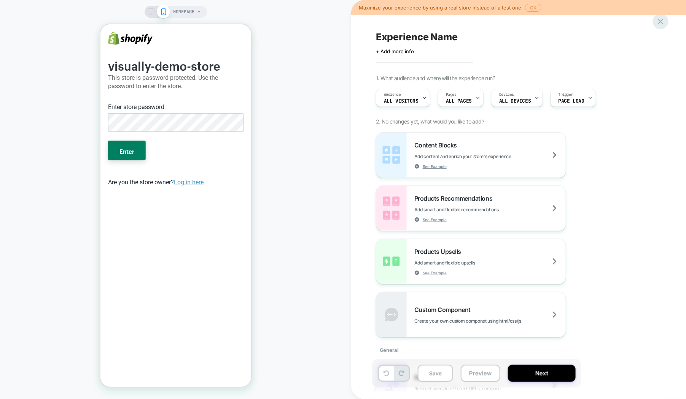
click at [664, 21] on icon at bounding box center [661, 21] width 10 height 10
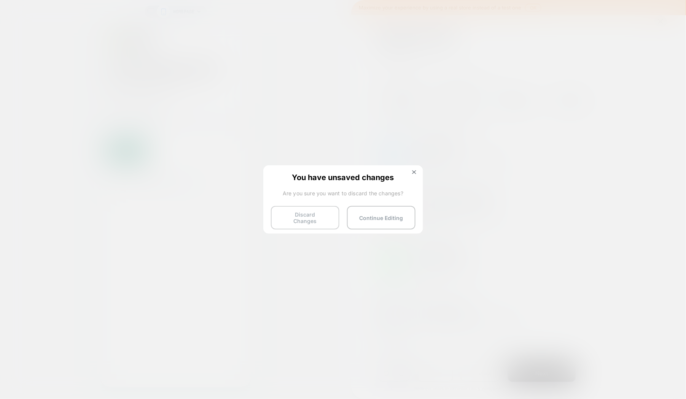
click at [286, 213] on button "Discard Changes" at bounding box center [305, 218] width 68 height 24
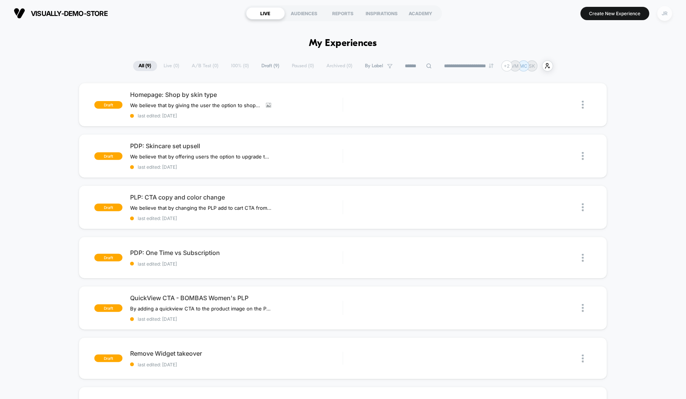
click at [665, 16] on div "JR" at bounding box center [664, 13] width 15 height 15
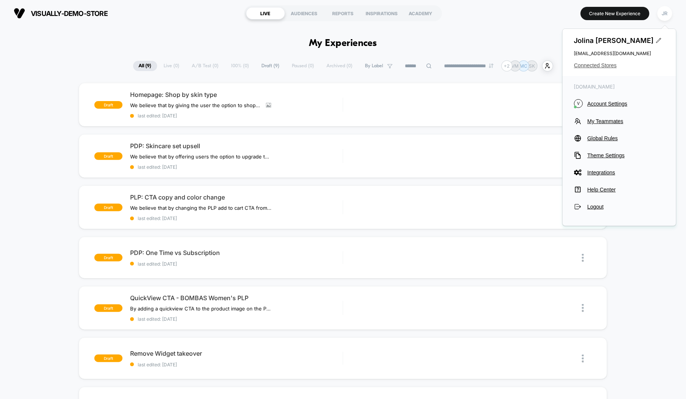
click at [603, 66] on span "Connected Stores" at bounding box center [619, 65] width 91 height 6
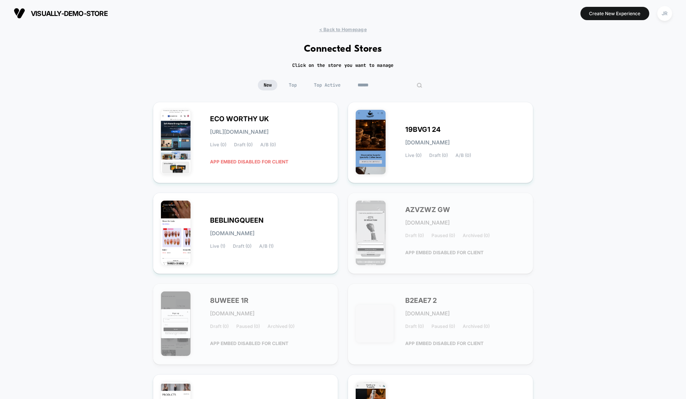
click at [389, 84] on input at bounding box center [390, 85] width 76 height 11
click at [365, 85] on input at bounding box center [390, 85] width 76 height 11
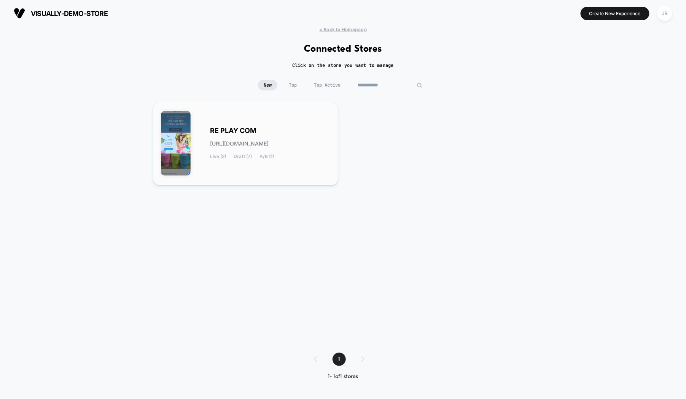
type input "**********"
click at [315, 164] on div "RE PLAY COM re-play_com.myshopify.com Live (2) Draft (7) A/B (1)" at bounding box center [246, 144] width 170 height 68
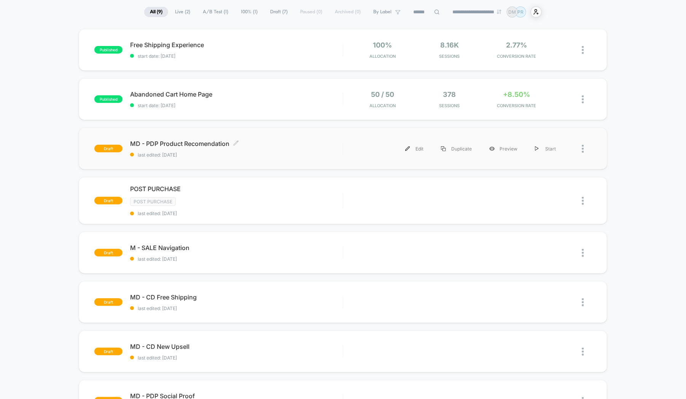
scroll to position [57, 0]
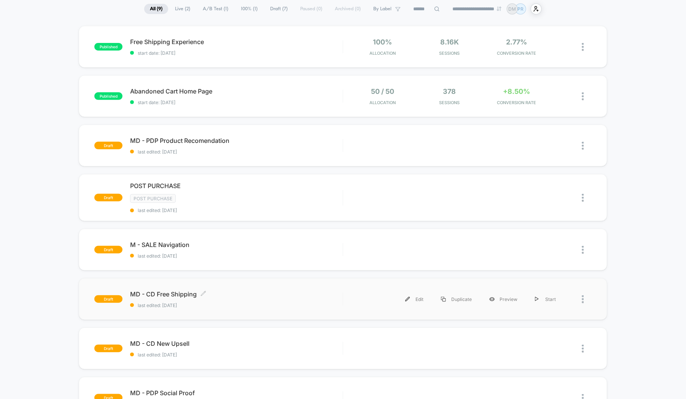
click at [224, 293] on span "MD - CD Free Shipping Click to edit experience details" at bounding box center [236, 295] width 212 height 8
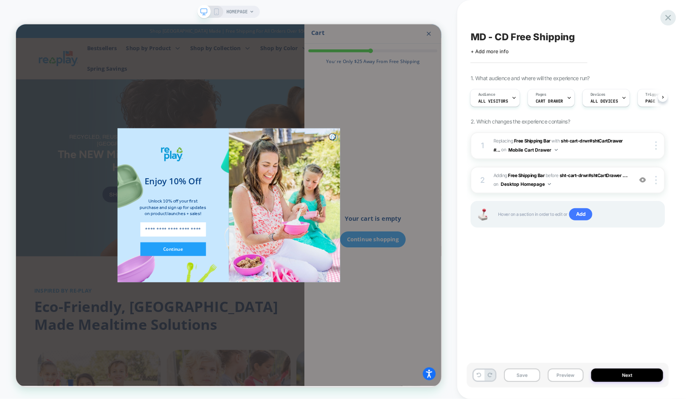
click at [670, 16] on icon at bounding box center [668, 18] width 6 height 6
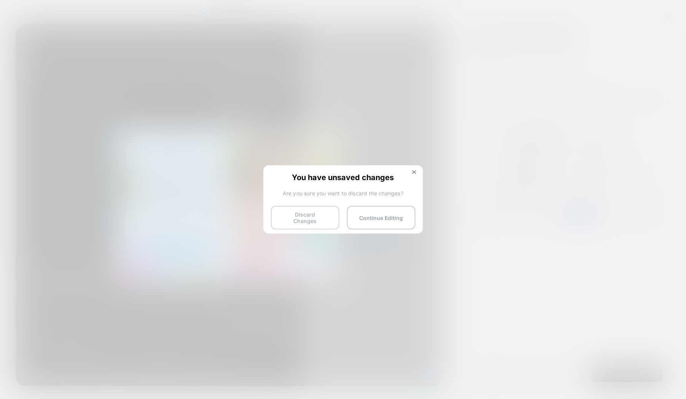
click at [297, 213] on button "Discard Changes" at bounding box center [305, 218] width 68 height 24
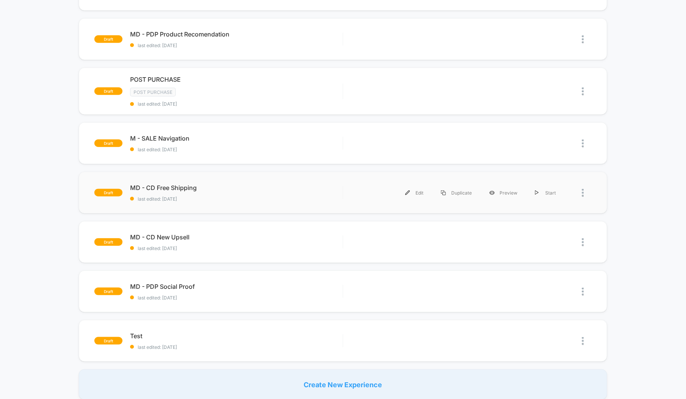
scroll to position [171, 0]
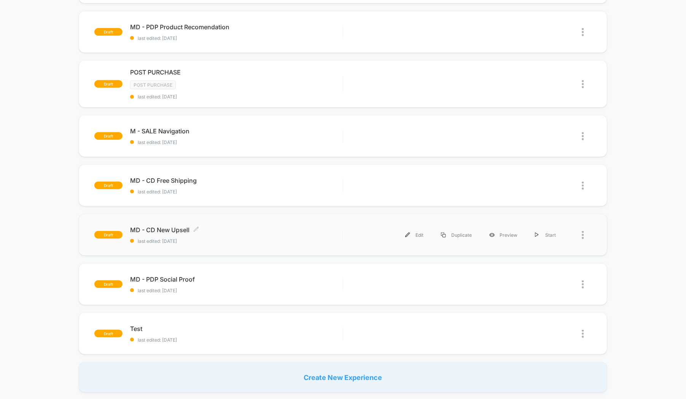
click at [239, 231] on span "MD - CD New Upsell Click to edit experience details" at bounding box center [236, 230] width 212 height 8
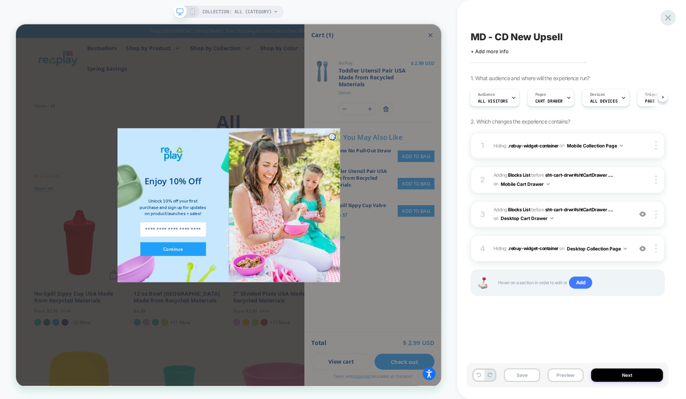
click at [667, 18] on icon at bounding box center [668, 18] width 10 height 10
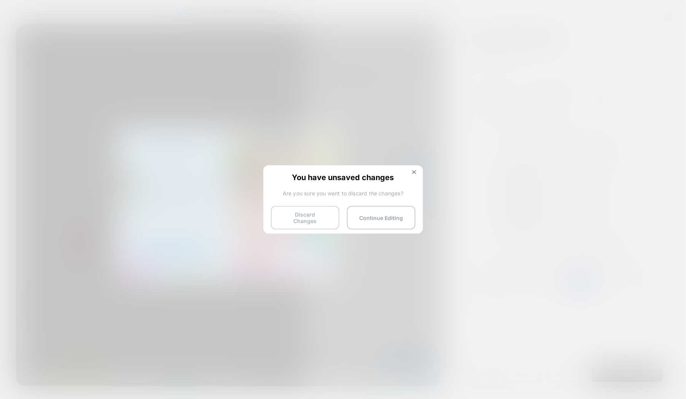
click at [298, 215] on button "Discard Changes" at bounding box center [305, 218] width 68 height 24
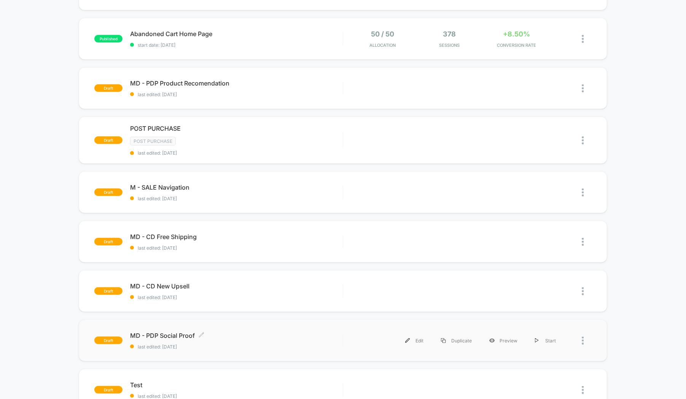
scroll to position [114, 0]
click at [284, 89] on div "MD - PDP Product Recomendation Click to edit experience details Click to edit e…" at bounding box center [236, 89] width 212 height 18
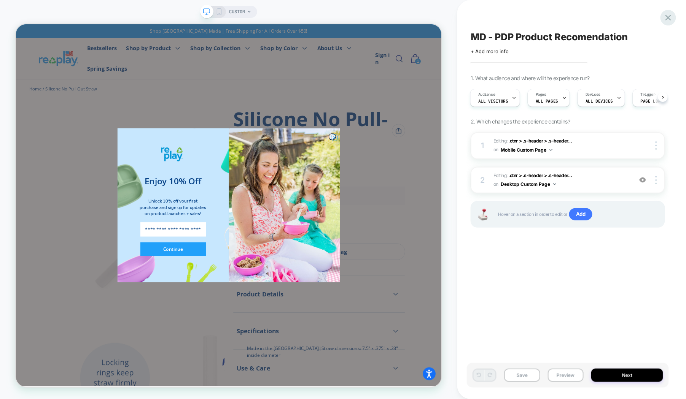
click at [0, 0] on icon at bounding box center [0, 0] width 0 height 0
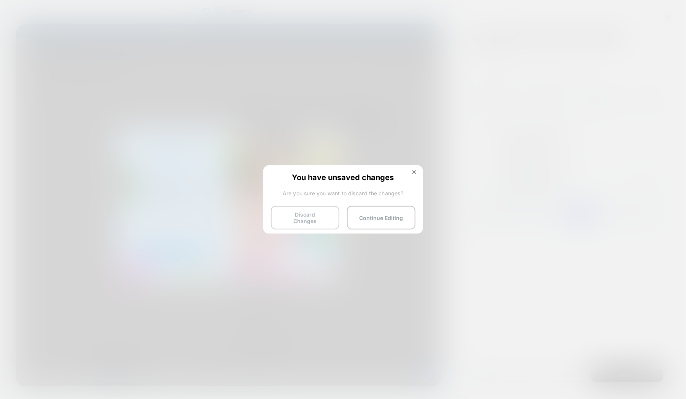
click at [0, 0] on button "Discard Changes" at bounding box center [0, 0] width 0 height 0
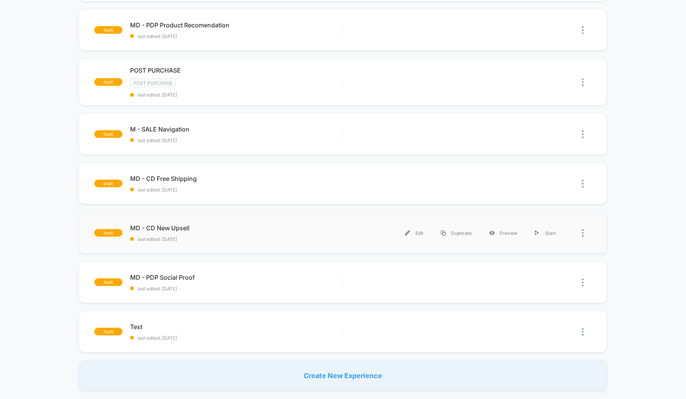
scroll to position [171, 0]
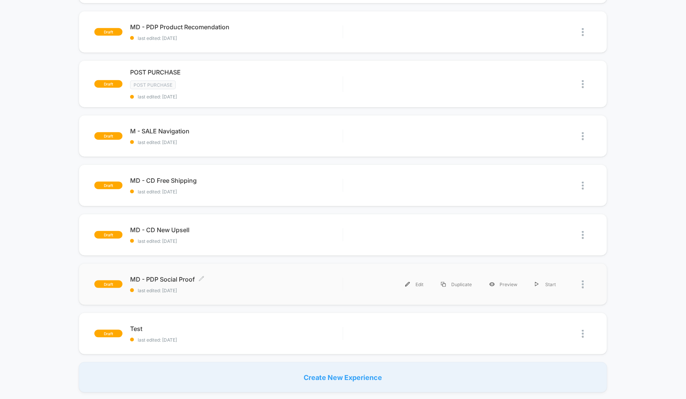
click at [279, 282] on div "MD - PDP Social Proof Click to edit experience details Click to edit experience…" at bounding box center [236, 285] width 212 height 18
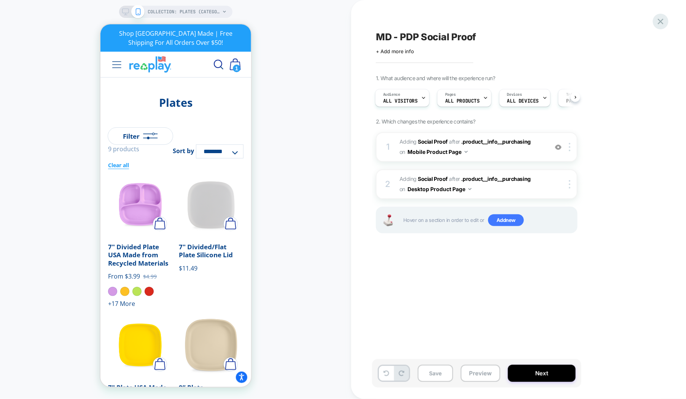
click at [0, 0] on div at bounding box center [0, 0] width 0 height 0
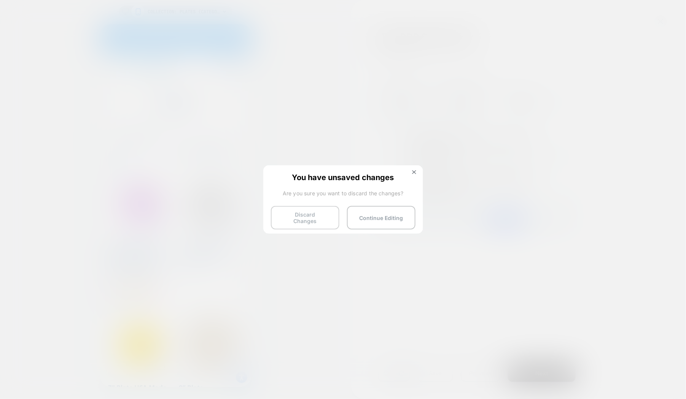
click at [296, 216] on button "Discard Changes" at bounding box center [305, 218] width 68 height 24
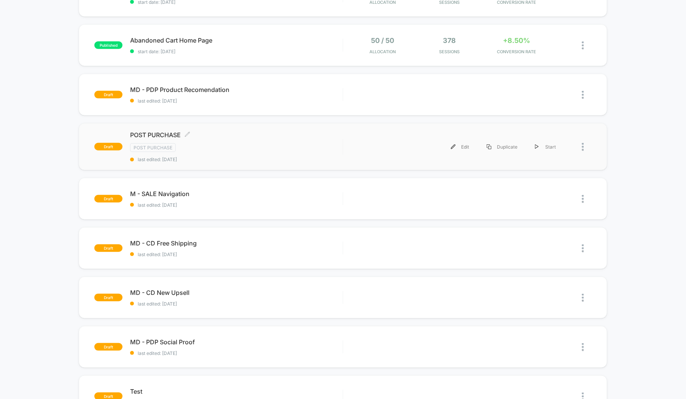
scroll to position [171, 0]
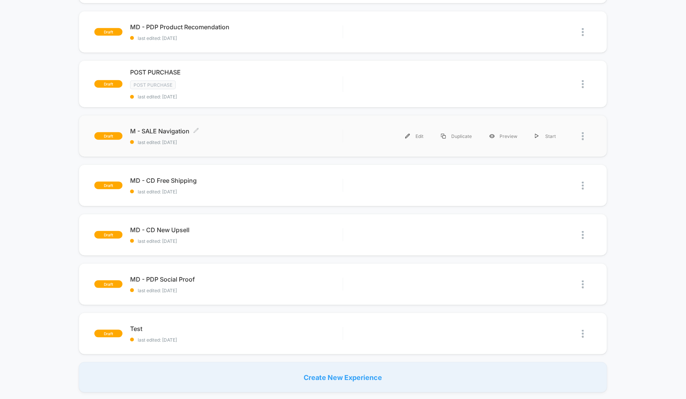
click at [229, 135] on div "M - SALE Navigation Click to edit experience details Click to edit experience d…" at bounding box center [236, 136] width 212 height 18
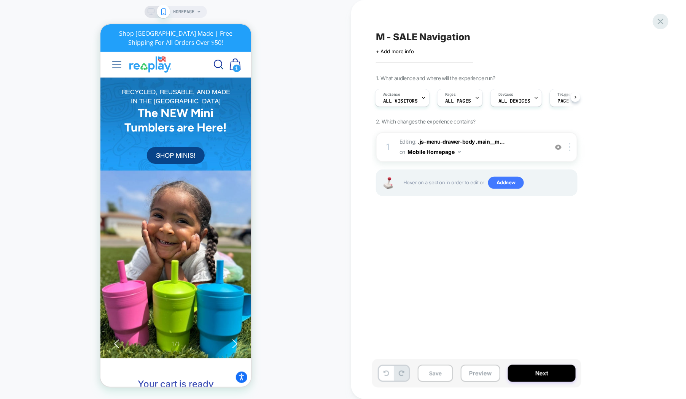
click at [663, 19] on icon at bounding box center [661, 21] width 10 height 10
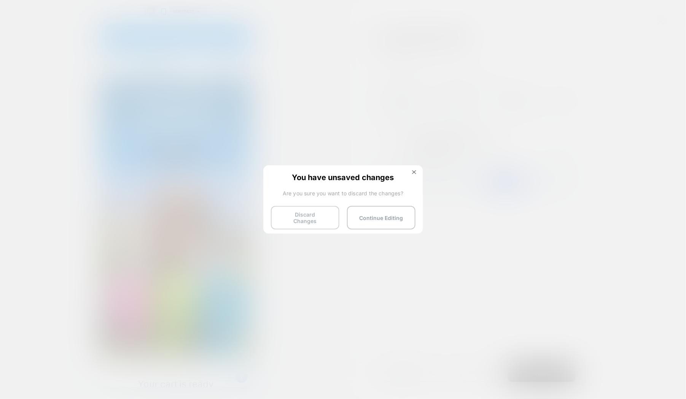
click at [290, 218] on button "Discard Changes" at bounding box center [305, 218] width 68 height 24
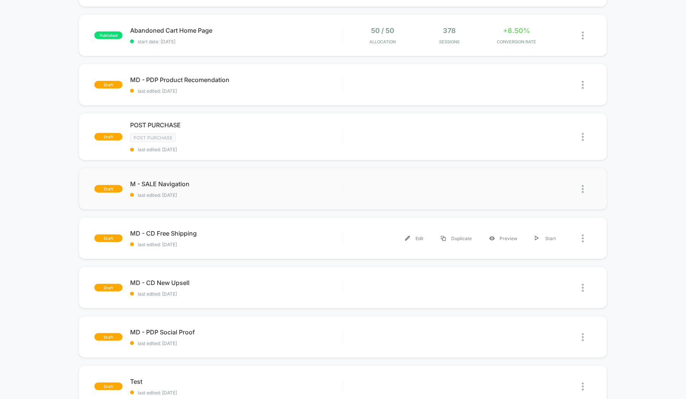
scroll to position [114, 0]
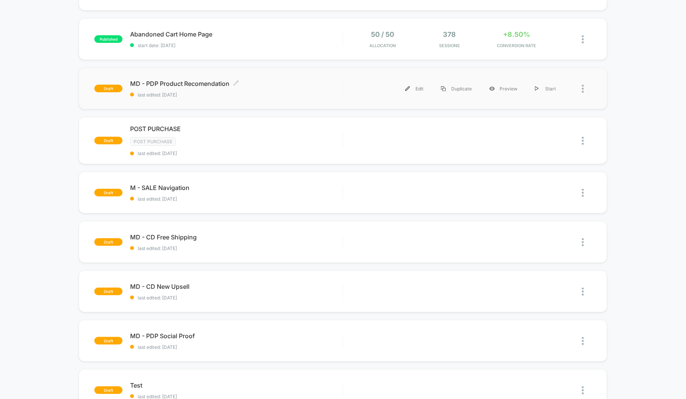
click at [289, 92] on span "last edited: [DATE]" at bounding box center [236, 95] width 212 height 6
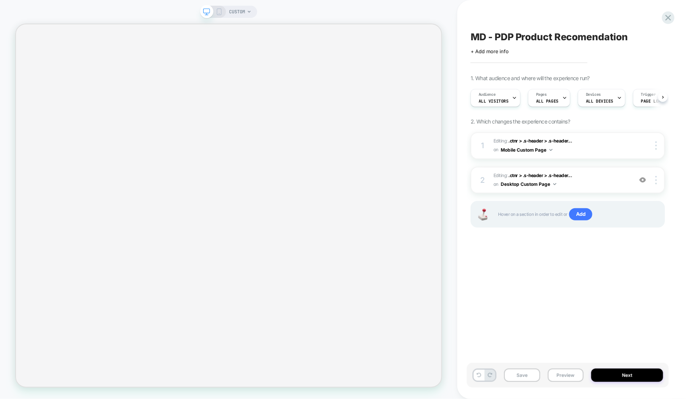
scroll to position [0, 0]
select select "**********"
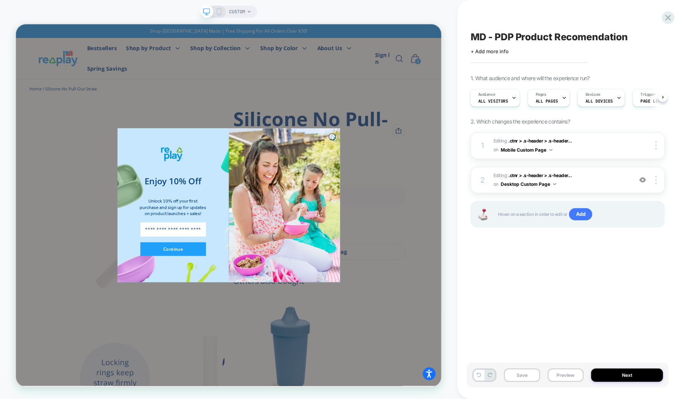
scroll to position [0, 0]
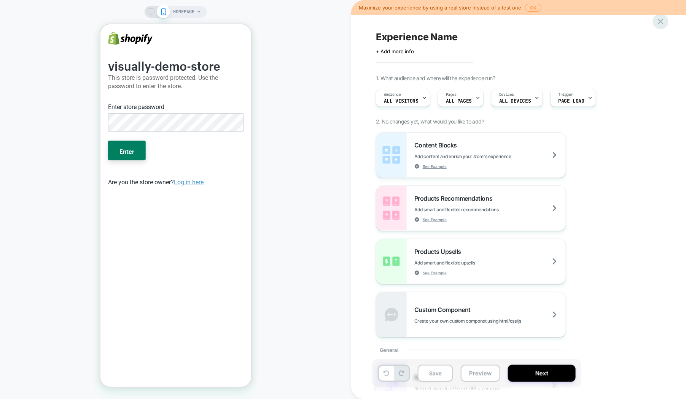
click at [663, 22] on icon at bounding box center [661, 21] width 10 height 10
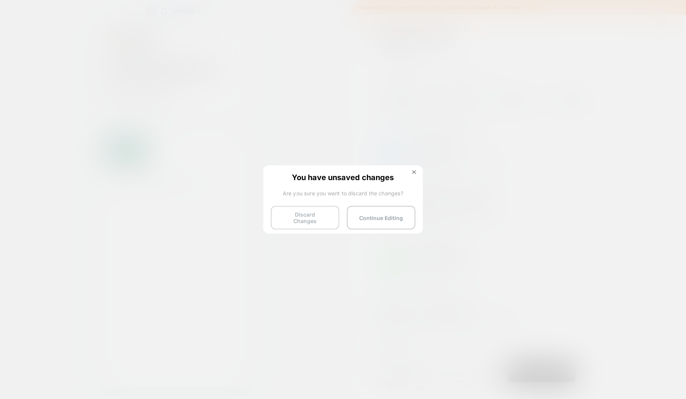
click at [285, 213] on button "Discard Changes" at bounding box center [305, 218] width 68 height 24
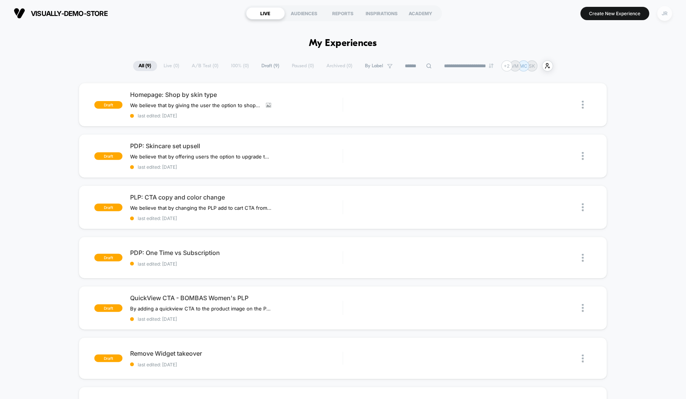
click at [664, 16] on div "JR" at bounding box center [664, 13] width 15 height 15
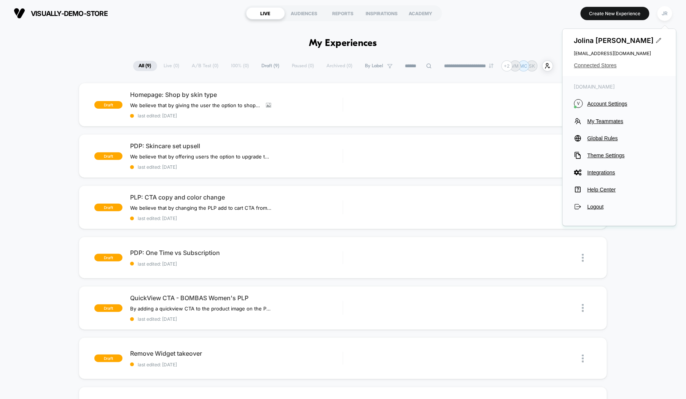
click at [599, 67] on span "Connected Stores" at bounding box center [619, 65] width 91 height 6
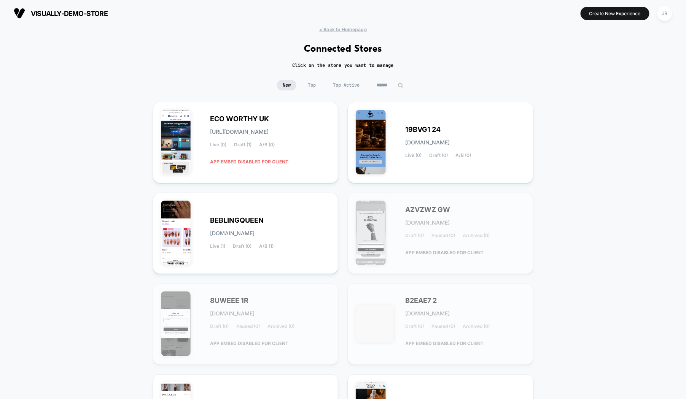
click at [394, 83] on input at bounding box center [390, 85] width 38 height 11
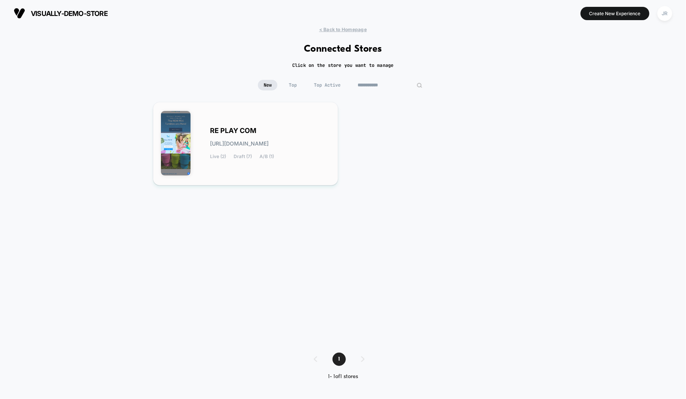
type input "**********"
click at [319, 128] on div "RE PLAY COM re-play_com.myshopify.com Live (2) Draft (7) A/B (1)" at bounding box center [270, 143] width 120 height 31
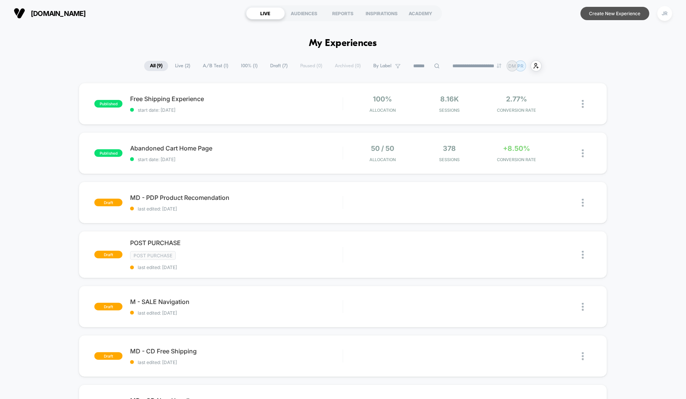
click at [596, 14] on button "Create New Experience" at bounding box center [615, 13] width 69 height 13
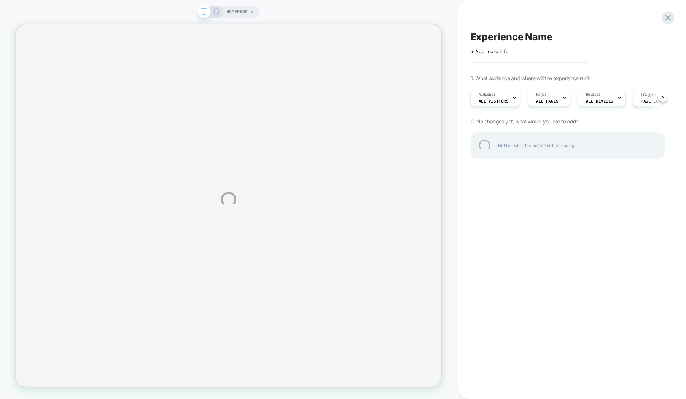
click at [216, 13] on div "HOMEPAGE Experience Name Click to edit experience details + Add more info 1. Wh…" at bounding box center [343, 199] width 686 height 399
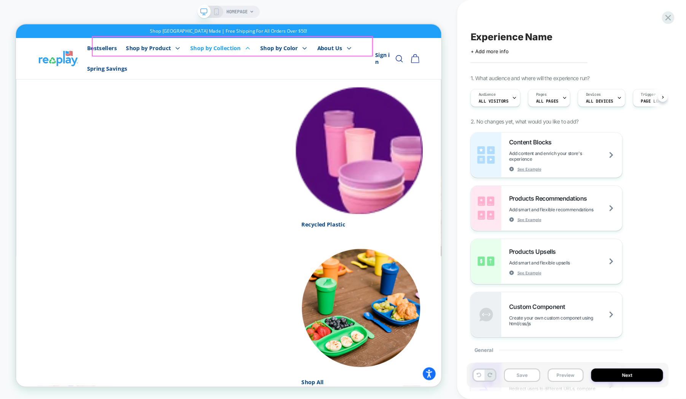
scroll to position [0, 0]
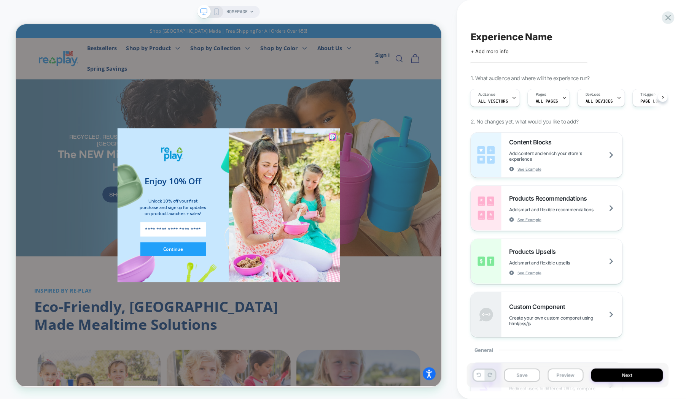
click at [437, 176] on circle "Close dialog" at bounding box center [440, 174] width 9 height 9
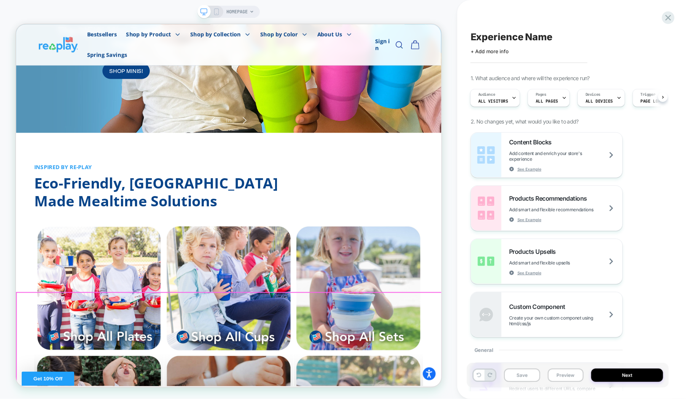
scroll to position [0, 0]
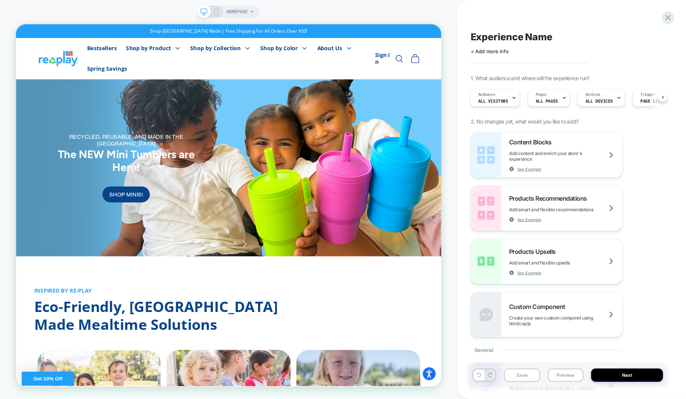
click at [214, 8] on icon at bounding box center [216, 11] width 7 height 7
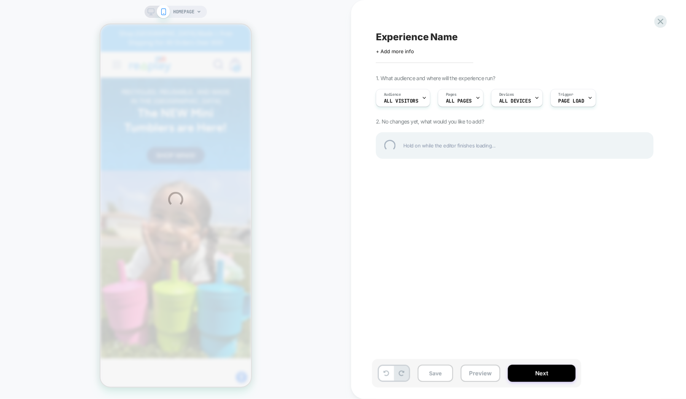
click at [533, 102] on div "HOMEPAGE Experience Name Click to edit experience details + Add more info 1. Wh…" at bounding box center [343, 199] width 686 height 399
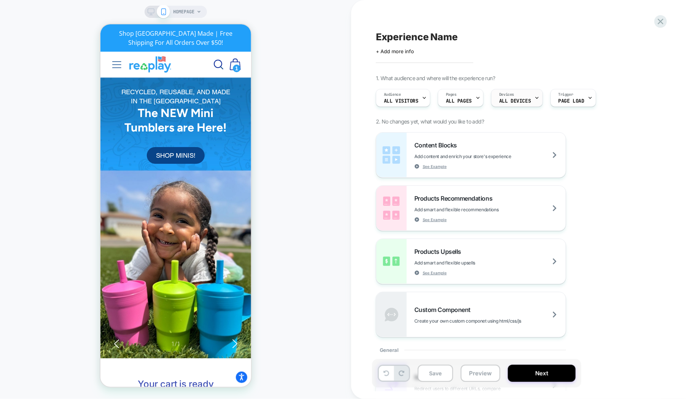
click at [0, 0] on span "ALL DEVICES" at bounding box center [0, 0] width 0 height 0
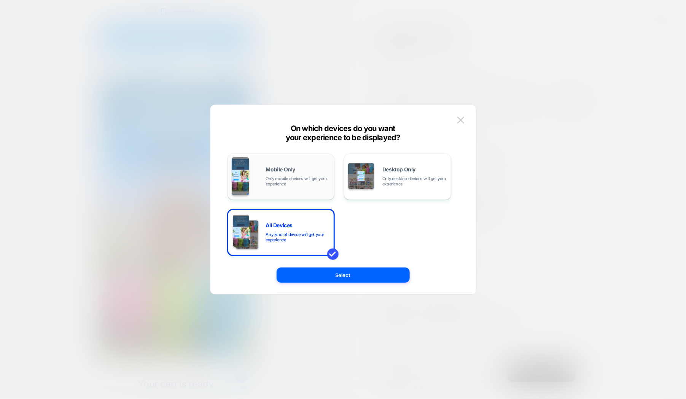
click at [305, 183] on span "Only mobile devices will get your experience" at bounding box center [298, 181] width 65 height 11
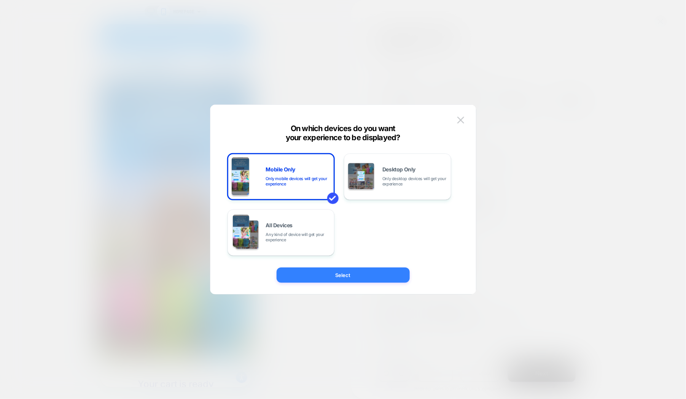
click at [352, 274] on button "Select" at bounding box center [343, 275] width 133 height 15
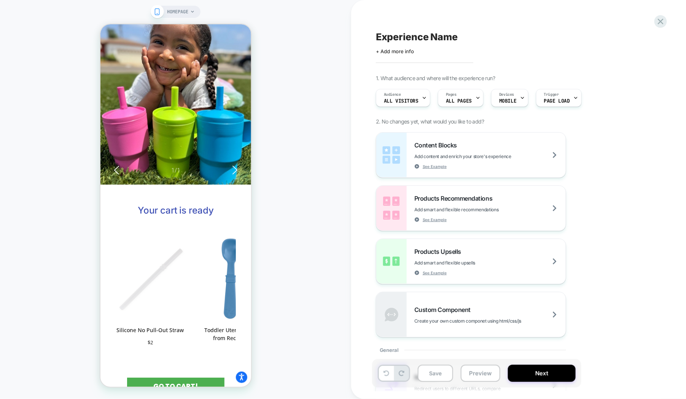
scroll to position [228, 0]
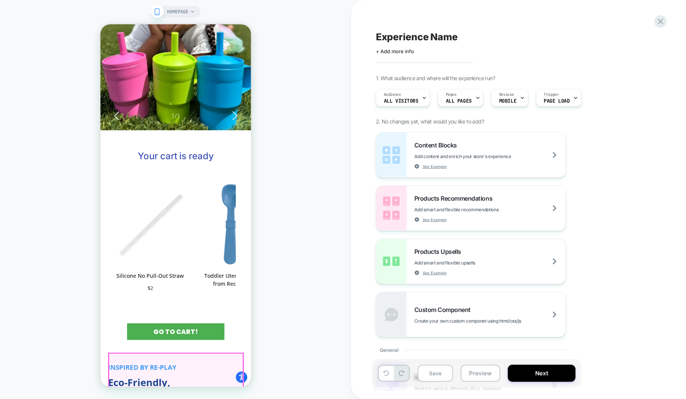
click at [263, 380] on div "Open Smile.io Rewards Program" at bounding box center [262, 398] width 10 height 10
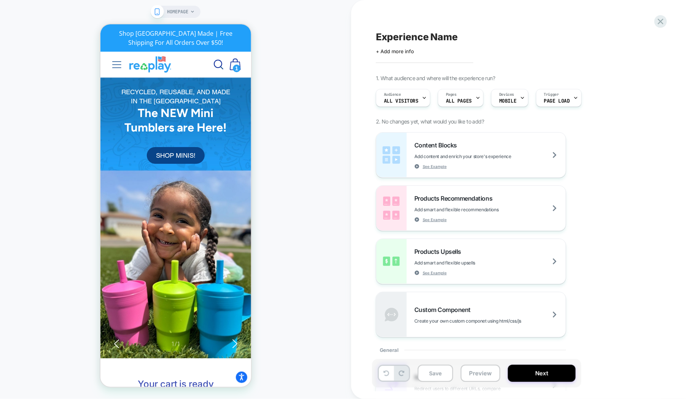
scroll to position [0, 0]
click at [362, 380] on button "Close" at bounding box center [356, 398] width 12 height 12
click at [239, 64] on span "1" at bounding box center [236, 68] width 8 height 8
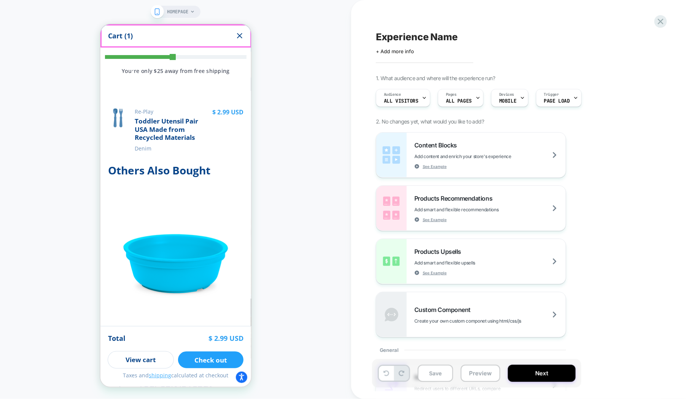
click at [233, 30] on div "Cart (1)" at bounding box center [175, 35] width 151 height 23
click at [238, 33] on icon "Close" at bounding box center [239, 35] width 9 height 9
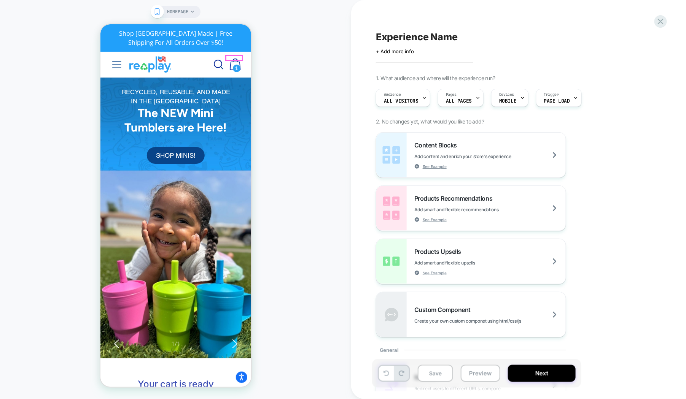
click at [240, 59] on img at bounding box center [234, 64] width 11 height 12
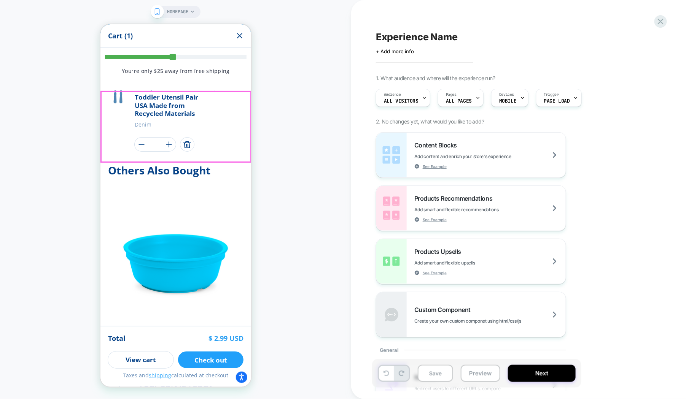
scroll to position [55, 0]
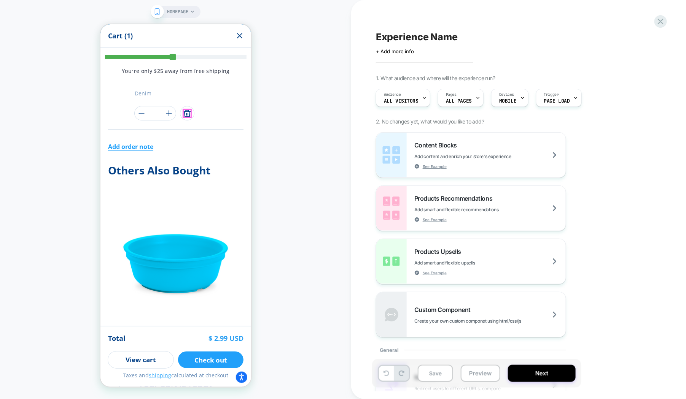
click at [188, 114] on icon "Remove Toddler Utensil Pair USA Made from Recycled Materials - Denim" at bounding box center [186, 112] width 9 height 9
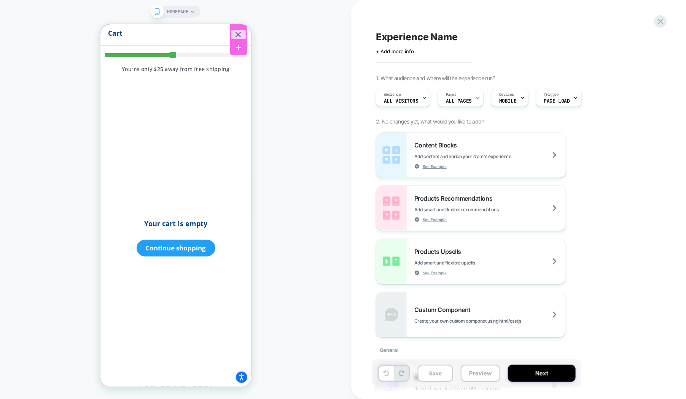
click at [235, 30] on div at bounding box center [238, 34] width 15 height 10
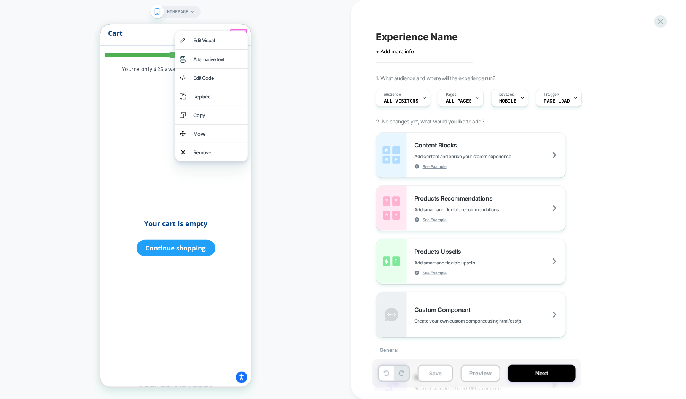
click at [132, 102] on div "Your cart is empty Continue shopping" at bounding box center [175, 238] width 151 height 298
click at [239, 33] on icon "Close" at bounding box center [237, 34] width 9 height 9
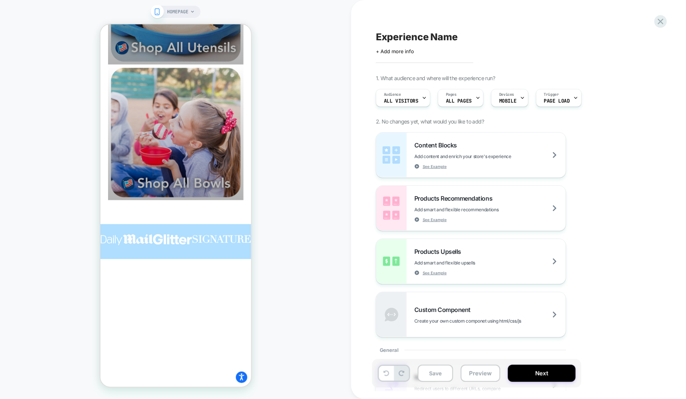
scroll to position [1483, 0]
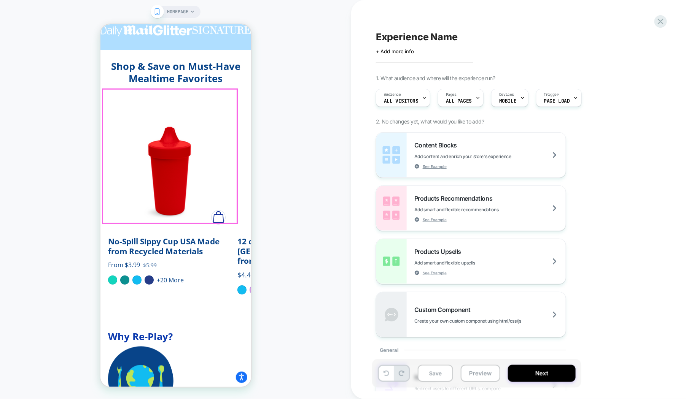
click at [200, 208] on img "No-Spill Sippy Cup USA Made from Recycled Materials" at bounding box center [169, 168] width 123 height 123
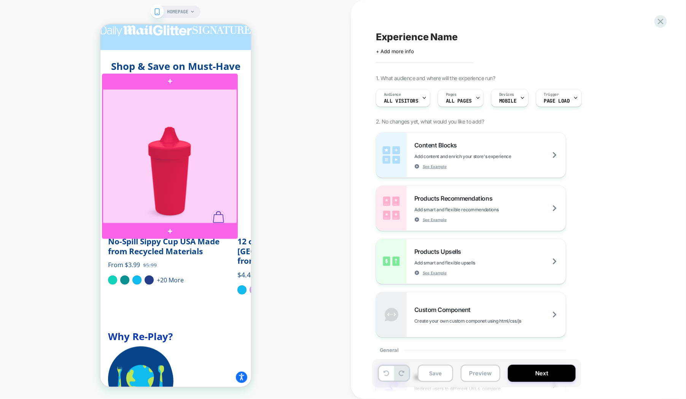
click at [199, 191] on div at bounding box center [169, 156] width 135 height 135
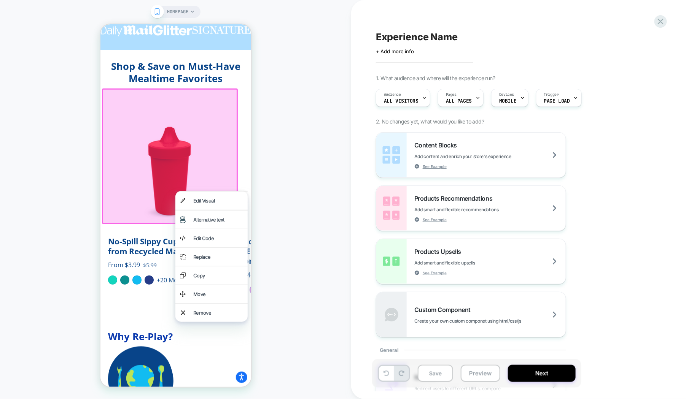
click at [200, 163] on div at bounding box center [170, 156] width 136 height 136
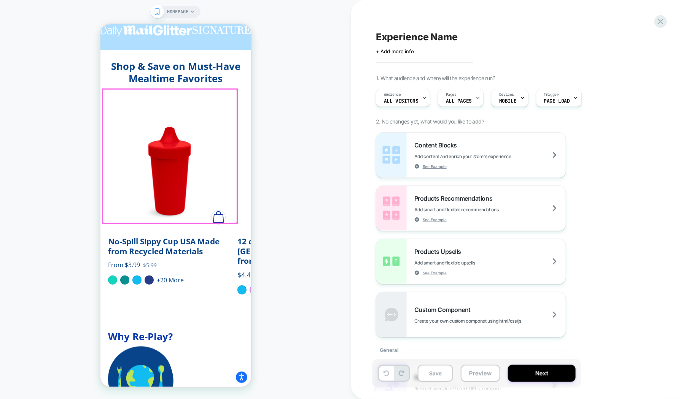
click at [200, 163] on div at bounding box center [169, 156] width 135 height 135
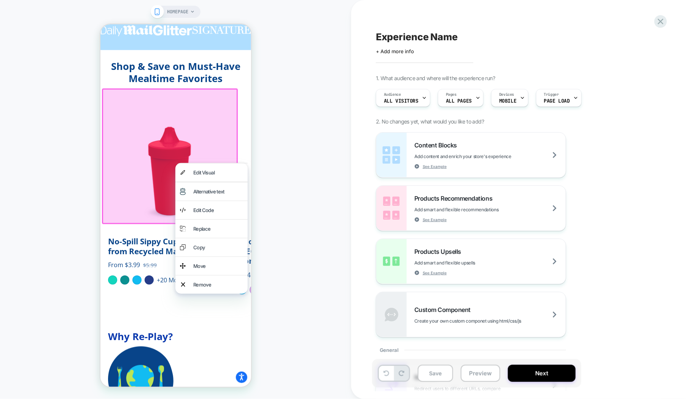
click at [171, 154] on div at bounding box center [170, 156] width 136 height 136
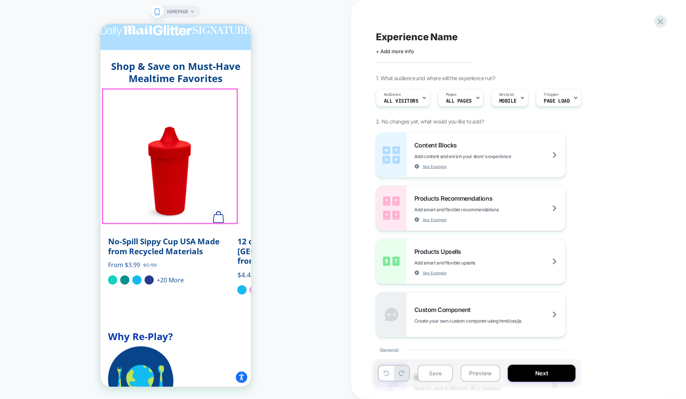
click at [171, 154] on div at bounding box center [169, 156] width 135 height 135
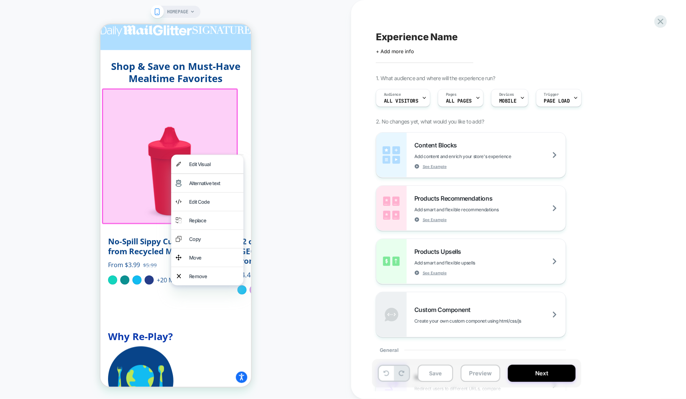
click at [139, 160] on div at bounding box center [170, 156] width 136 height 136
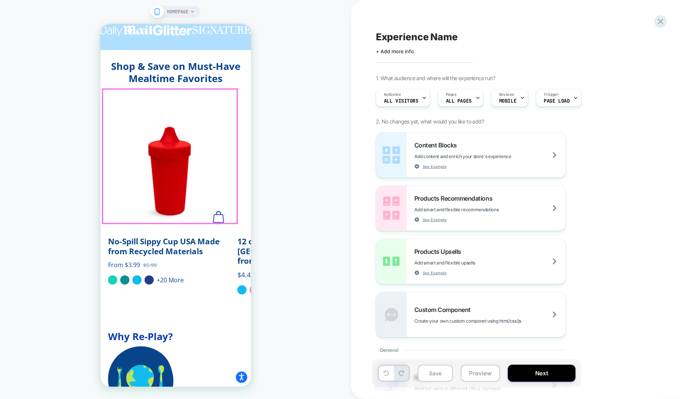
click at [139, 160] on div at bounding box center [169, 156] width 135 height 135
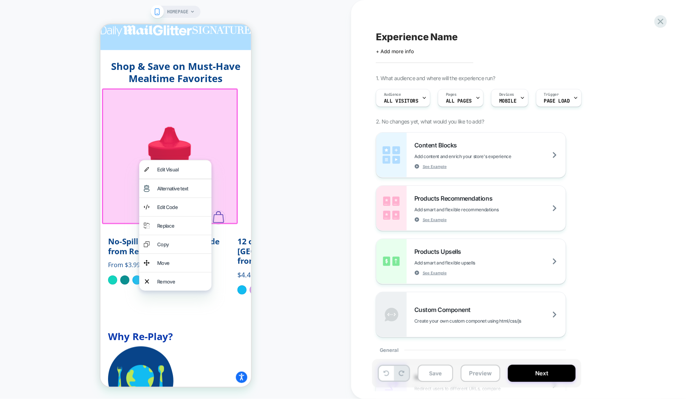
click at [177, 143] on div at bounding box center [170, 156] width 136 height 136
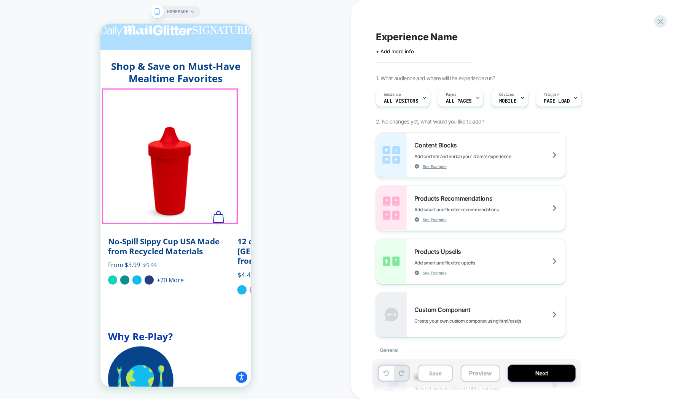
click at [177, 143] on div at bounding box center [169, 156] width 135 height 135
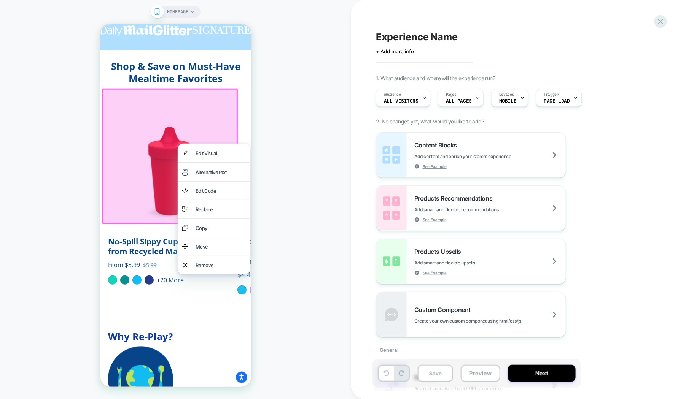
click at [161, 145] on div at bounding box center [170, 156] width 136 height 136
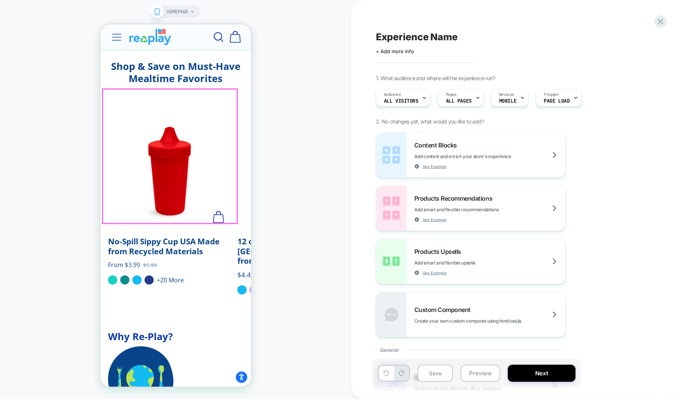
click at [197, 142] on img "No-Spill Sippy Cup USA Made from Recycled Materials" at bounding box center [169, 168] width 123 height 123
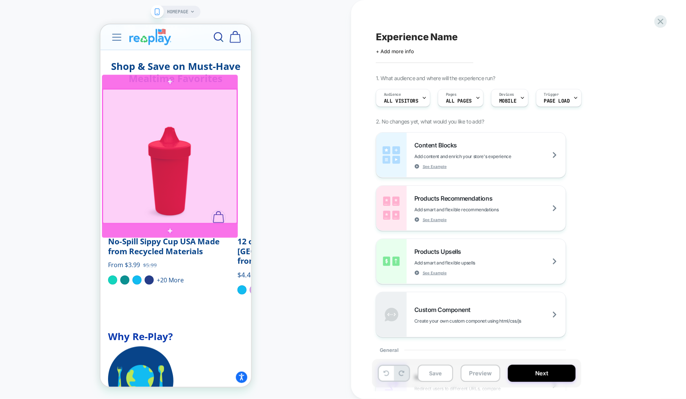
click at [167, 141] on div at bounding box center [169, 156] width 135 height 135
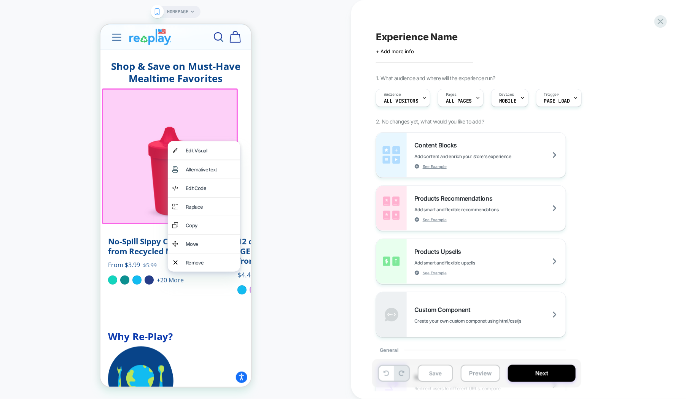
click at [154, 144] on div at bounding box center [170, 156] width 136 height 136
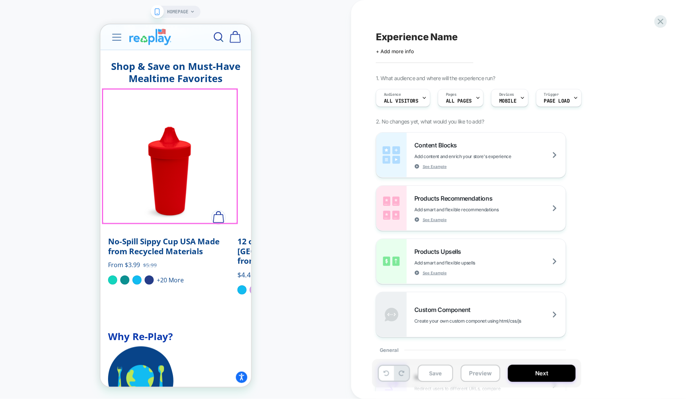
click at [154, 144] on div at bounding box center [169, 156] width 135 height 135
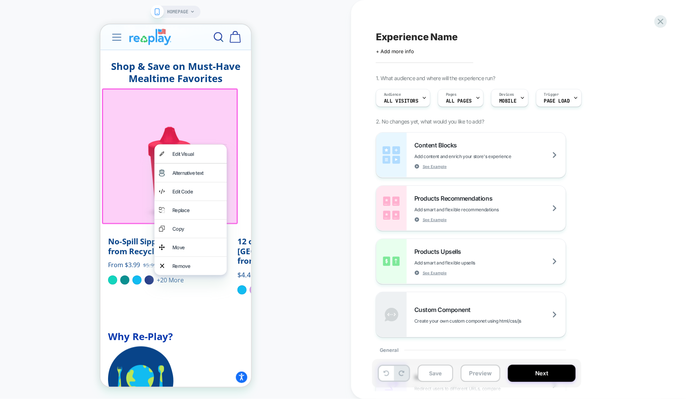
click at [518, 39] on div "Experience Name" at bounding box center [515, 36] width 278 height 11
click at [659, 23] on icon at bounding box center [661, 22] width 6 height 6
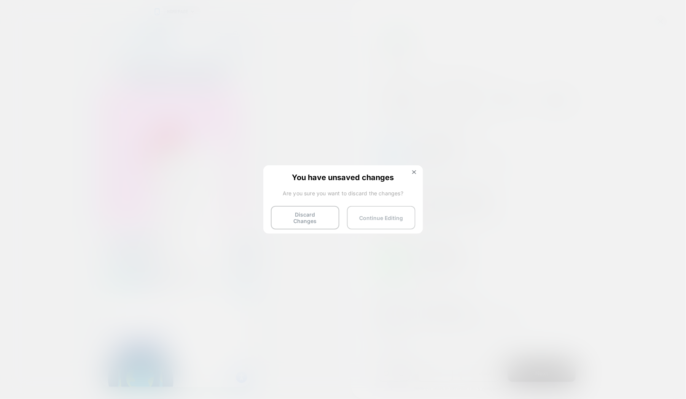
click at [0, 0] on button "Continue Editing" at bounding box center [0, 0] width 0 height 0
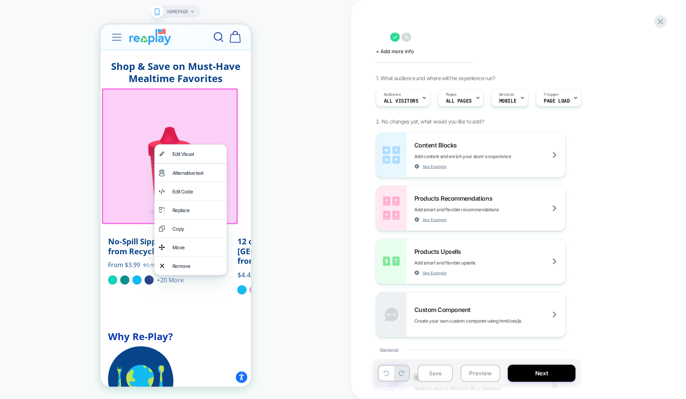
click at [236, 286] on div "Shop & Save on Must-Have Mealtime Favorites Vendor: Re-Play No-Spill Sippy Cup …" at bounding box center [175, 186] width 151 height 289
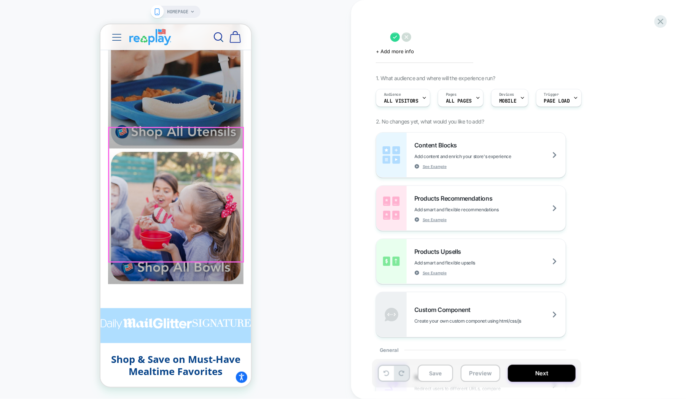
scroll to position [1141, 0]
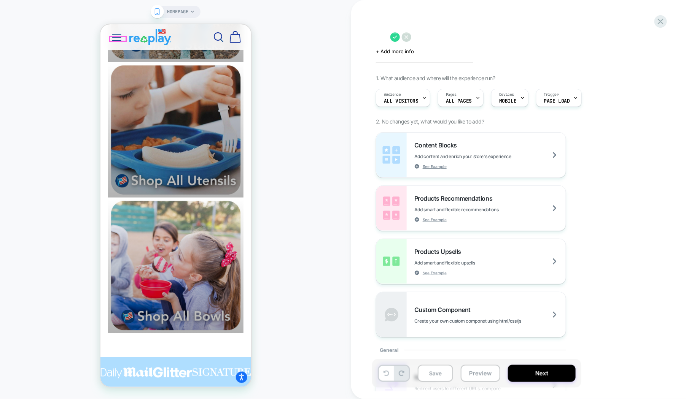
click at [115, 36] on icon "Toggle Navigation" at bounding box center [116, 36] width 10 height 7
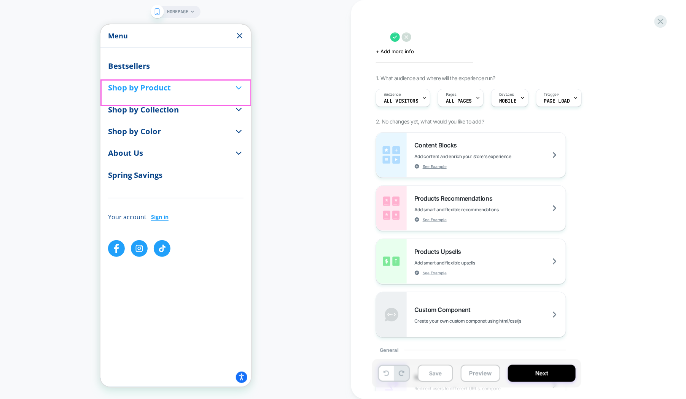
click at [130, 89] on summary "Shop by Product" at bounding box center [175, 87] width 135 height 22
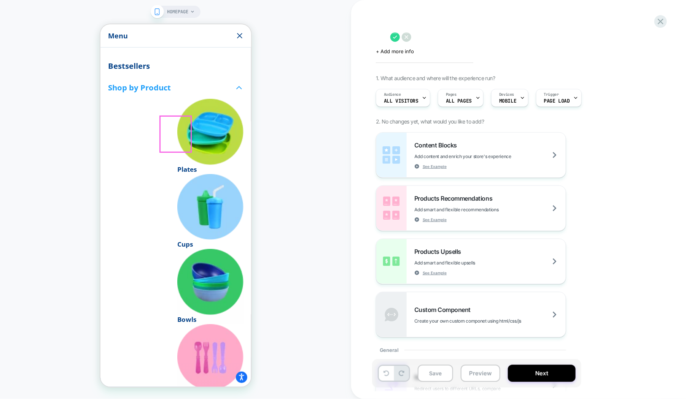
click at [177, 174] on link "Cups" at bounding box center [210, 211] width 66 height 75
click at [175, 129] on div at bounding box center [175, 134] width 31 height 36
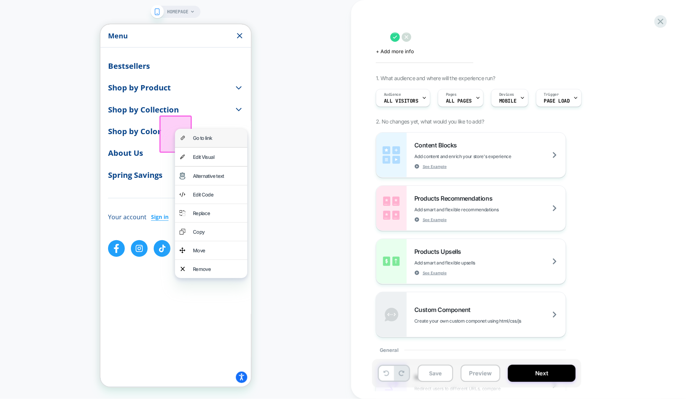
click at [188, 135] on div "Go to link" at bounding box center [211, 138] width 72 height 18
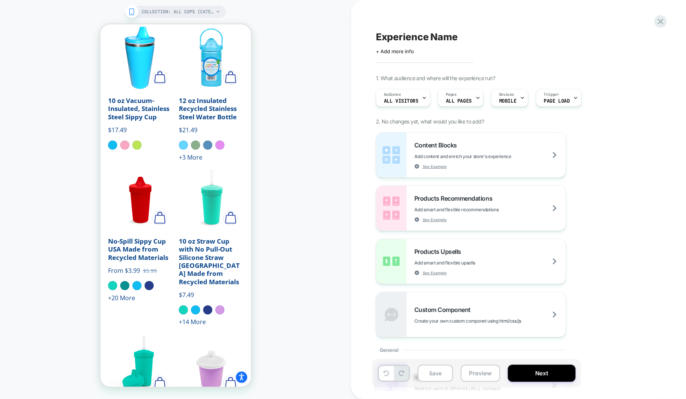
scroll to position [285, 0]
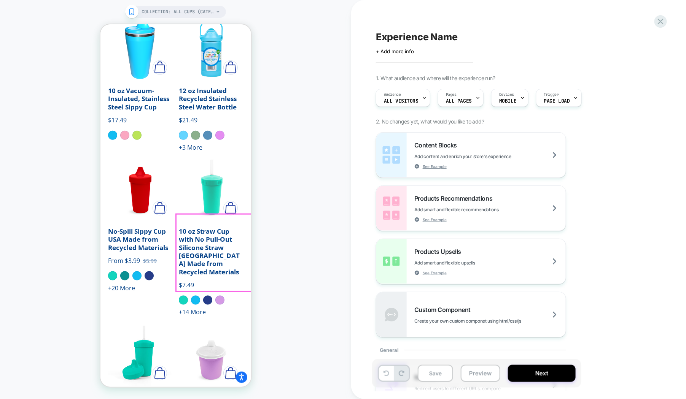
click at [221, 321] on img "6oz Tiny Tumbler w/ Sip Lid" at bounding box center [210, 353] width 65 height 65
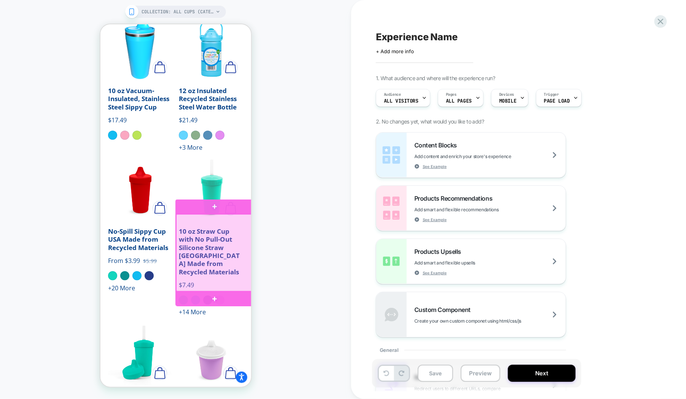
click at [217, 257] on div at bounding box center [214, 252] width 77 height 77
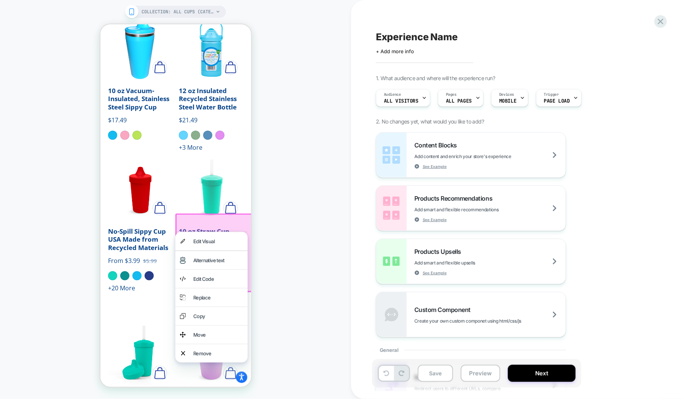
click at [301, 221] on div "COLLECTION: All Cups (Category) COLLECTION: All Cups (Category)" at bounding box center [175, 200] width 351 height 384
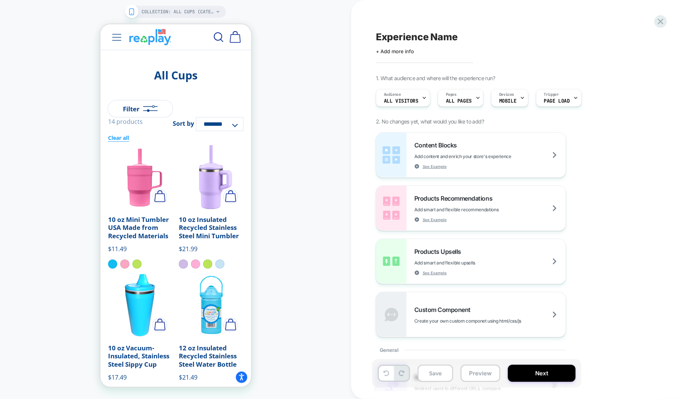
scroll to position [0, 0]
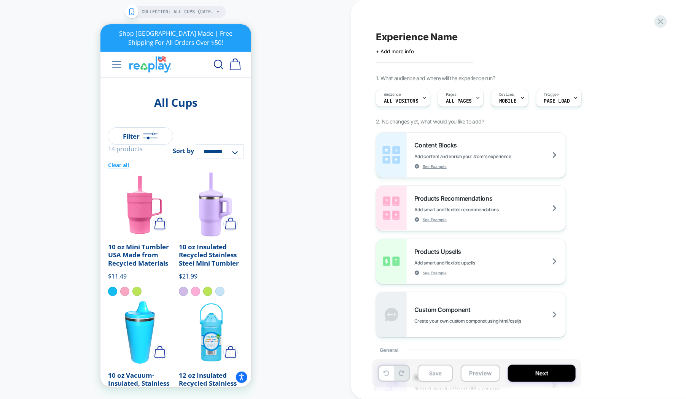
click at [240, 54] on header "0 Bestsellers Bestsellers 0 Shop by Product Shop by Product Plates" at bounding box center [175, 64] width 151 height 26
click at [240, 58] on div at bounding box center [234, 57] width 16 height 5
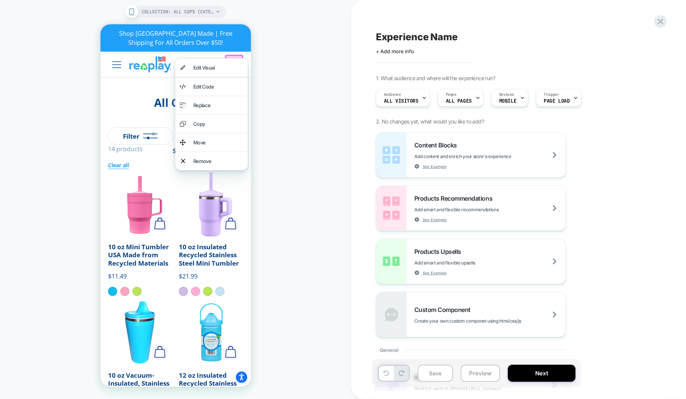
click at [293, 62] on div "COLLECTION: All Cups (Category) COLLECTION: All Cups (Category)" at bounding box center [175, 200] width 351 height 384
click at [278, 61] on div "COLLECTION: All Cups (Category) COLLECTION: All Cups (Category)" at bounding box center [175, 200] width 351 height 384
click at [131, 56] on div at bounding box center [156, 64] width 97 height 17
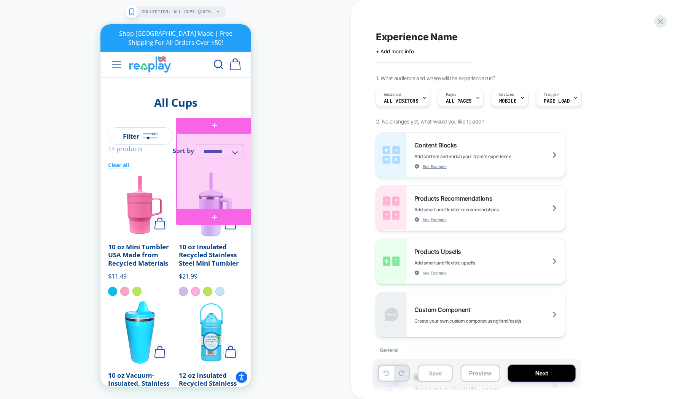
click at [237, 194] on div at bounding box center [214, 171] width 76 height 76
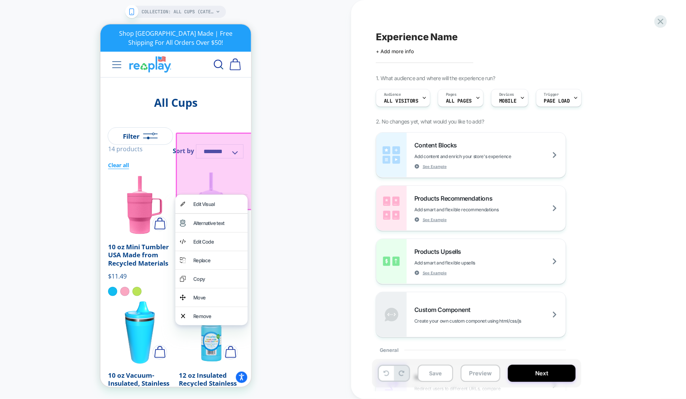
drag, startPoint x: 286, startPoint y: 164, endPoint x: 295, endPoint y: 16, distance: 148.6
click at [286, 162] on div "COLLECTION: All Cups (Category) COLLECTION: All Cups (Category)" at bounding box center [175, 200] width 351 height 384
click at [219, 95] on div "All Cups" at bounding box center [175, 102] width 135 height 14
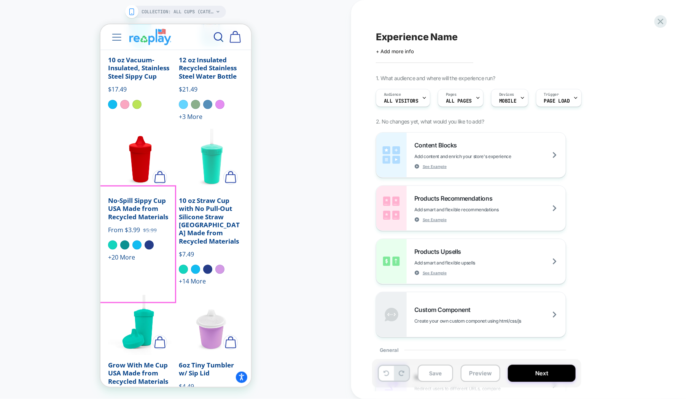
scroll to position [285, 0]
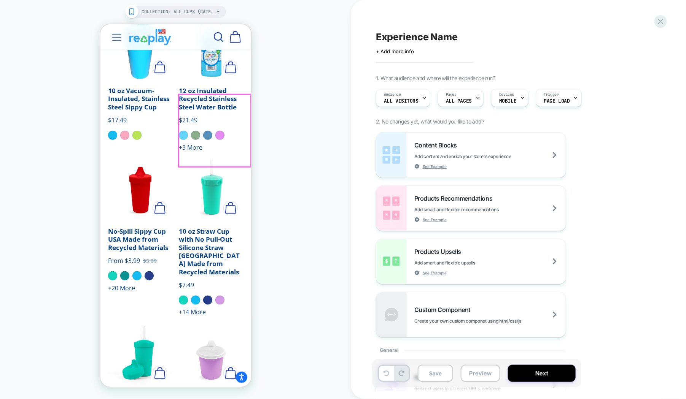
click at [204, 156] on img "10 oz Straw Cup with No Pull-Out Silicone Straw USA Made from Recycled Materials" at bounding box center [210, 188] width 65 height 65
click at [213, 156] on img "10 oz Straw Cup with No Pull-Out Silicone Straw USA Made from Recycled Materials" at bounding box center [210, 188] width 65 height 65
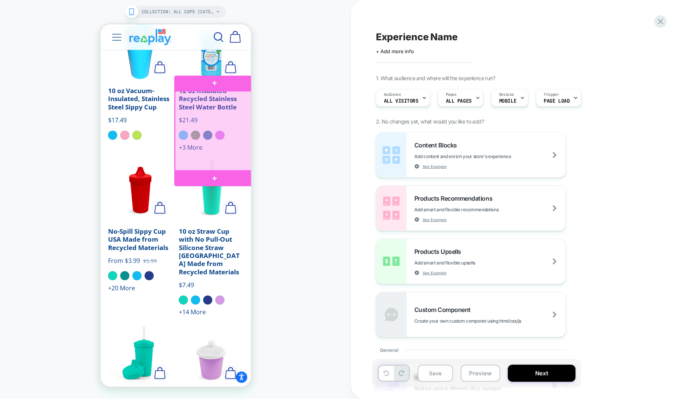
click at [213, 135] on div at bounding box center [215, 131] width 80 height 80
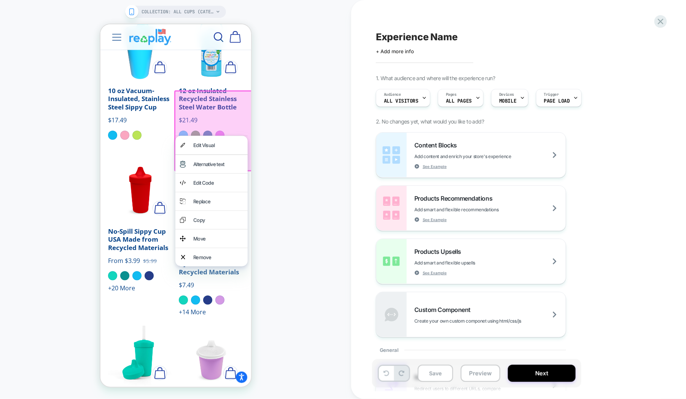
click at [216, 126] on div at bounding box center [214, 130] width 81 height 81
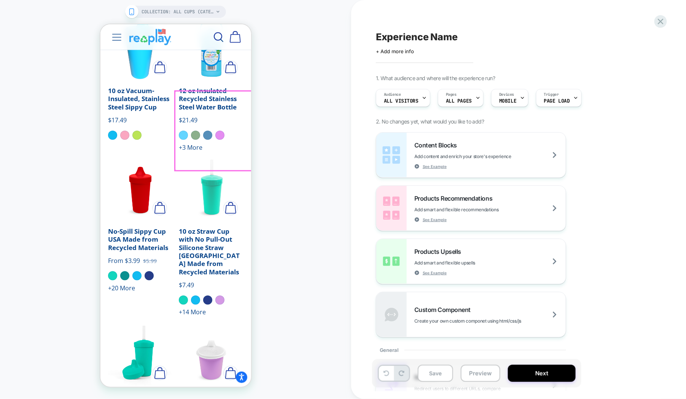
click at [216, 126] on div at bounding box center [215, 131] width 80 height 80
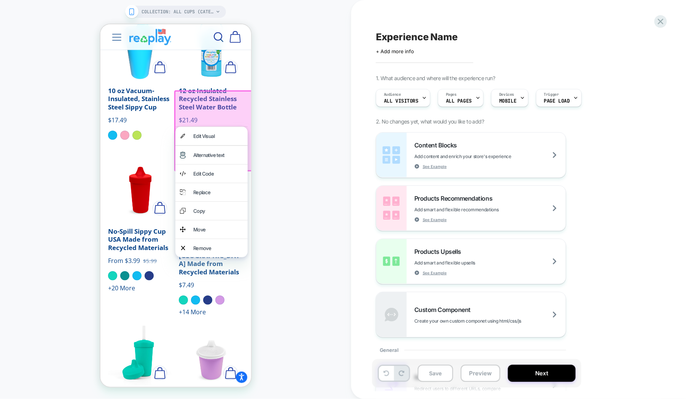
click at [111, 37] on icon "Toggle Navigation" at bounding box center [116, 36] width 10 height 7
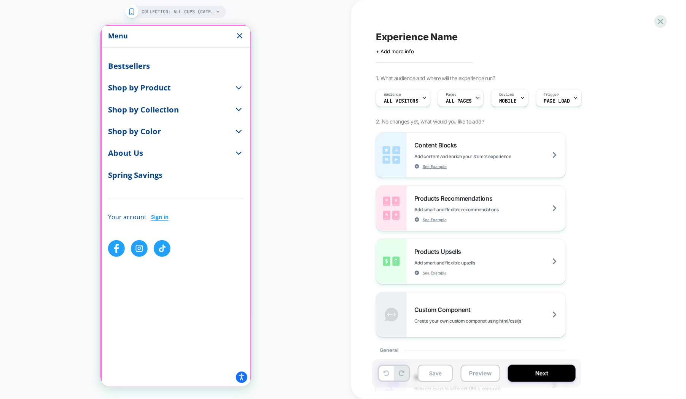
click at [141, 90] on div at bounding box center [176, 206] width 150 height 362
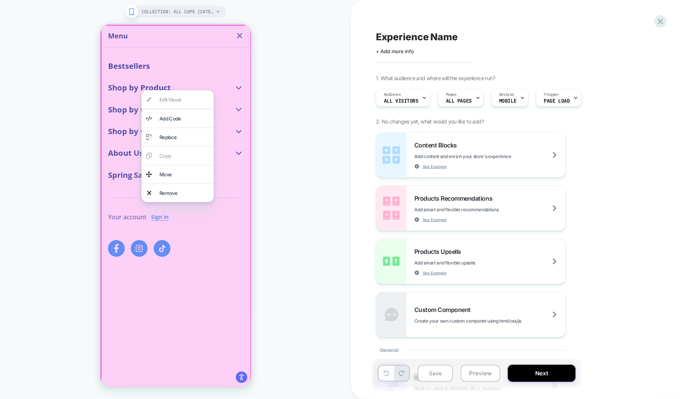
click at [127, 85] on div at bounding box center [175, 206] width 151 height 364
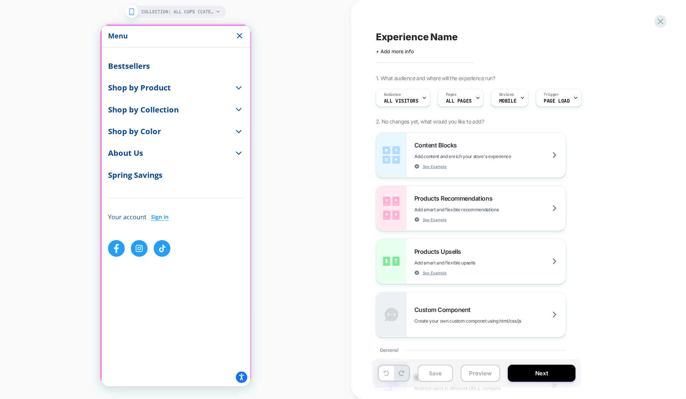
click at [131, 86] on div at bounding box center [176, 206] width 150 height 362
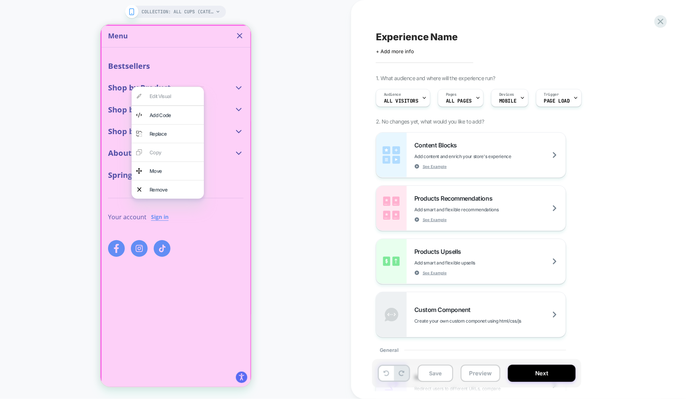
click at [214, 84] on div at bounding box center [175, 206] width 151 height 364
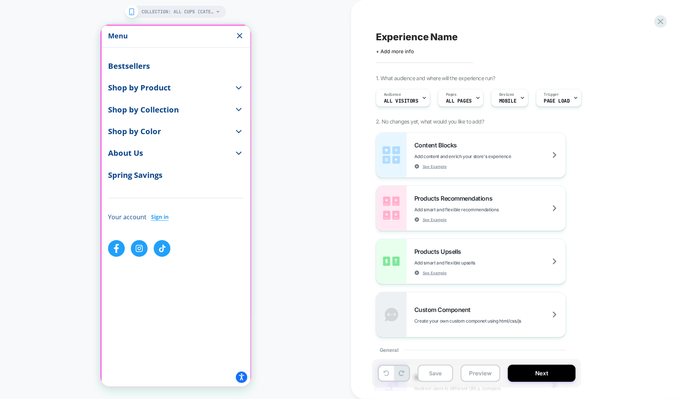
click at [236, 90] on div at bounding box center [176, 206] width 150 height 362
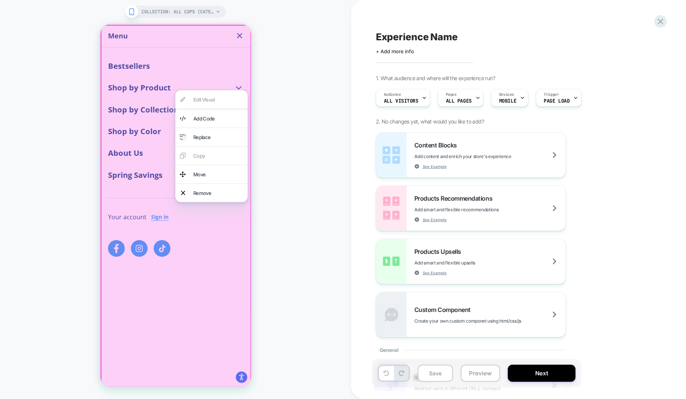
click at [275, 87] on div "COLLECTION: All Cups (Category) COLLECTION: All Cups (Category)" at bounding box center [175, 200] width 351 height 384
click at [282, 73] on div "COLLECTION: All Cups (Category) COLLECTION: All Cups (Category)" at bounding box center [175, 200] width 351 height 384
click at [288, 91] on div "COLLECTION: All Cups (Category) COLLECTION: All Cups (Category)" at bounding box center [175, 200] width 351 height 384
click at [221, 68] on div at bounding box center [175, 206] width 151 height 364
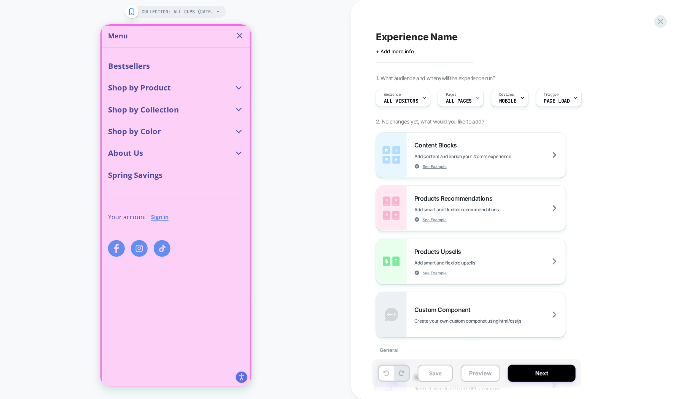
click at [132, 144] on div at bounding box center [176, 206] width 150 height 362
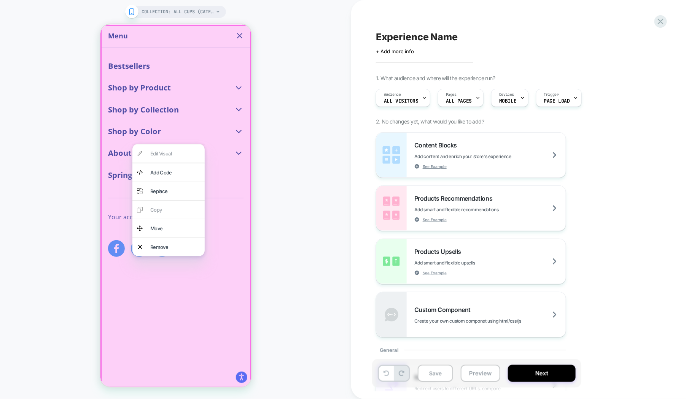
click at [124, 144] on div at bounding box center [175, 206] width 151 height 364
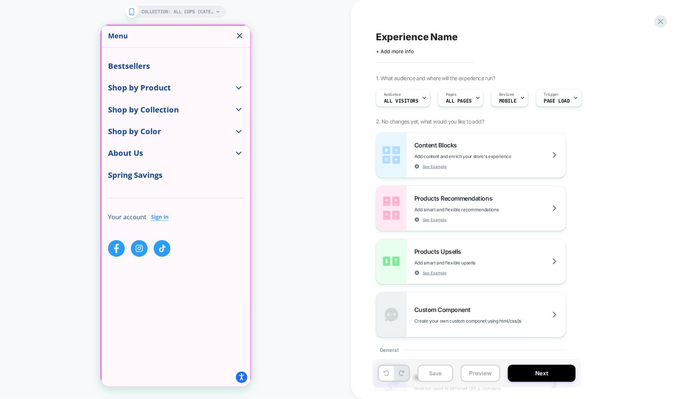
click at [109, 32] on div at bounding box center [176, 206] width 150 height 362
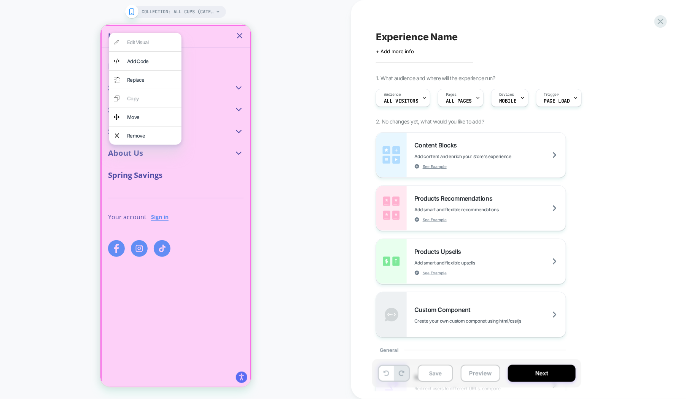
click at [309, 88] on div "COLLECTION: All Cups (Category) COLLECTION: All Cups (Category)" at bounding box center [175, 200] width 351 height 384
click at [293, 41] on div "COLLECTION: All Cups (Category) COLLECTION: All Cups (Category)" at bounding box center [175, 200] width 351 height 384
click at [204, 287] on div at bounding box center [175, 206] width 151 height 364
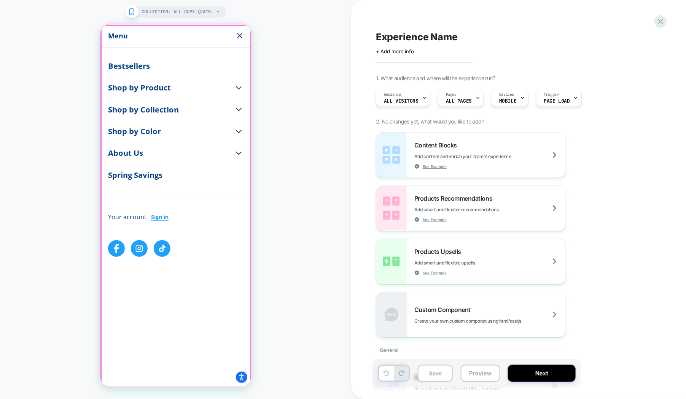
click at [113, 37] on div at bounding box center [176, 206] width 150 height 362
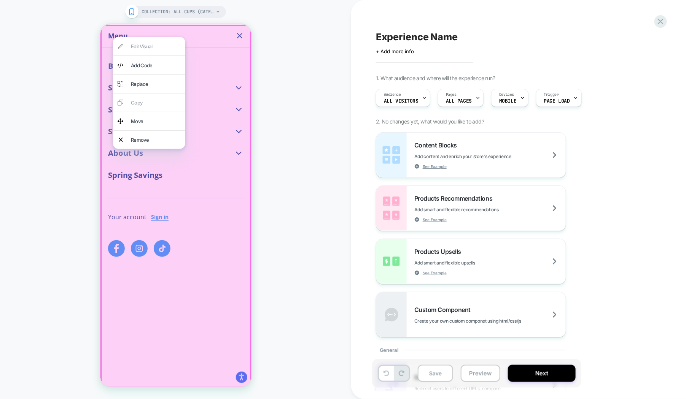
click at [60, 42] on div "COLLECTION: All Cups (Category) COLLECTION: All Cups (Category)" at bounding box center [175, 200] width 351 height 384
click at [319, 122] on div "COLLECTION: All Cups (Category) COLLECTION: All Cups (Category)" at bounding box center [175, 200] width 351 height 384
click at [198, 250] on div at bounding box center [175, 206] width 151 height 364
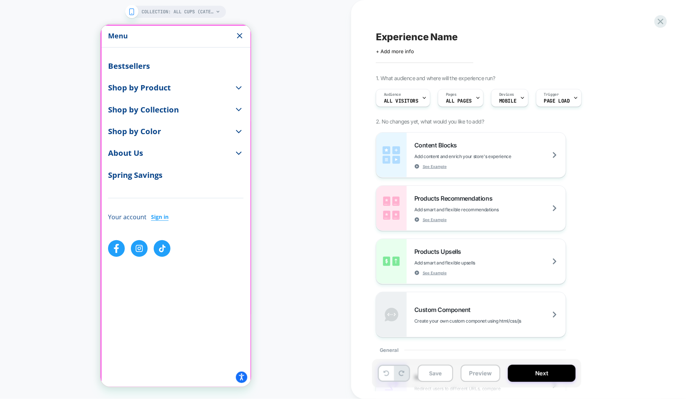
click at [114, 35] on div at bounding box center [175, 205] width 151 height 363
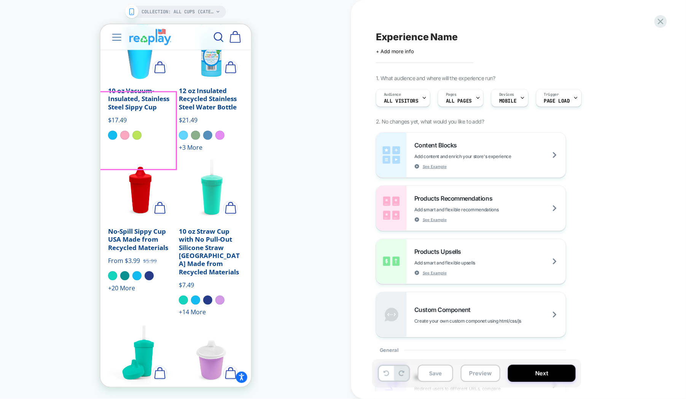
click at [142, 156] on img "No-Spill Sippy Cup USA Made from Recycled Materials" at bounding box center [140, 188] width 65 height 65
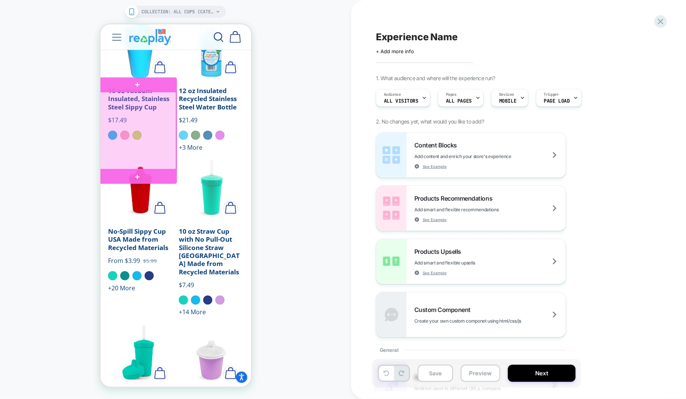
click at [142, 130] on div at bounding box center [137, 131] width 78 height 78
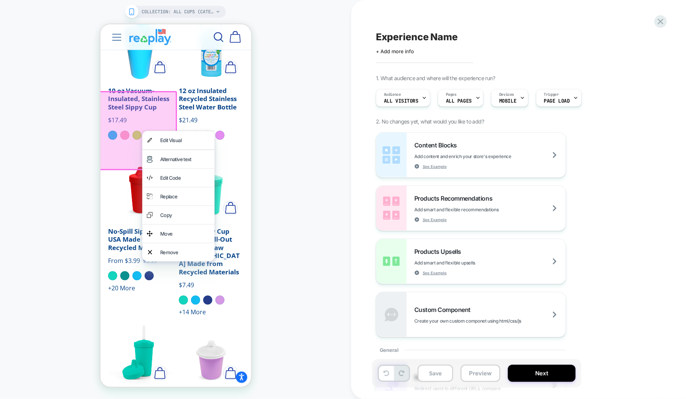
click at [135, 131] on div at bounding box center [136, 130] width 79 height 79
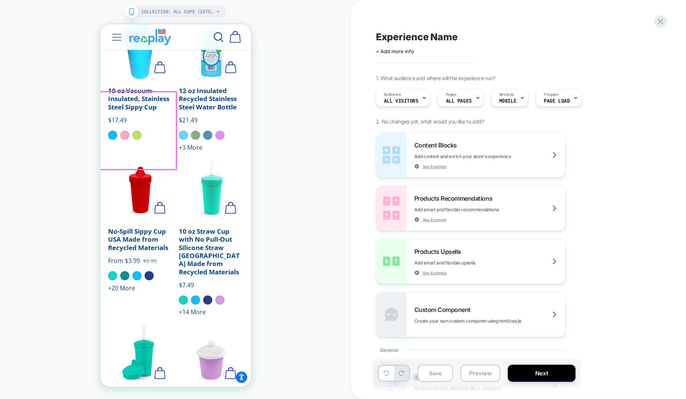
click at [135, 131] on div at bounding box center [137, 131] width 78 height 78
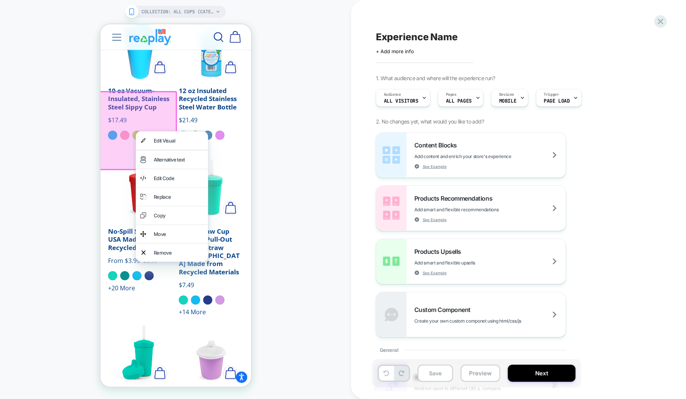
click at [229, 156] on img "10 oz Straw Cup with No Pull-Out Silicone Straw USA Made from Recycled Materials" at bounding box center [210, 188] width 65 height 65
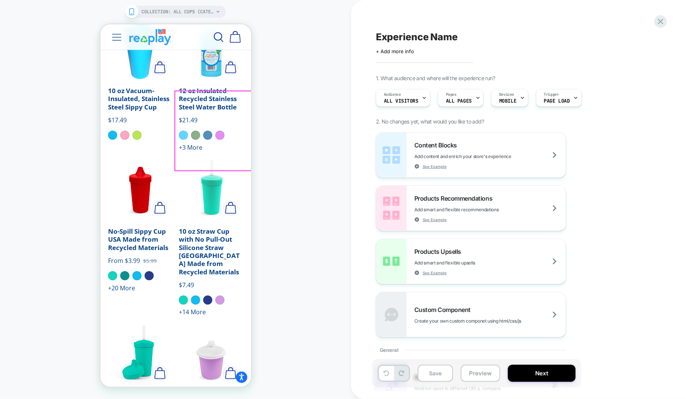
click at [237, 149] on div at bounding box center [215, 131] width 80 height 80
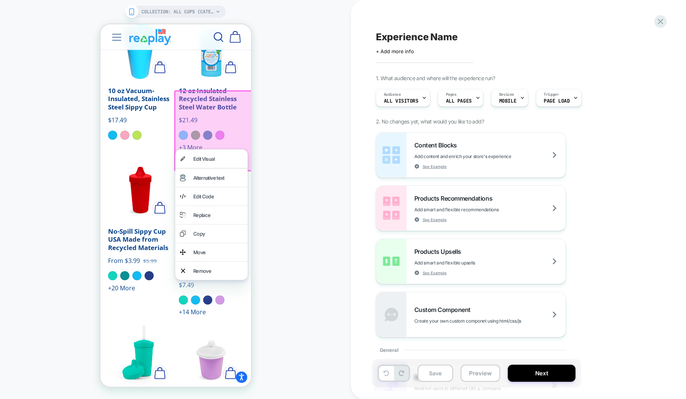
click at [165, 366] on button "Quick shop" at bounding box center [160, 373] width 14 height 14
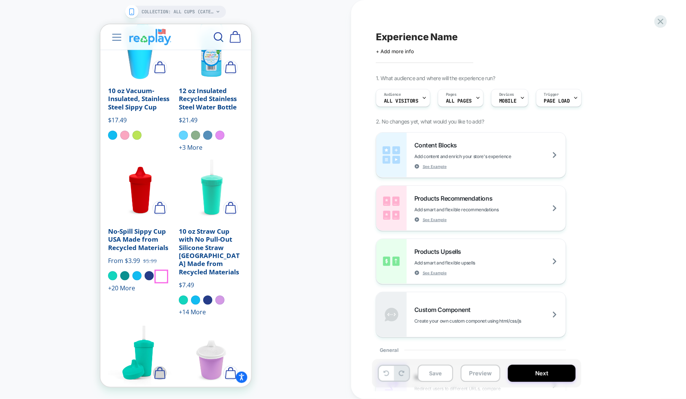
click at [161, 274] on div at bounding box center [161, 277] width 12 height 12
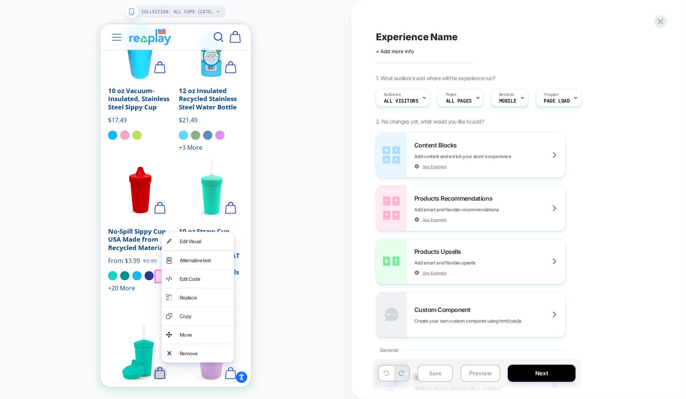
click at [282, 253] on div "COLLECTION: All Cups (Category) COLLECTION: All Cups (Category)" at bounding box center [175, 200] width 351 height 384
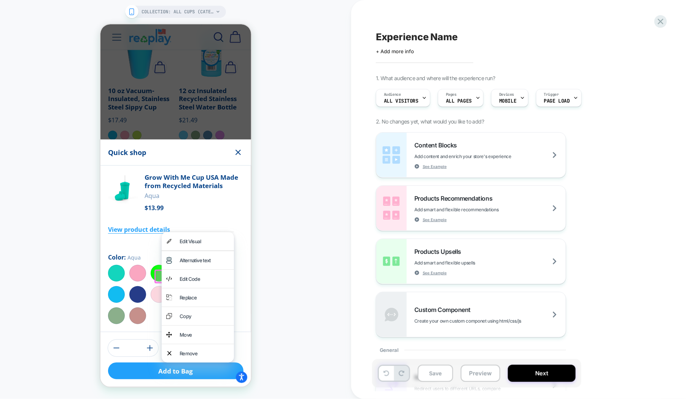
click at [286, 172] on div "COLLECTION: All Cups (Category) COLLECTION: All Cups (Category)" at bounding box center [175, 200] width 351 height 384
click at [198, 165] on div "Quick shop" at bounding box center [175, 152] width 151 height 26
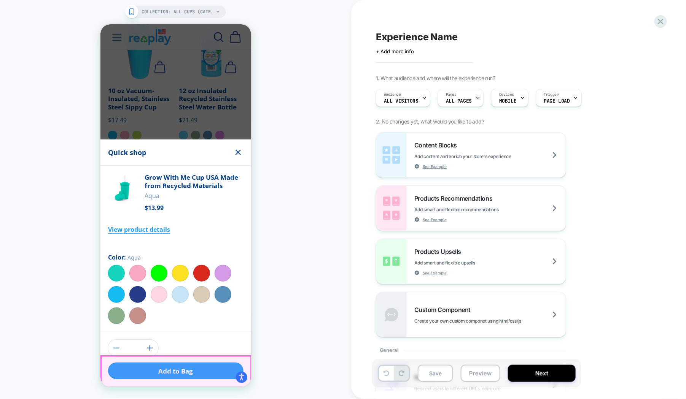
click at [264, 393] on div "Open Smile.io Rewards Program" at bounding box center [262, 398] width 10 height 10
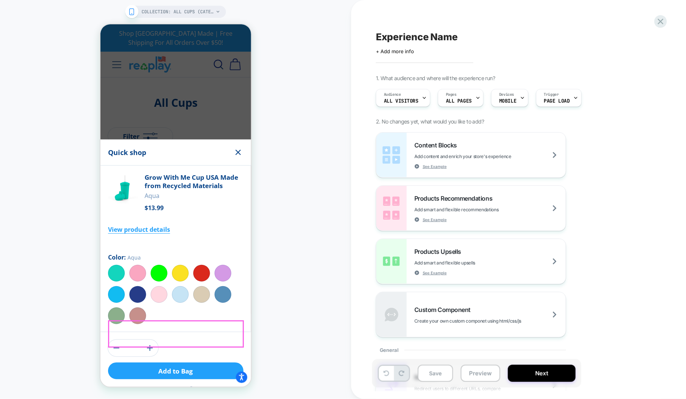
scroll to position [0, 0]
click at [362, 396] on button "Close" at bounding box center [356, 398] width 12 height 12
click at [265, 397] on div "Open Smile.io Rewards Program" at bounding box center [262, 398] width 10 height 10
click at [363, 399] on div "Re-Play.com" at bounding box center [308, 398] width 114 height 23
click at [362, 398] on button "Close" at bounding box center [356, 398] width 12 height 12
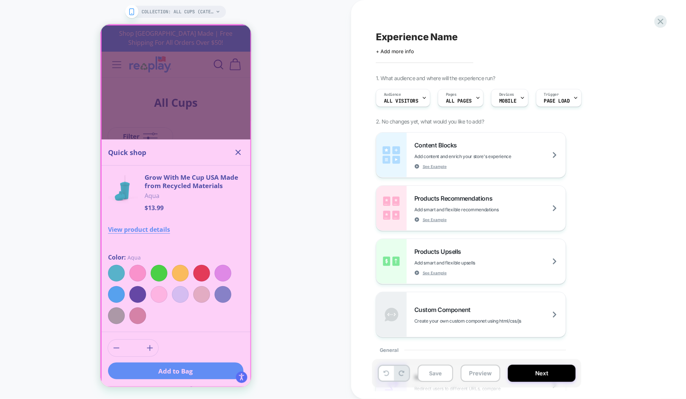
click at [223, 158] on div at bounding box center [176, 206] width 150 height 362
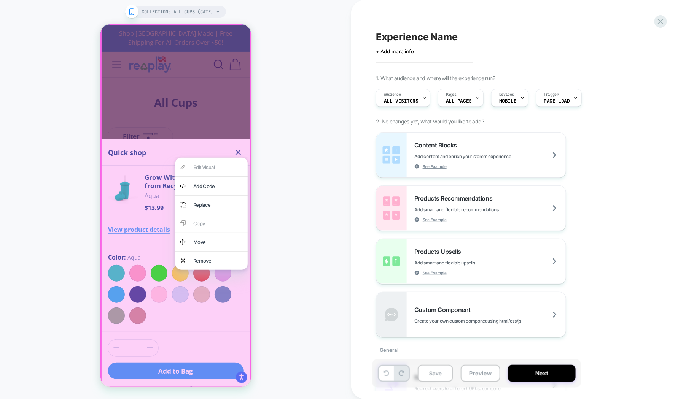
click at [286, 143] on div "COLLECTION: All Cups (Category) COLLECTION: All Cups (Category)" at bounding box center [175, 200] width 351 height 384
click at [309, 197] on div "COLLECTION: All Cups (Category) COLLECTION: All Cups (Category)" at bounding box center [175, 200] width 351 height 384
click at [172, 105] on div at bounding box center [175, 206] width 151 height 364
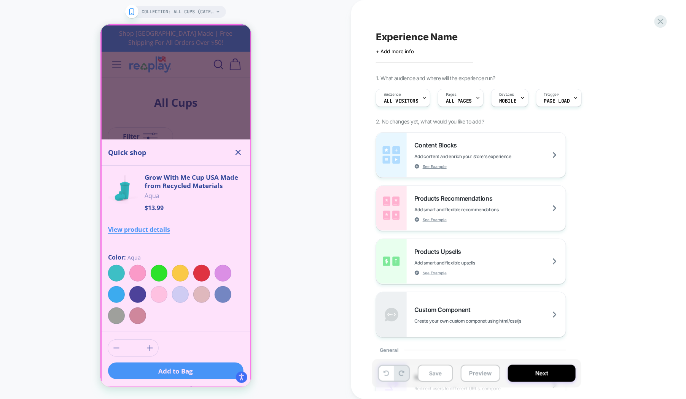
click at [237, 209] on div at bounding box center [176, 206] width 150 height 362
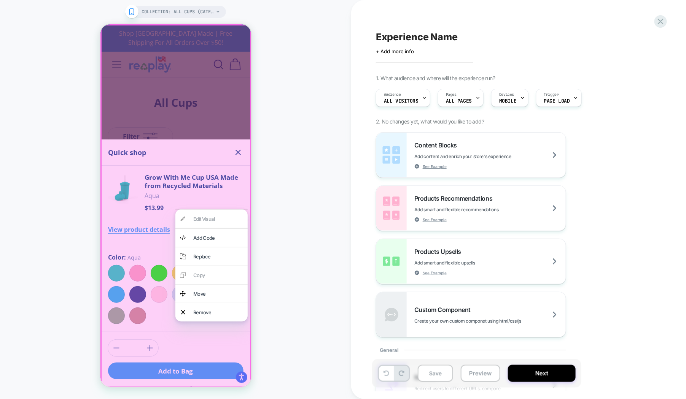
click at [163, 173] on div at bounding box center [175, 206] width 151 height 364
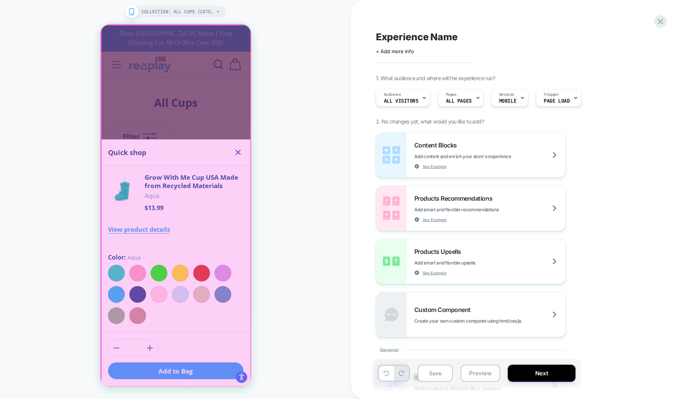
click at [230, 367] on div at bounding box center [176, 206] width 150 height 362
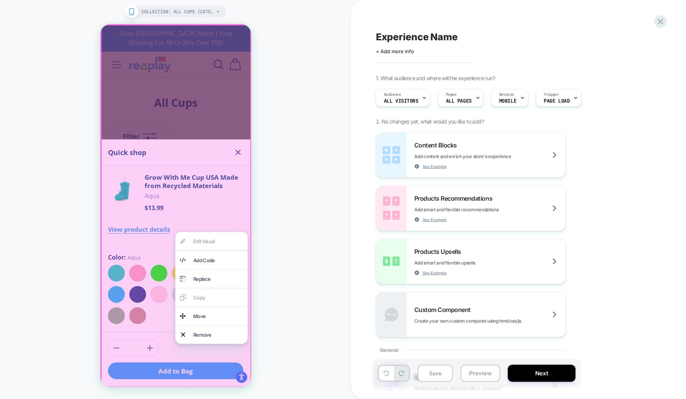
click at [193, 162] on div at bounding box center [175, 206] width 151 height 364
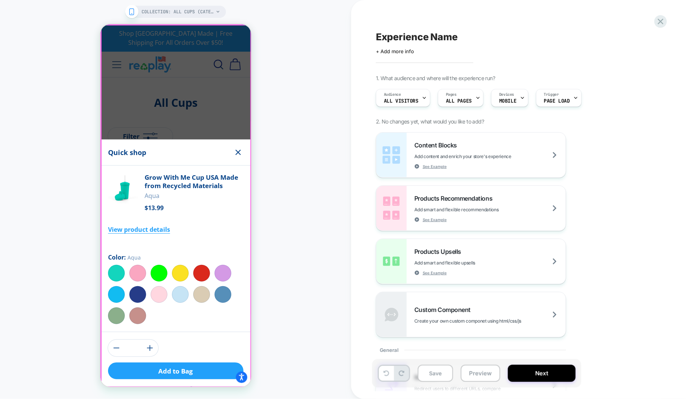
click at [193, 162] on div at bounding box center [176, 206] width 150 height 362
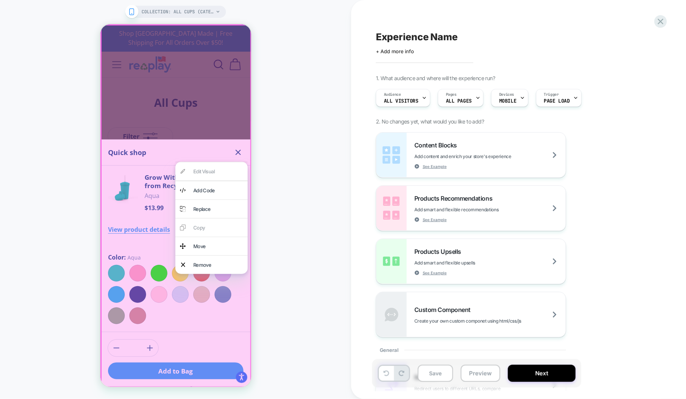
click at [191, 150] on div at bounding box center [175, 206] width 151 height 364
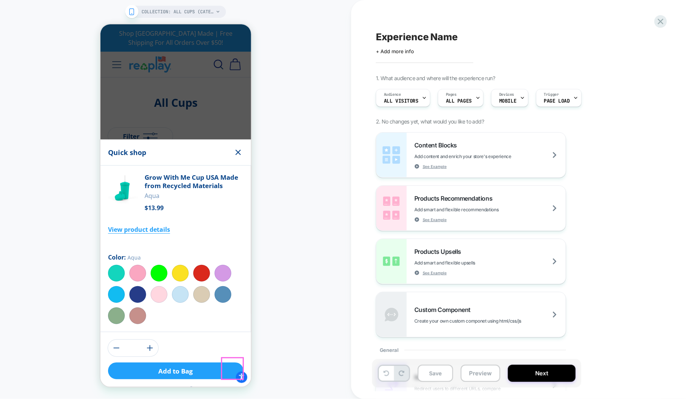
click at [258, 395] on div "Open Smile.io Rewards Program" at bounding box center [262, 398] width 10 height 10
click at [362, 397] on button "Close" at bounding box center [356, 398] width 12 height 12
click at [230, 364] on div at bounding box center [231, 368] width 21 height 21
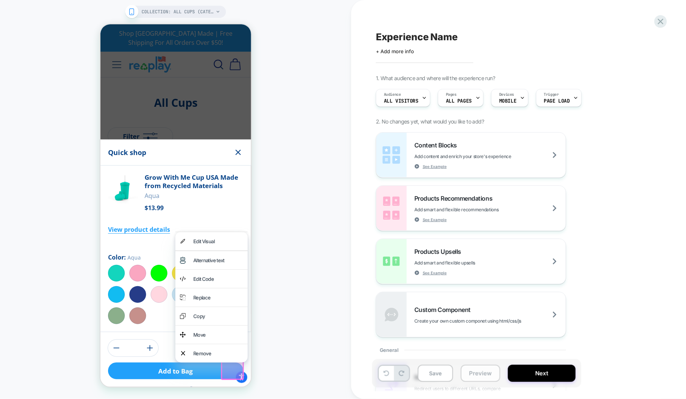
click at [20, 37] on button "Preview" at bounding box center [16, 37] width 8 height 0
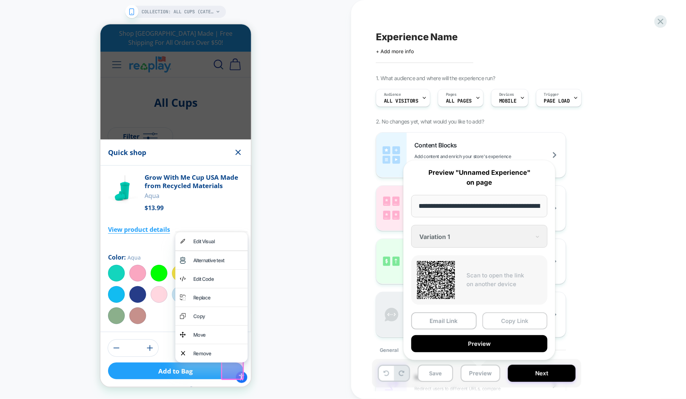
click at [502, 317] on button "Copy Link" at bounding box center [514, 321] width 65 height 17
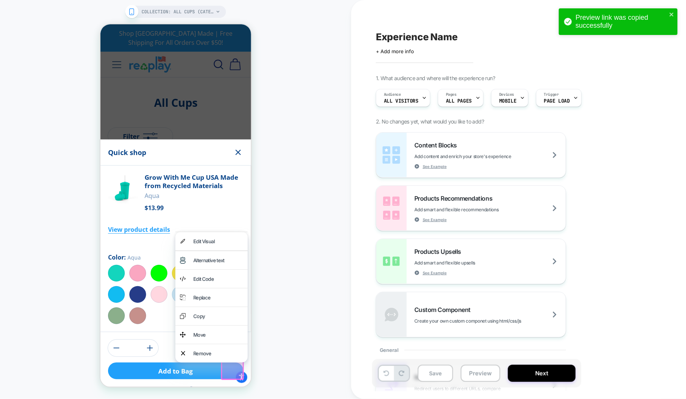
click at [300, 281] on div "COLLECTION: All Cups (Category) COLLECTION: All Cups (Category)" at bounding box center [175, 200] width 351 height 384
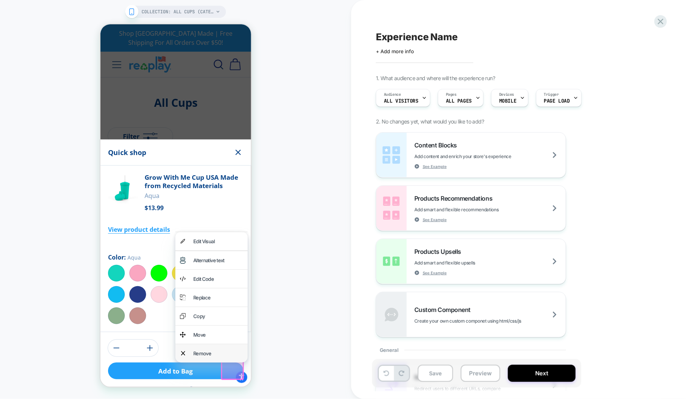
click at [216, 355] on div "Remove" at bounding box center [218, 353] width 50 height 9
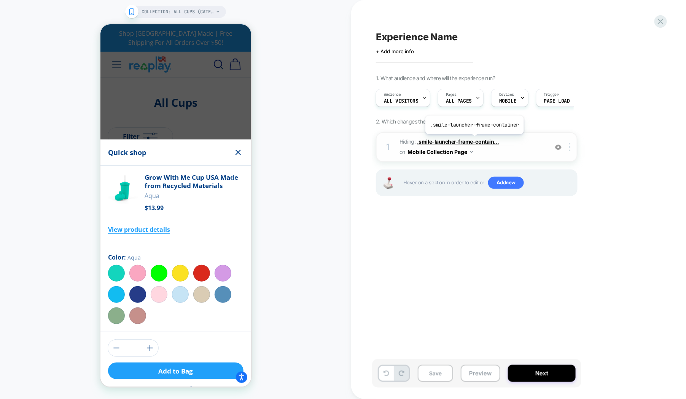
click at [0, 0] on span ".smile-launcher-frame-contain..." at bounding box center [0, 0] width 0 height 0
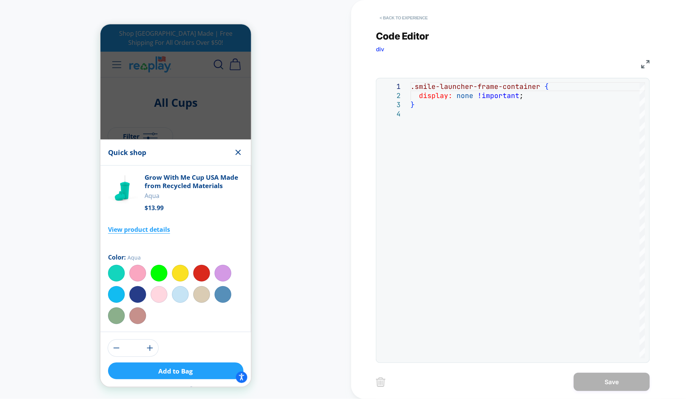
click at [0, 0] on button "< Back to experience" at bounding box center [0, 0] width 0 height 0
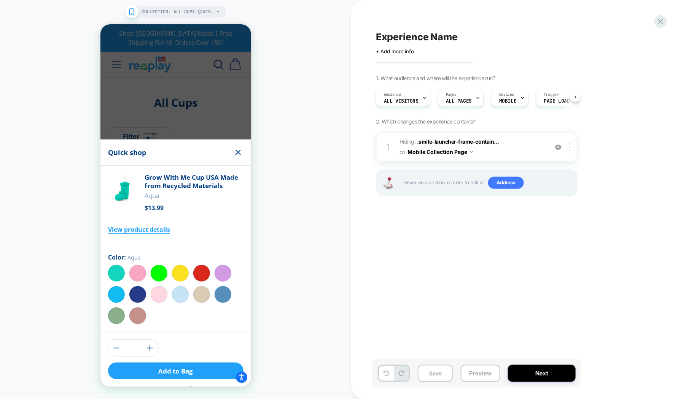
scroll to position [0, 0]
click at [467, 374] on button "Preview" at bounding box center [481, 373] width 40 height 17
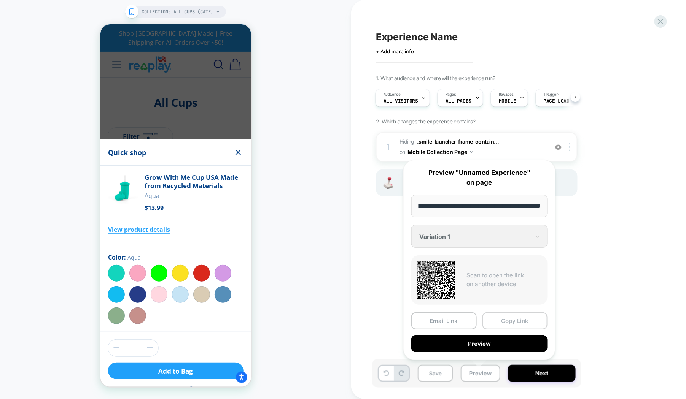
scroll to position [0, 0]
click at [0, 0] on button "Copy Link" at bounding box center [0, 0] width 0 height 0
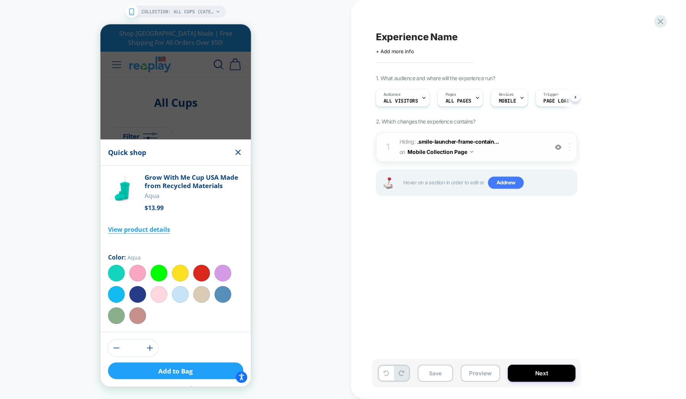
click at [570, 146] on img at bounding box center [570, 147] width 2 height 8
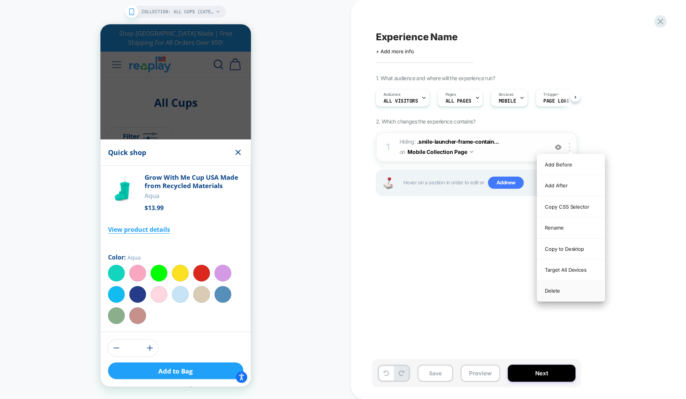
click at [573, 290] on div "Delete" at bounding box center [571, 291] width 68 height 21
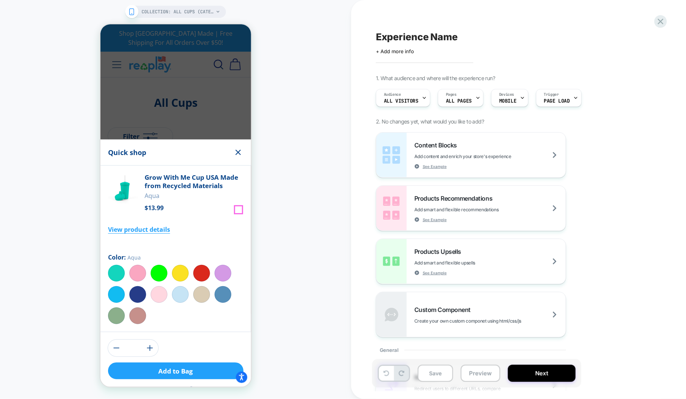
click at [238, 155] on icon "Close Modal" at bounding box center [237, 152] width 5 height 5
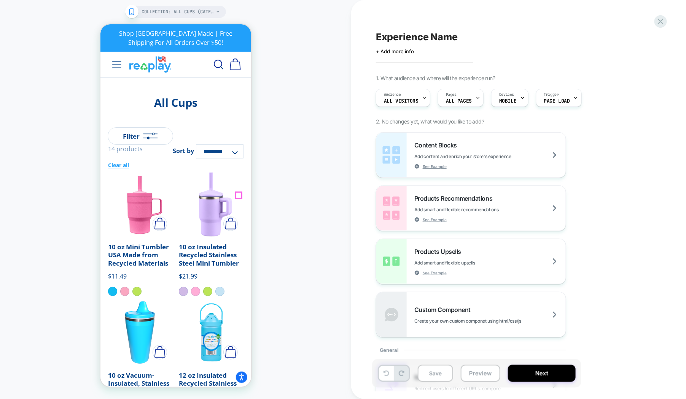
click at [235, 218] on img "Quick shop" at bounding box center [230, 224] width 11 height 12
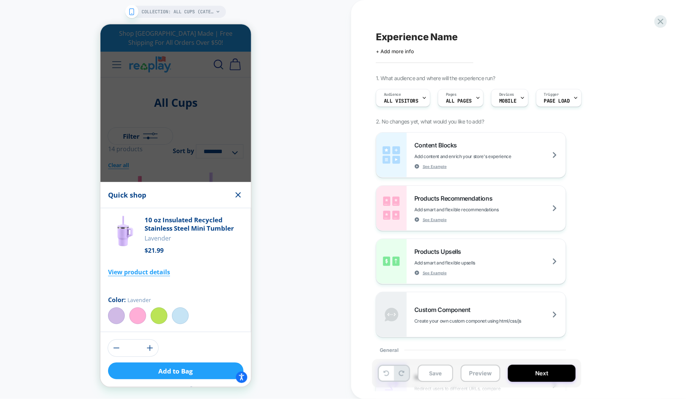
click at [284, 99] on div "COLLECTION: All Cups (Category) COLLECTION: All Cups (Category)" at bounding box center [175, 200] width 351 height 384
click at [309, 140] on div "COLLECTION: All Cups (Category) COLLECTION: All Cups (Category)" at bounding box center [175, 200] width 351 height 384
click at [235, 199] on icon "Close Modal" at bounding box center [237, 194] width 9 height 9
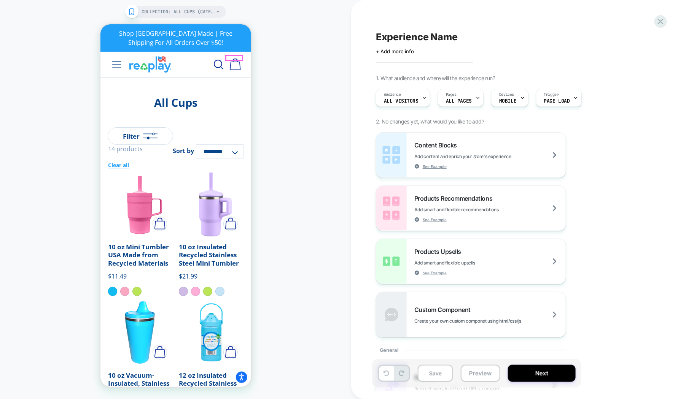
click at [239, 58] on img at bounding box center [234, 64] width 11 height 12
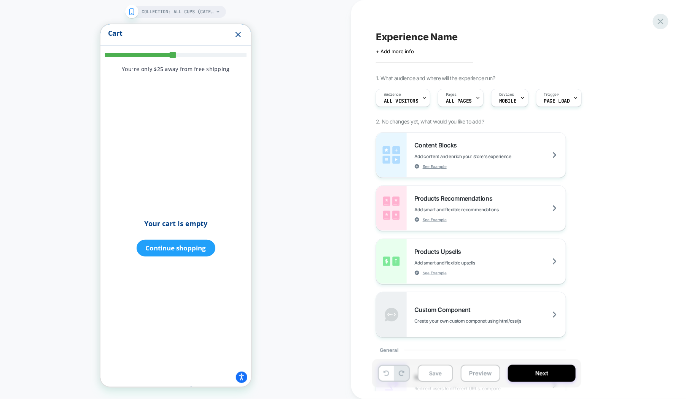
click at [659, 22] on icon at bounding box center [661, 21] width 10 height 10
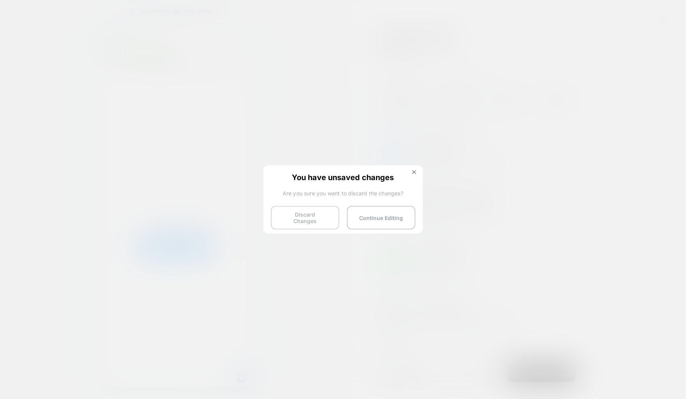
click at [304, 216] on button "Discard Changes" at bounding box center [305, 218] width 68 height 24
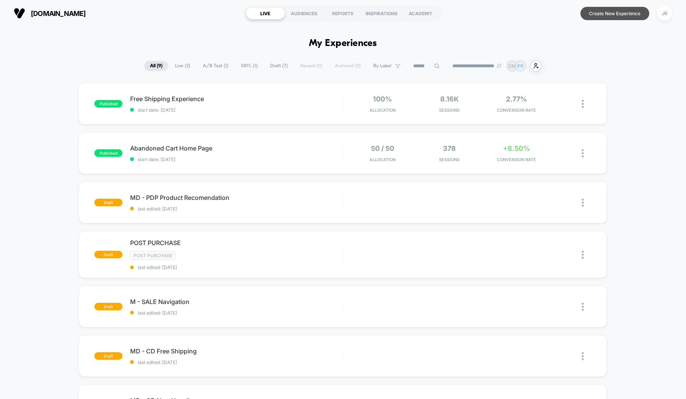
click at [606, 10] on button "Create New Experience" at bounding box center [615, 13] width 69 height 13
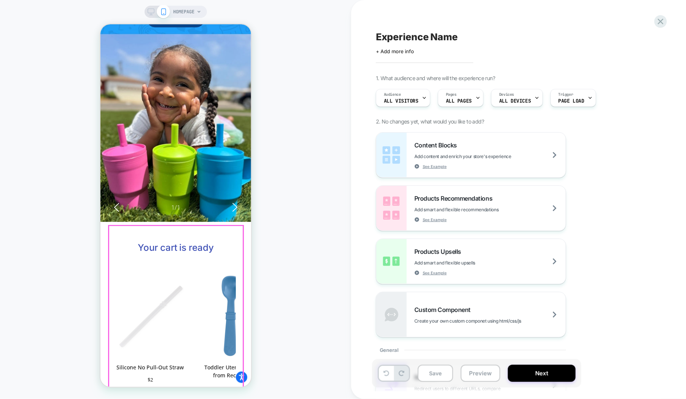
scroll to position [171, 0]
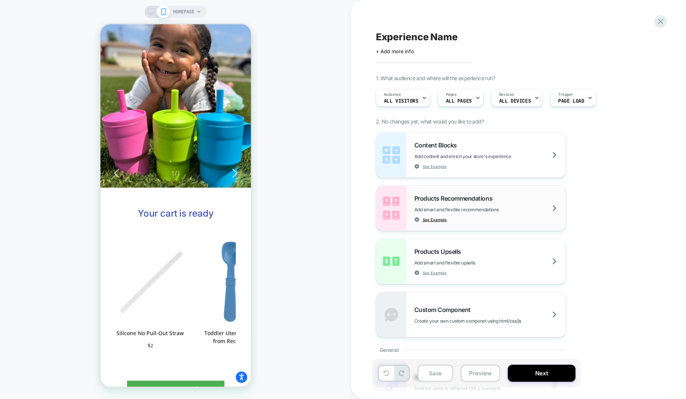
click at [434, 218] on span "See Example" at bounding box center [435, 219] width 24 height 5
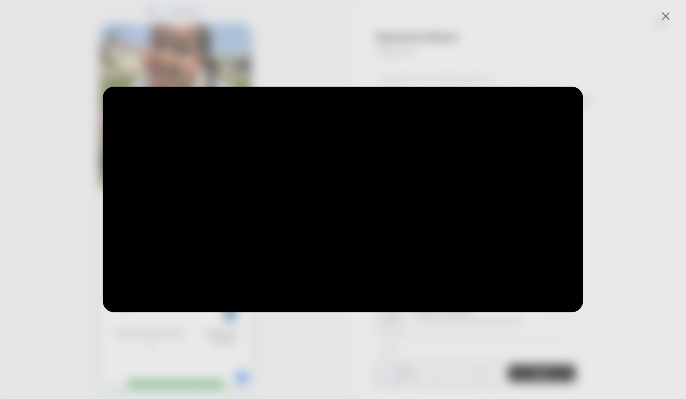
click at [617, 169] on div at bounding box center [343, 199] width 686 height 399
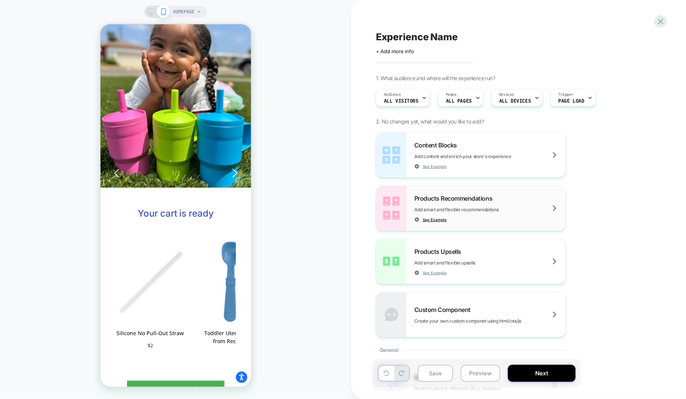
click at [441, 217] on span "See Example" at bounding box center [435, 219] width 24 height 5
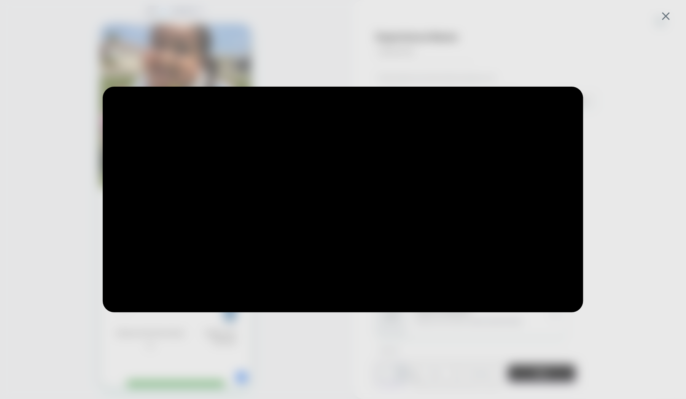
click at [658, 16] on div at bounding box center [343, 199] width 686 height 399
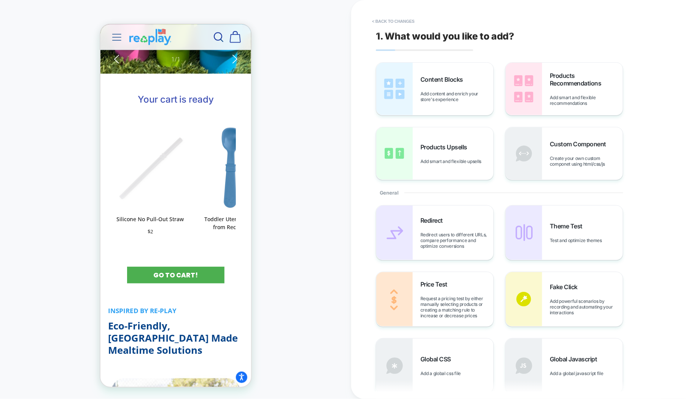
scroll to position [0, 0]
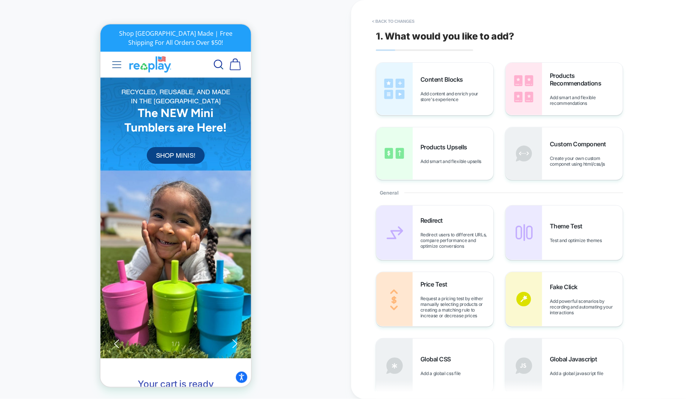
click at [380, 14] on div "1. What would you like to add? Content Blocks Add content and enrich your store…" at bounding box center [514, 200] width 285 height 384
click at [380, 19] on button "< Back to changes" at bounding box center [393, 21] width 50 height 12
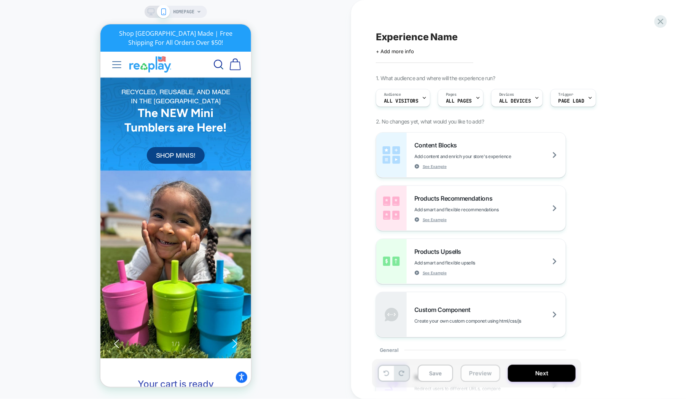
click at [468, 373] on button "Preview" at bounding box center [481, 373] width 40 height 17
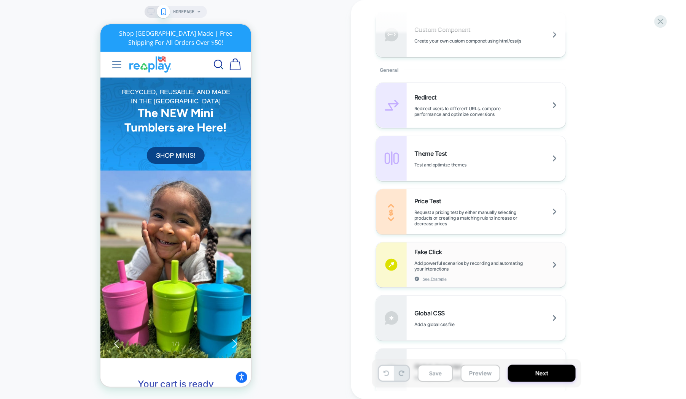
scroll to position [53, 0]
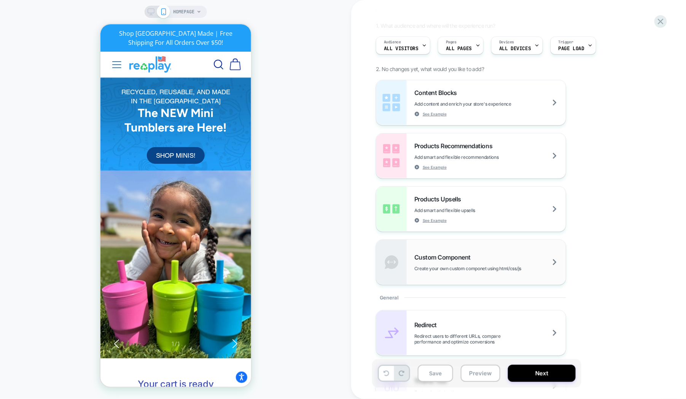
click at [499, 251] on div "Custom Component Create your own custom componet using html/css/js" at bounding box center [470, 262] width 189 height 45
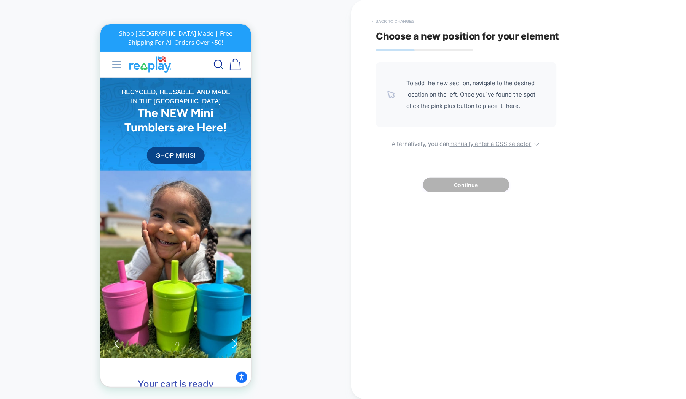
click at [380, 22] on button "< Back to changes" at bounding box center [393, 21] width 50 height 12
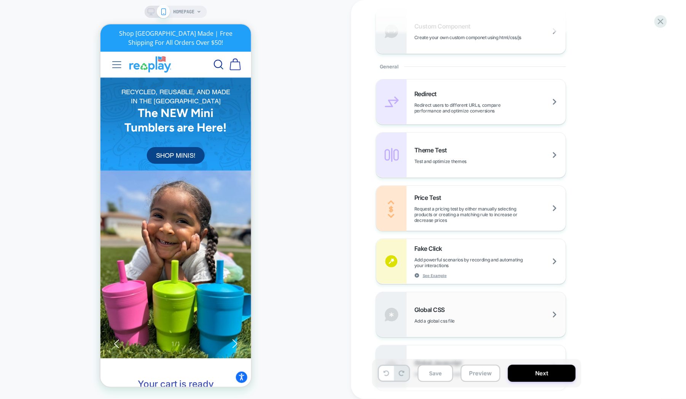
scroll to position [285, 0]
click at [0, 0] on div "Global CSS Add a global css file" at bounding box center [0, 0] width 0 height 0
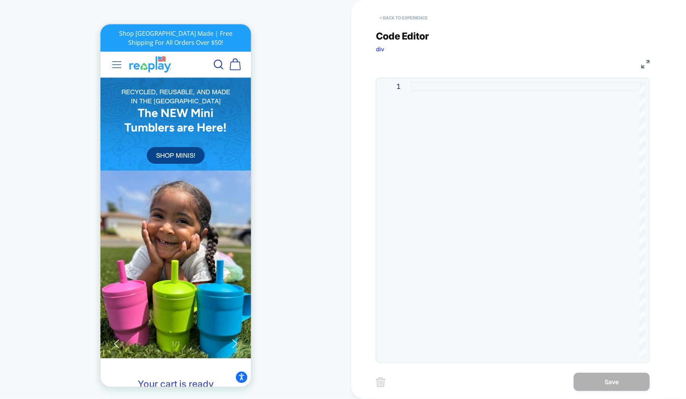
click at [0, 0] on button "< Back to experience" at bounding box center [0, 0] width 0 height 0
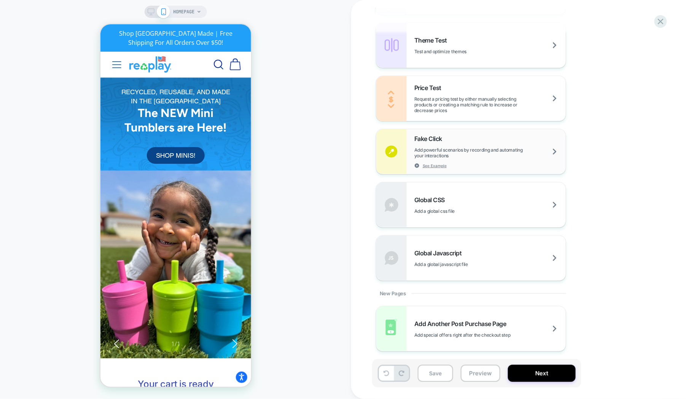
scroll to position [395, 0]
click at [135, 256] on div "Global Javascript Add a global javascript file" at bounding box center [98, 260] width 76 height 14
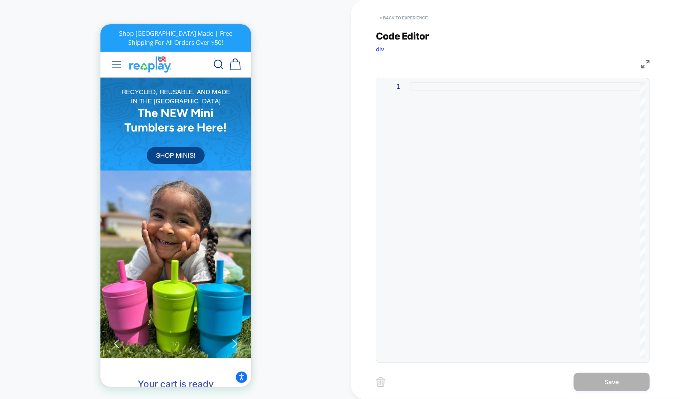
click at [51, 349] on button "< Back to experience" at bounding box center [33, 355] width 36 height 13
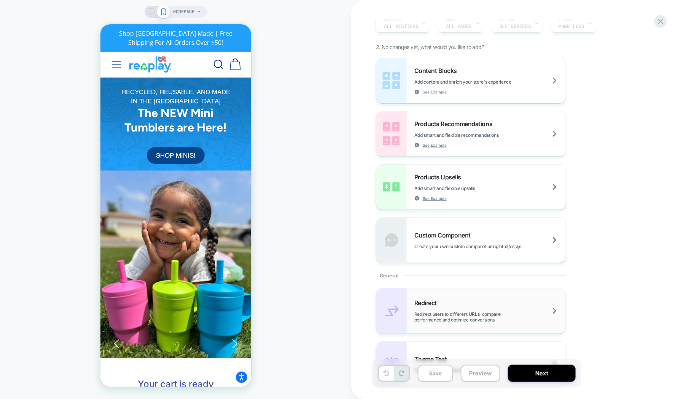
scroll to position [114, 0]
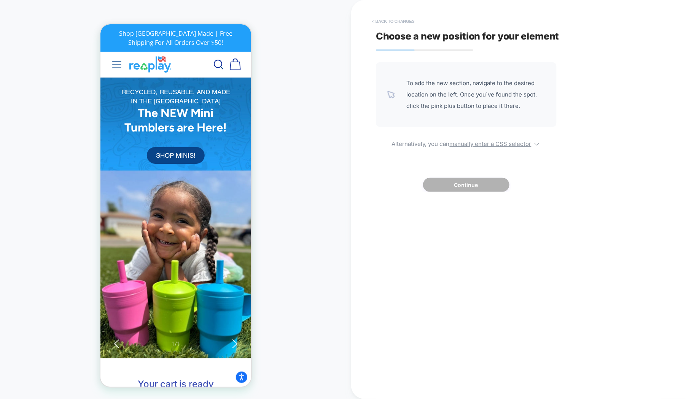
click at [386, 22] on button "< Back to changes" at bounding box center [393, 21] width 50 height 12
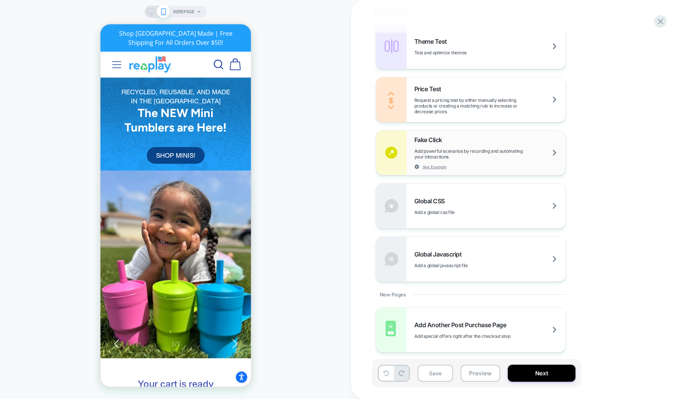
scroll to position [395, 0]
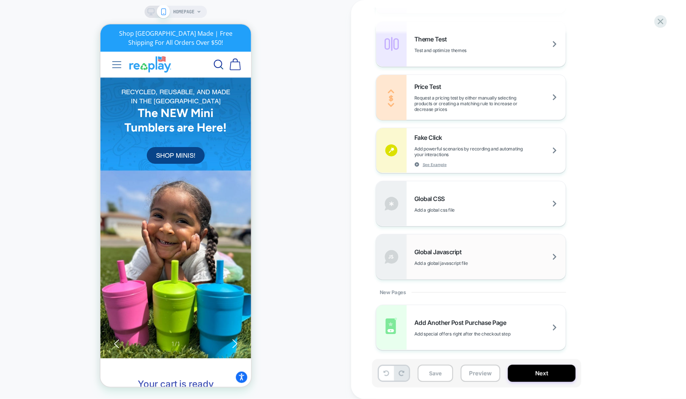
click at [491, 250] on div "Global Javascript Add a global javascript file" at bounding box center [489, 257] width 151 height 18
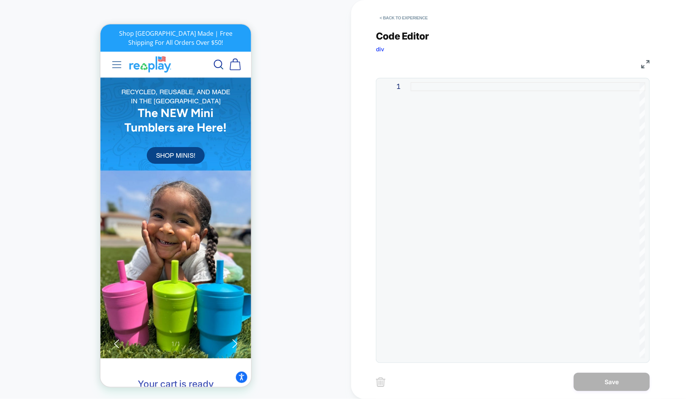
click at [477, 142] on div at bounding box center [528, 220] width 235 height 277
type textarea "**********"
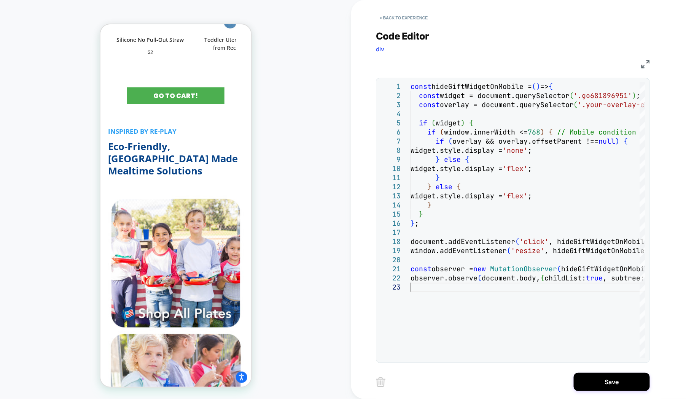
scroll to position [684, 0]
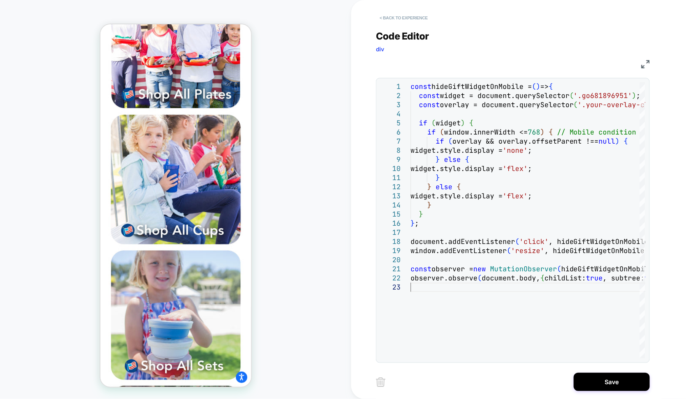
click at [391, 20] on button "< Back to experience" at bounding box center [404, 18] width 56 height 12
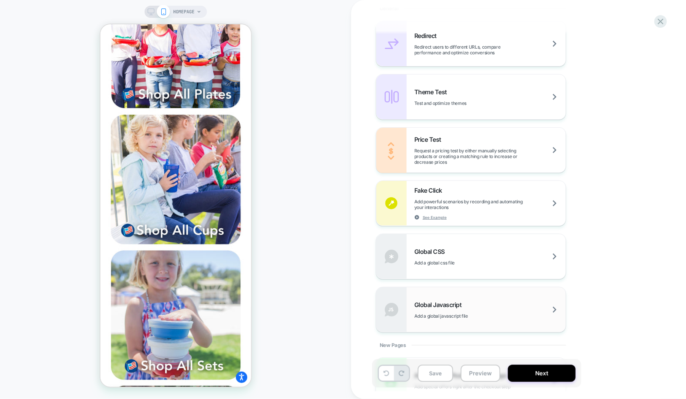
scroll to position [395, 0]
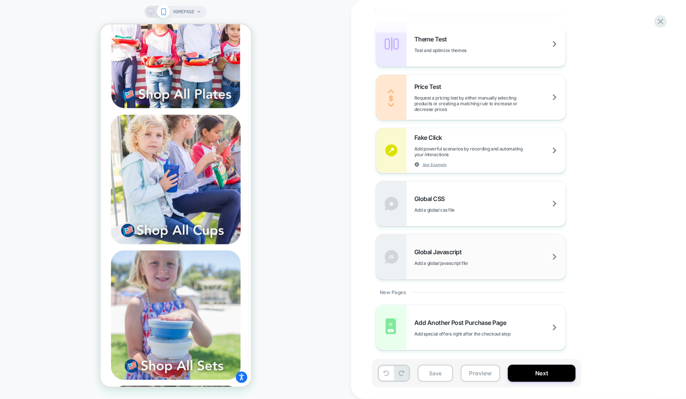
click at [488, 249] on div "Global Javascript Add a global javascript file" at bounding box center [489, 257] width 151 height 18
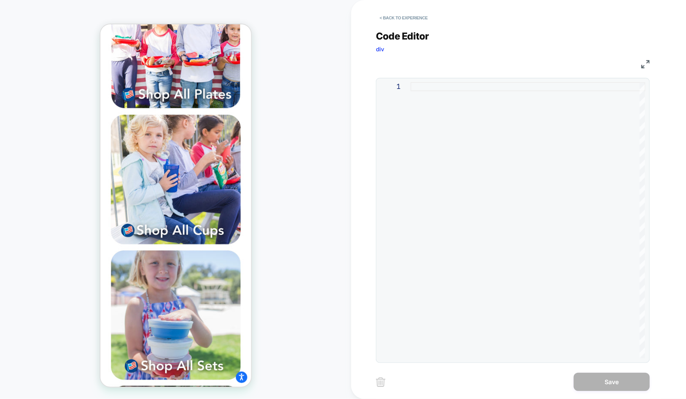
click at [444, 86] on div at bounding box center [528, 220] width 235 height 277
type textarea "**********"
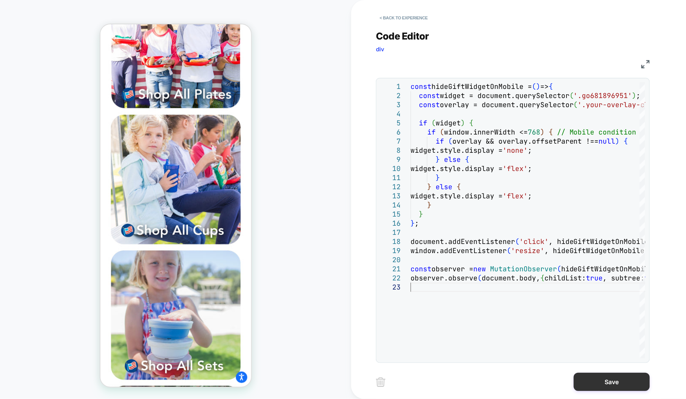
click at [590, 379] on button "Save" at bounding box center [612, 382] width 76 height 18
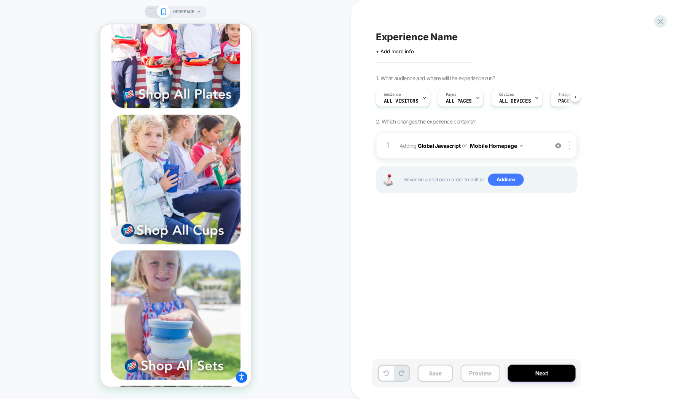
scroll to position [0, 0]
click at [470, 374] on button "Preview" at bounding box center [481, 373] width 40 height 17
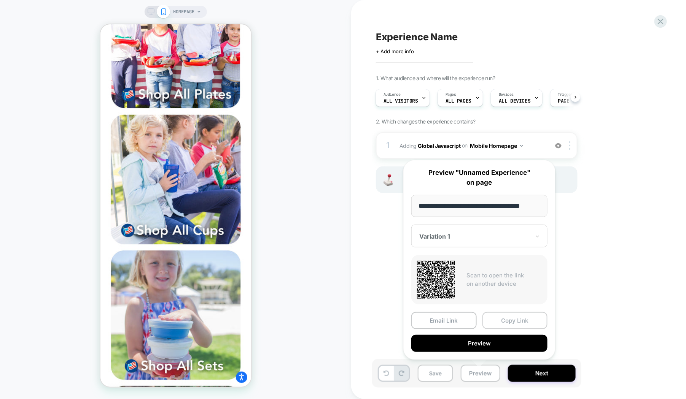
click at [506, 318] on button "Copy Link" at bounding box center [514, 320] width 65 height 17
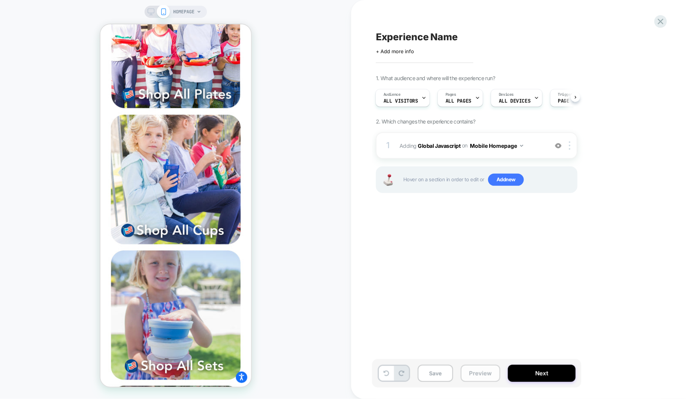
click at [472, 370] on button "Preview" at bounding box center [481, 373] width 40 height 17
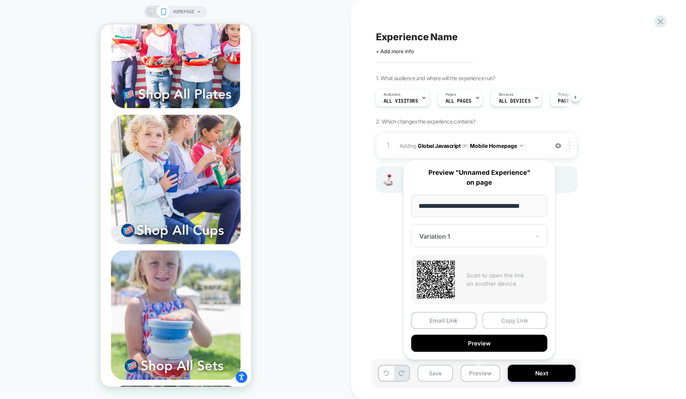
click at [504, 316] on button "Copy Link" at bounding box center [514, 320] width 65 height 17
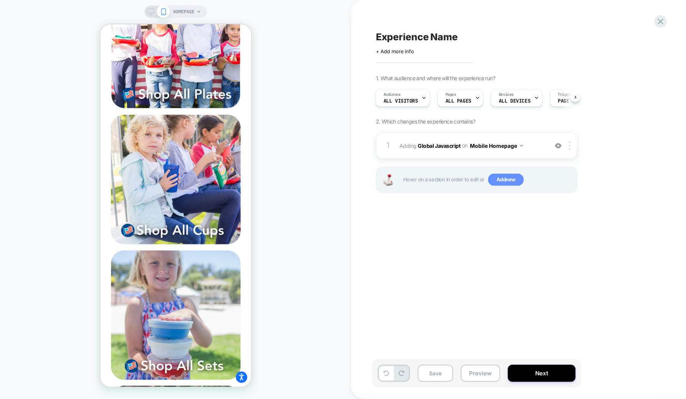
click at [511, 181] on span "Add new" at bounding box center [506, 180] width 36 height 12
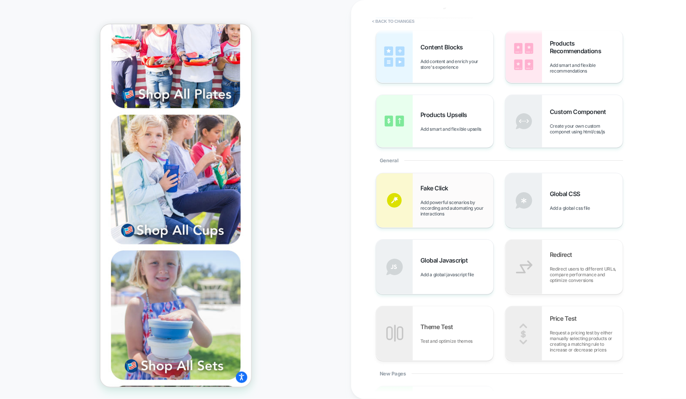
scroll to position [141, 0]
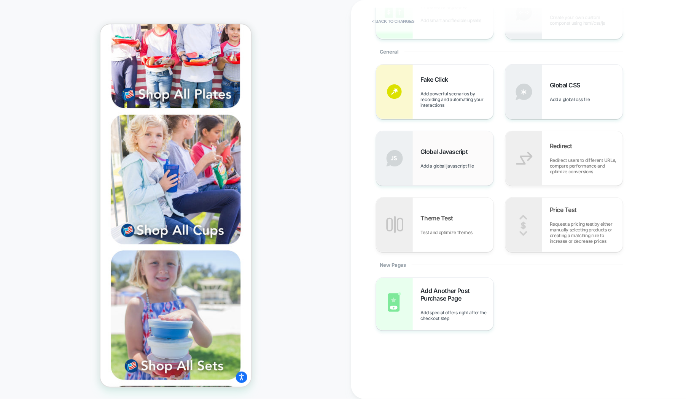
click at [466, 156] on div "Global Javascript Add a global javascript file" at bounding box center [456, 158] width 73 height 21
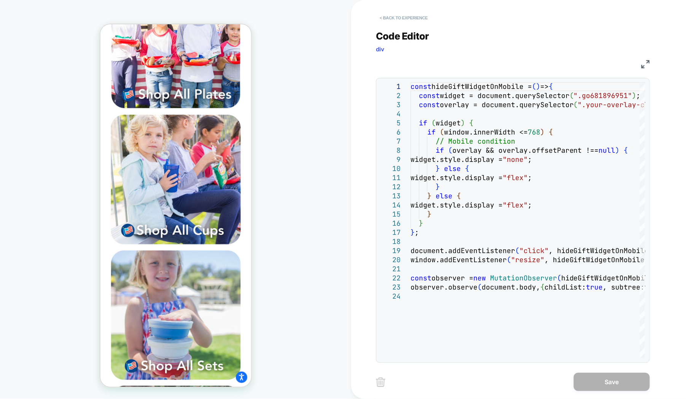
click at [384, 16] on button "< Back to experience" at bounding box center [404, 18] width 56 height 12
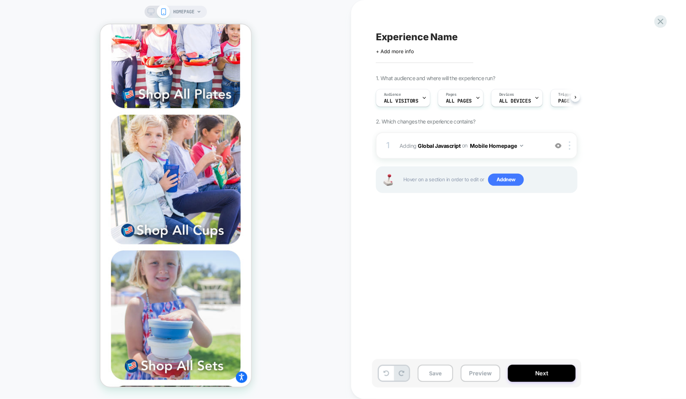
scroll to position [0, 0]
click at [522, 103] on span "ALL DEVICES" at bounding box center [515, 101] width 32 height 5
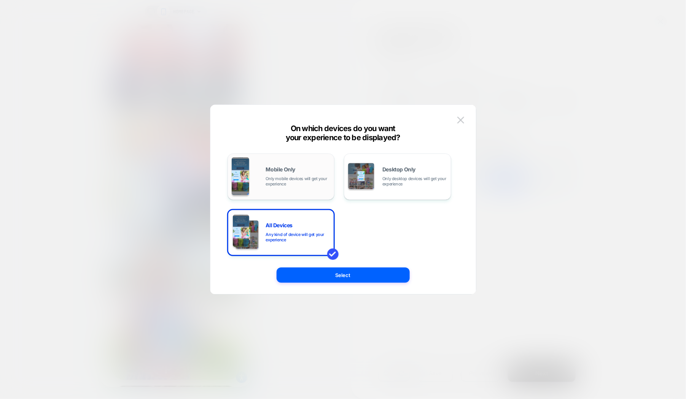
click at [301, 187] on span "Only mobile devices will get your experience" at bounding box center [298, 181] width 65 height 11
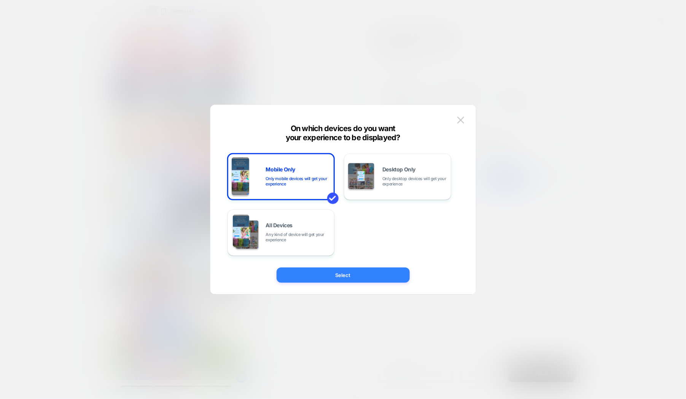
click at [321, 276] on button "Select" at bounding box center [343, 275] width 133 height 15
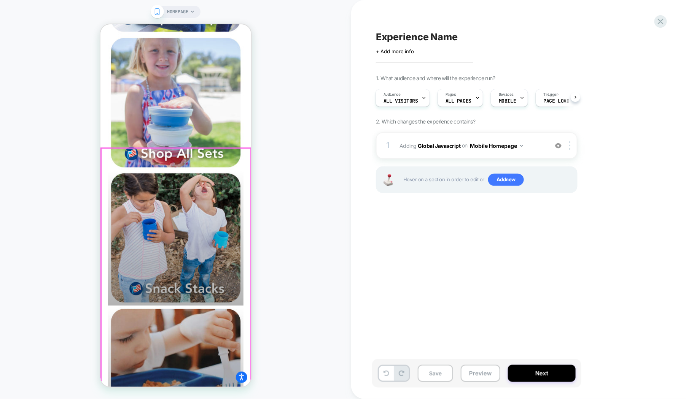
scroll to position [913, 0]
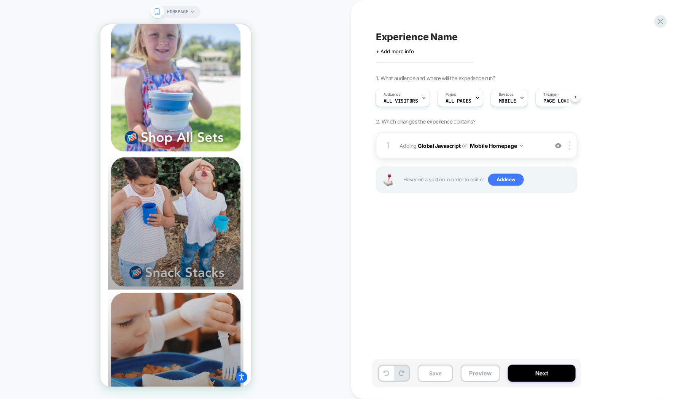
click at [521, 142] on button "Mobile Homepage" at bounding box center [496, 145] width 53 height 11
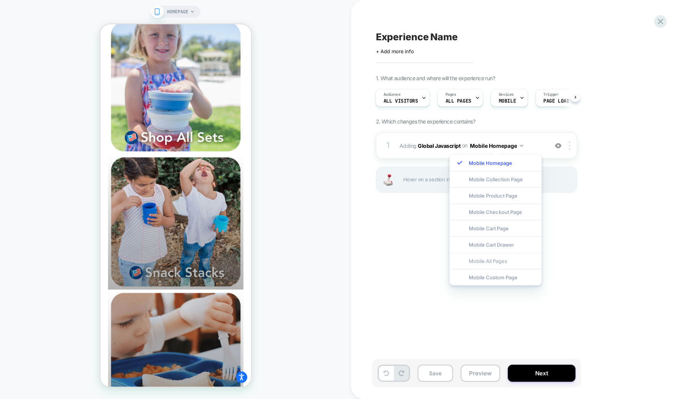
click at [495, 260] on div "Mobile All Pages" at bounding box center [496, 261] width 92 height 16
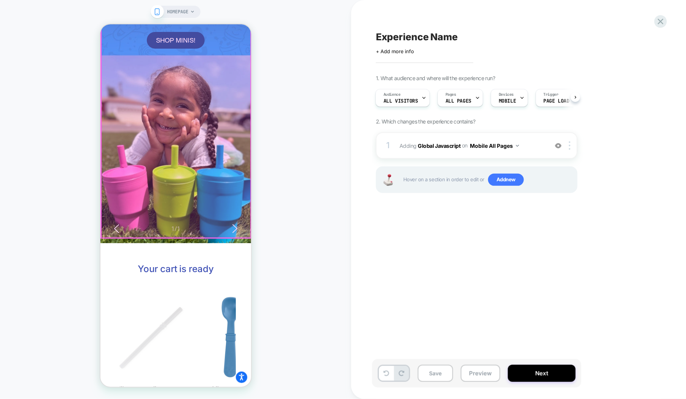
scroll to position [171, 0]
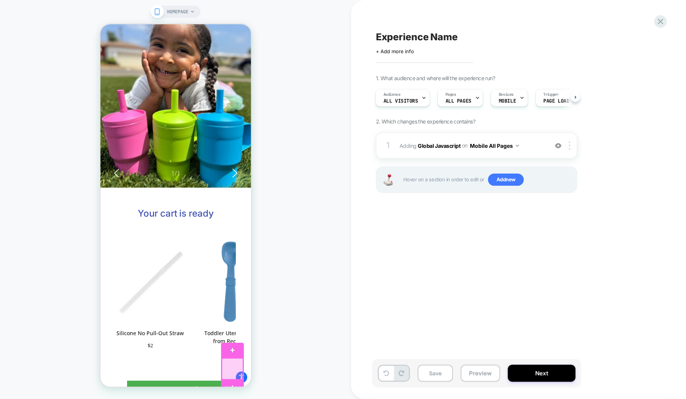
click at [231, 364] on div at bounding box center [231, 368] width 21 height 21
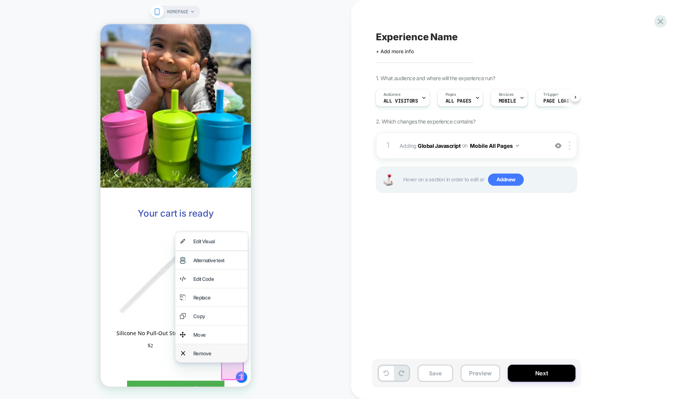
click at [202, 349] on div "Remove" at bounding box center [218, 353] width 50 height 9
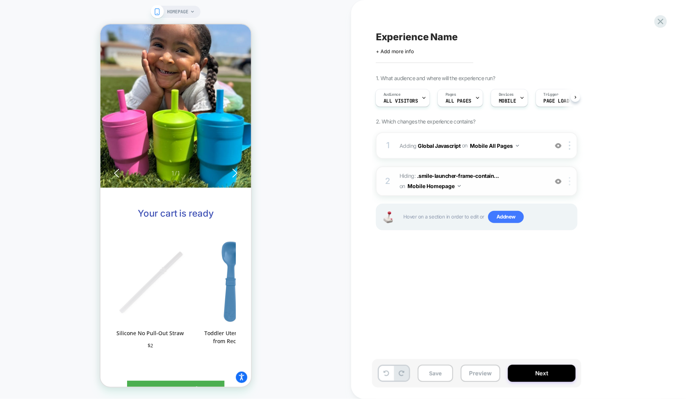
click at [570, 181] on img at bounding box center [570, 181] width 2 height 8
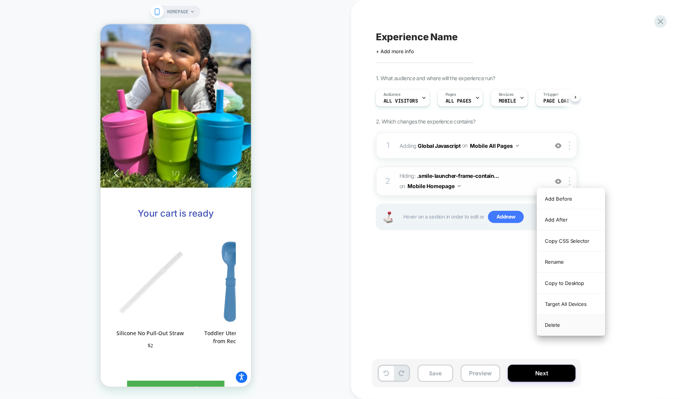
click at [549, 323] on div "Delete" at bounding box center [571, 325] width 68 height 21
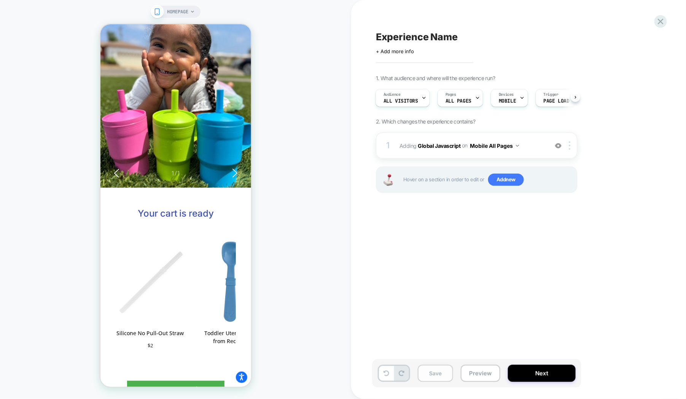
click at [432, 369] on button "Save" at bounding box center [435, 373] width 35 height 17
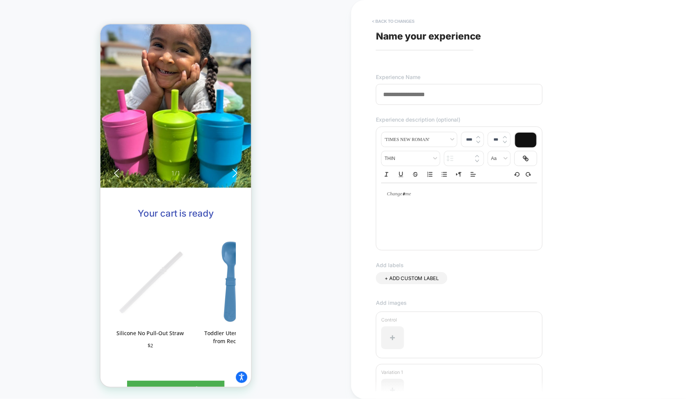
click at [380, 18] on button "< Back to changes" at bounding box center [393, 21] width 50 height 12
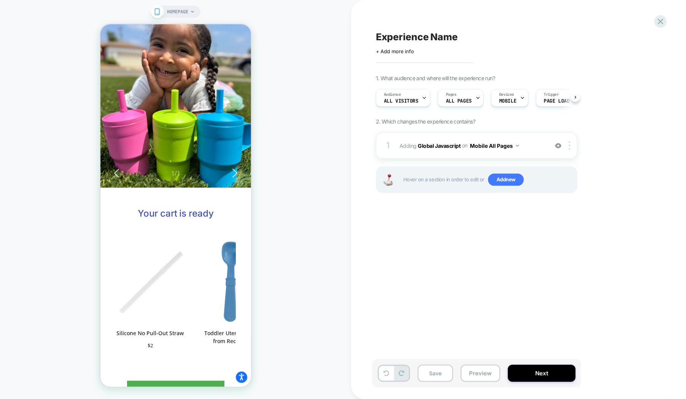
scroll to position [0, 0]
click at [417, 37] on span "Experience Name" at bounding box center [417, 36] width 82 height 11
click at [423, 35] on textarea "**********" at bounding box center [458, 36] width 164 height 11
type textarea "**********"
click at [426, 270] on div "**********" at bounding box center [514, 200] width 285 height 384
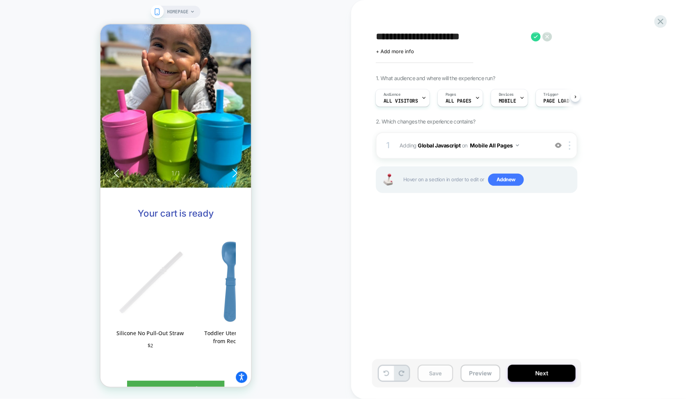
click at [435, 372] on button "Save" at bounding box center [435, 373] width 35 height 17
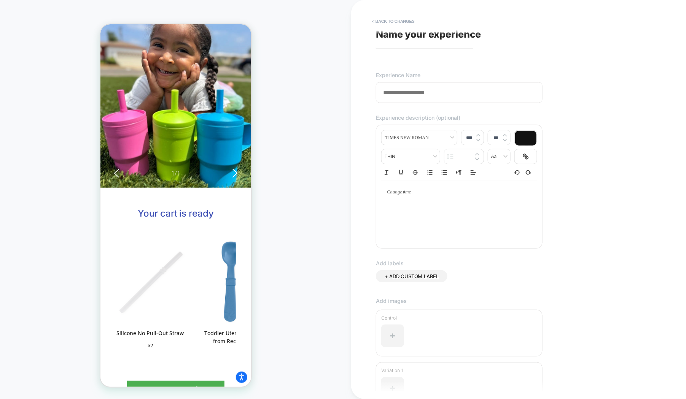
scroll to position [0, 0]
click at [394, 21] on button "< Back to changes" at bounding box center [393, 21] width 50 height 12
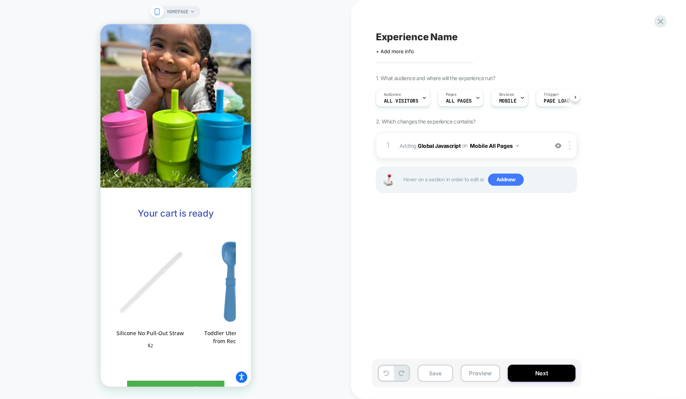
scroll to position [0, 0]
click at [415, 34] on span "Experience Name" at bounding box center [417, 36] width 82 height 11
type textarea "*"
type textarea "**********"
click at [412, 251] on div "**********" at bounding box center [514, 200] width 285 height 384
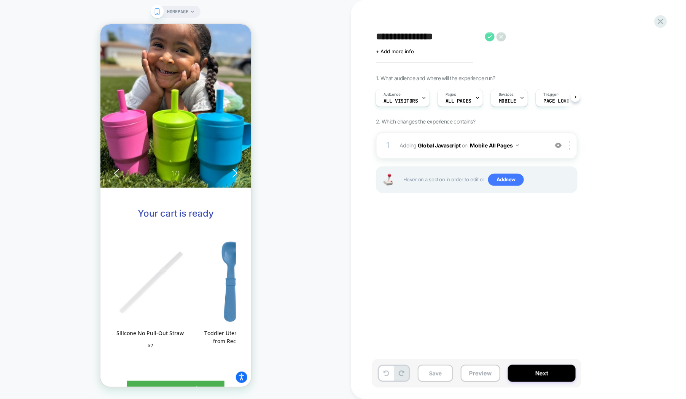
click at [485, 34] on icon at bounding box center [490, 37] width 10 height 10
click at [425, 369] on button "Save" at bounding box center [435, 373] width 35 height 17
click at [463, 374] on button "Preview" at bounding box center [481, 373] width 40 height 17
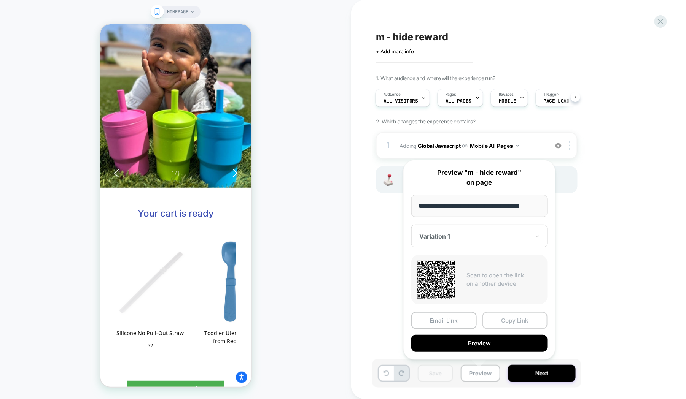
click at [492, 315] on button "Copy Link" at bounding box center [514, 320] width 65 height 17
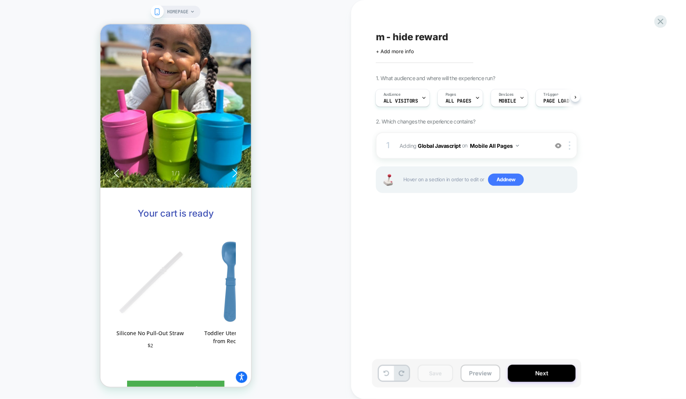
click at [263, 395] on div "Open Smile.io Rewards Program" at bounding box center [262, 398] width 10 height 10
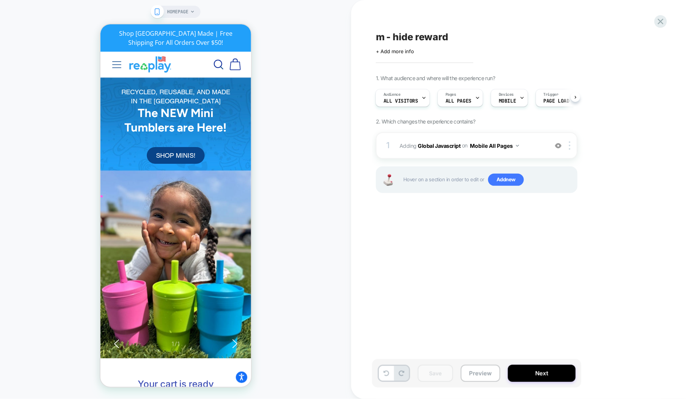
scroll to position [0, 0]
click at [362, 398] on button "Close" at bounding box center [356, 398] width 12 height 12
click at [511, 180] on span "Add new" at bounding box center [506, 180] width 36 height 12
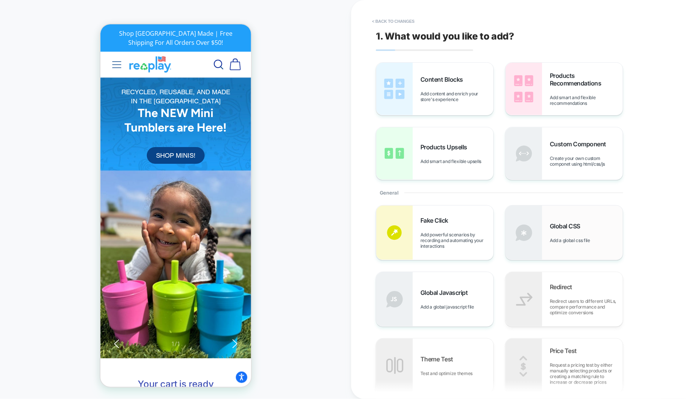
click at [609, 240] on div "Global CSS Add a global css file" at bounding box center [586, 233] width 73 height 21
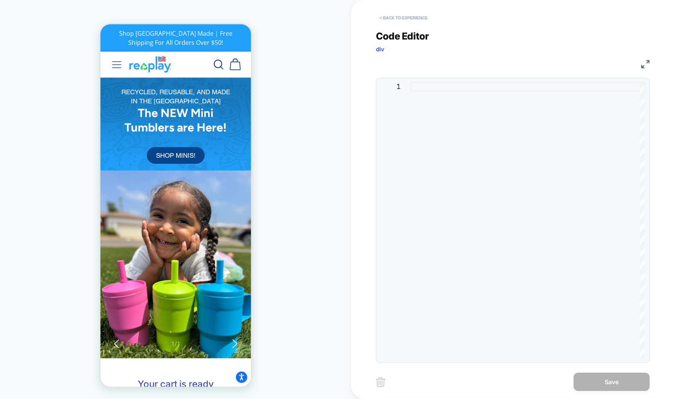
click at [394, 16] on button "< Back to experience" at bounding box center [404, 18] width 56 height 12
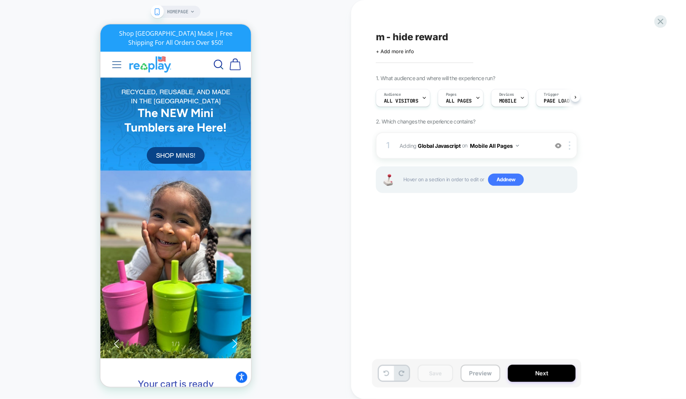
scroll to position [0, 0]
click at [239, 364] on div at bounding box center [231, 368] width 21 height 21
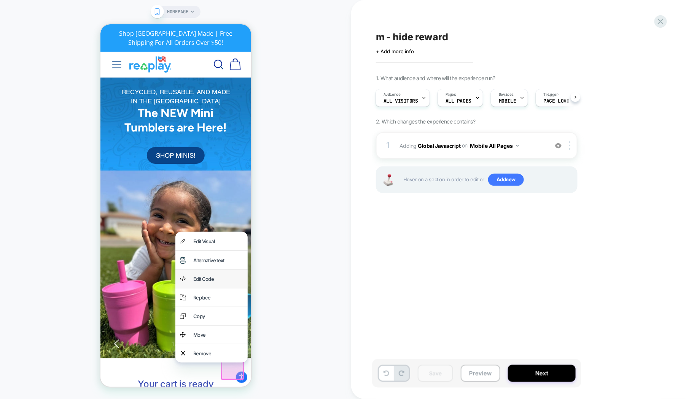
click at [221, 274] on div "Edit Code" at bounding box center [218, 278] width 50 height 9
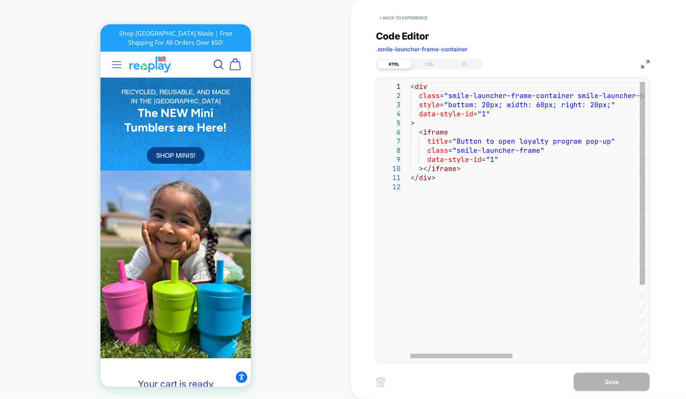
type textarea "******"
click at [491, 182] on div "< div class = "smile-launcher-frame-container smile-launcher-bor der-radius-cir…" at bounding box center [674, 270] width 527 height 377
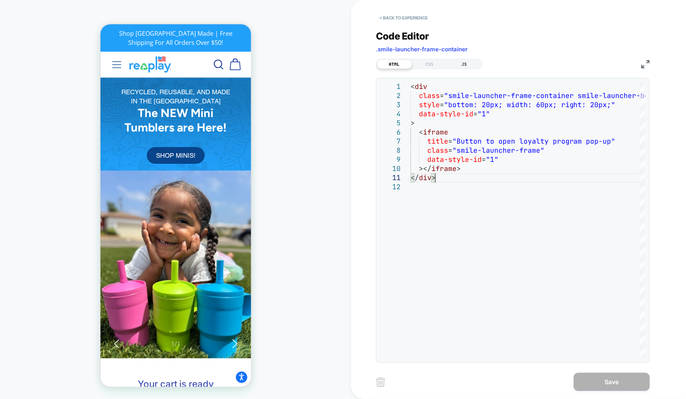
click at [465, 63] on div "JS" at bounding box center [464, 64] width 35 height 9
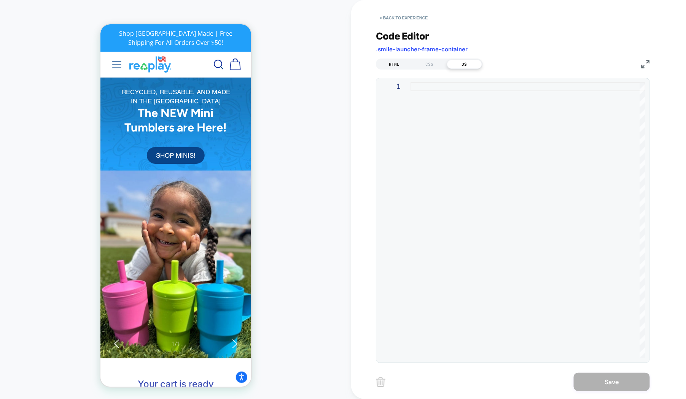
click at [396, 62] on div "HTML" at bounding box center [394, 64] width 35 height 9
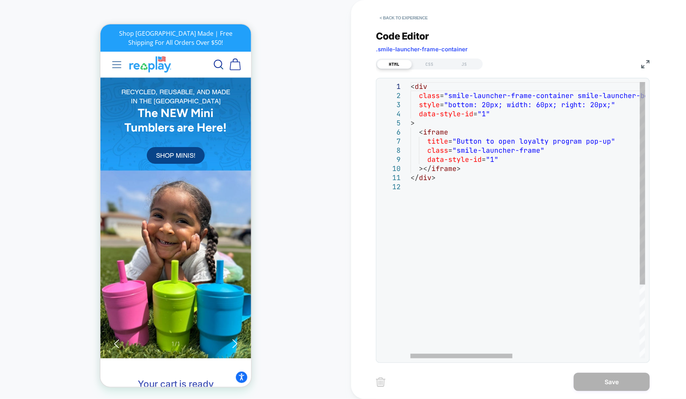
click at [441, 127] on div "< div class = "smile-launcher-frame-container smile-launcher-bor der-radius-cir…" at bounding box center [674, 270] width 527 height 377
type textarea "**********"
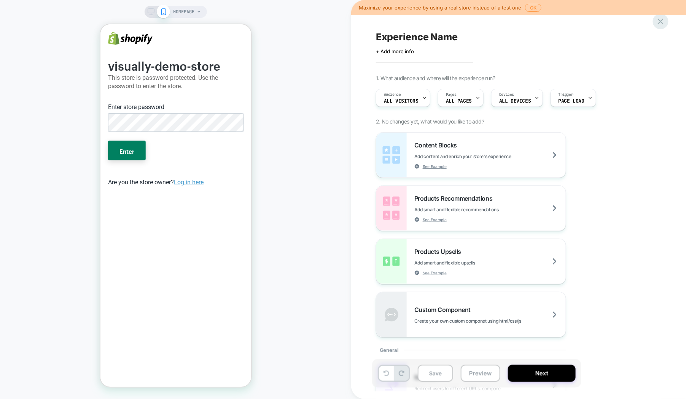
click at [663, 22] on icon at bounding box center [661, 21] width 10 height 10
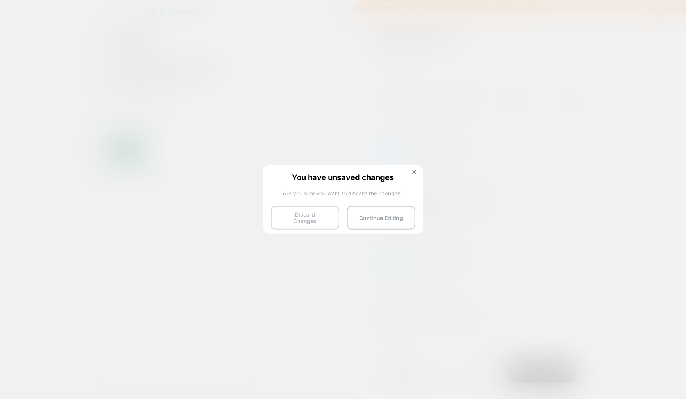
click at [309, 218] on button "Discard Changes" at bounding box center [305, 218] width 68 height 24
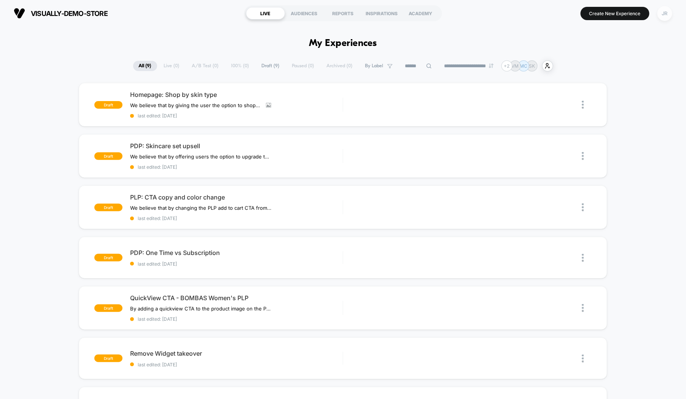
click at [665, 13] on div "JR" at bounding box center [664, 13] width 15 height 15
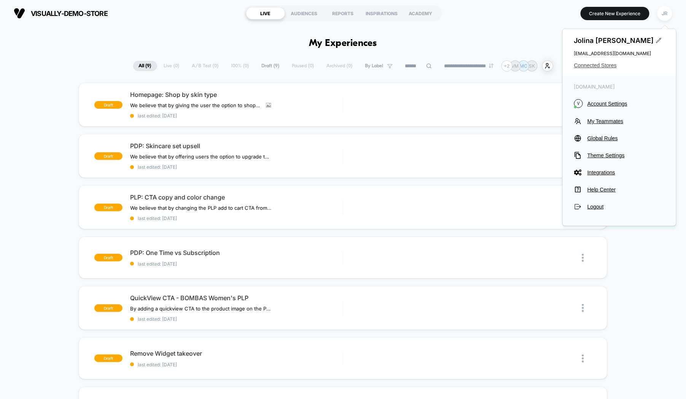
click at [601, 67] on span "Connected Stores" at bounding box center [619, 65] width 91 height 6
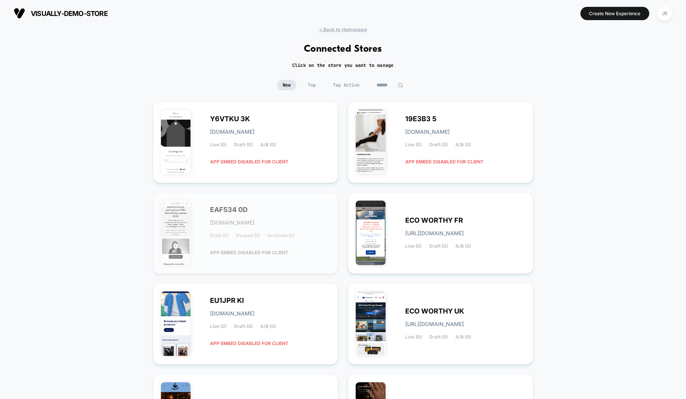
click at [387, 85] on input at bounding box center [390, 85] width 38 height 11
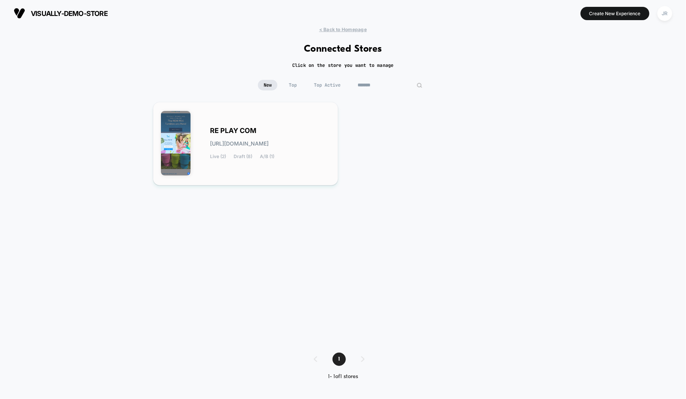
type input "*******"
click at [323, 116] on div "RE PLAY COM [URL][DOMAIN_NAME] Live (2) Draft (8) A/B (1)" at bounding box center [246, 144] width 170 height 68
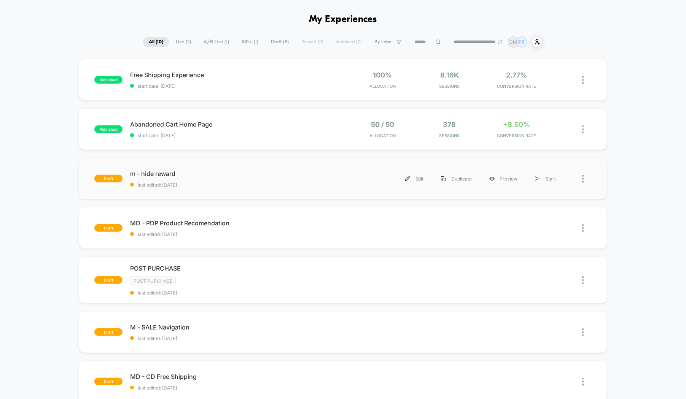
scroll to position [57, 0]
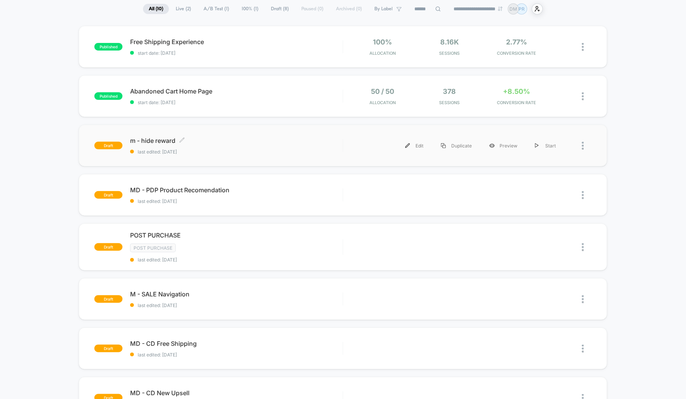
click at [293, 138] on span "m - hide reward Click to edit experience details" at bounding box center [236, 141] width 212 height 8
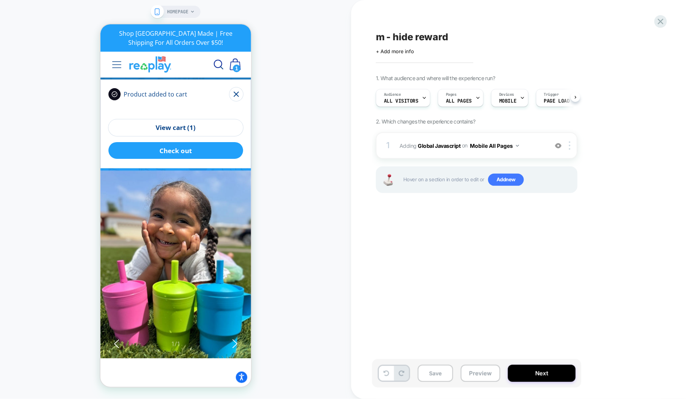
scroll to position [0, 0]
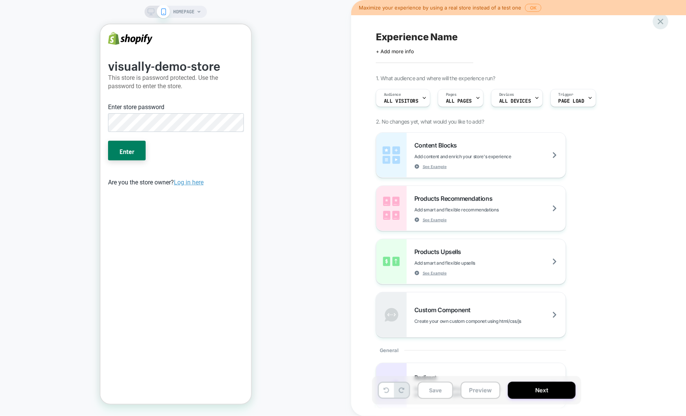
click at [660, 20] on icon at bounding box center [661, 22] width 6 height 6
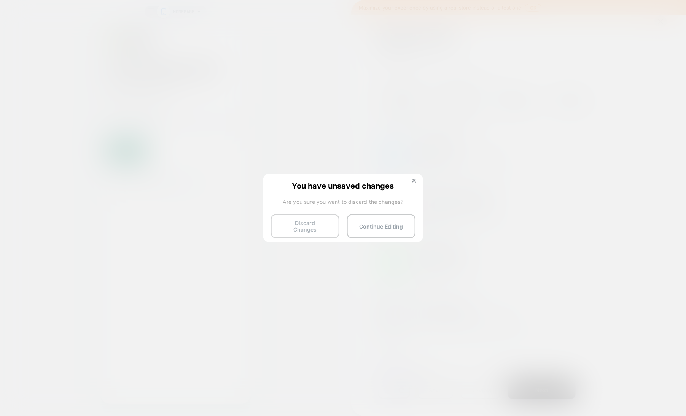
click at [300, 225] on button "Discard Changes" at bounding box center [305, 227] width 68 height 24
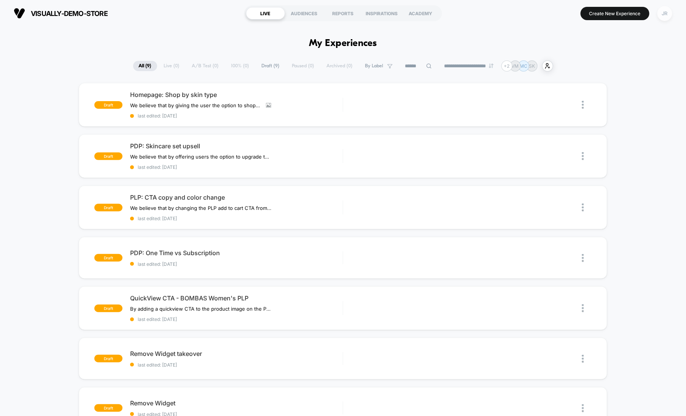
click at [667, 14] on div "JR" at bounding box center [664, 13] width 15 height 15
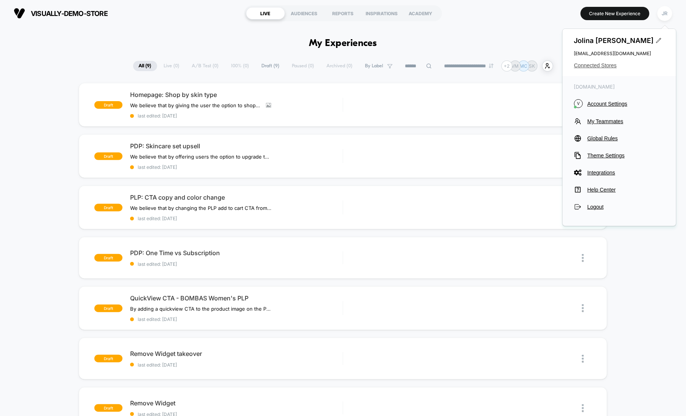
click at [599, 65] on span "Connected Stores" at bounding box center [619, 65] width 91 height 6
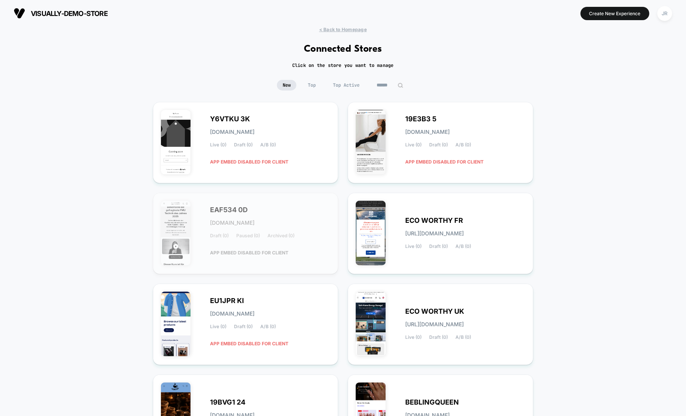
click at [385, 83] on input at bounding box center [390, 85] width 38 height 11
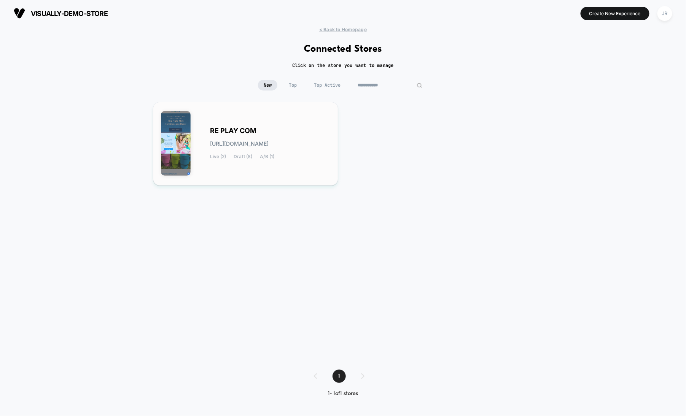
type input "**********"
click at [293, 117] on div "RE PLAY COM [URL][DOMAIN_NAME] Live (2) Draft (8) A/B (1)" at bounding box center [246, 144] width 170 height 68
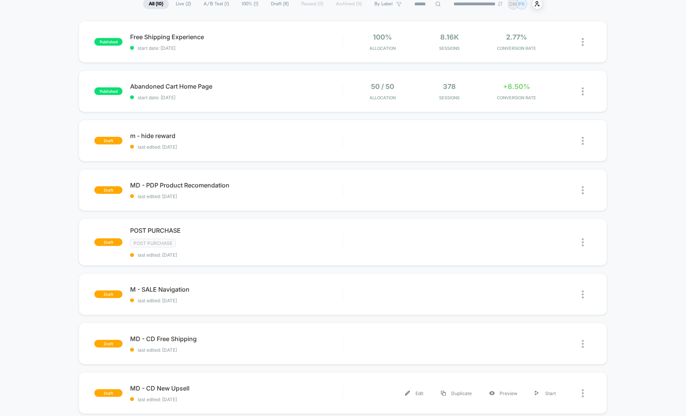
scroll to position [57, 0]
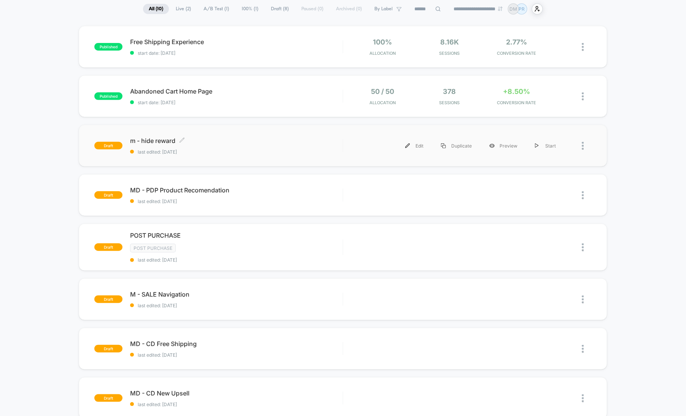
click at [264, 142] on span "m - hide reward Click to edit experience details" at bounding box center [236, 141] width 212 height 8
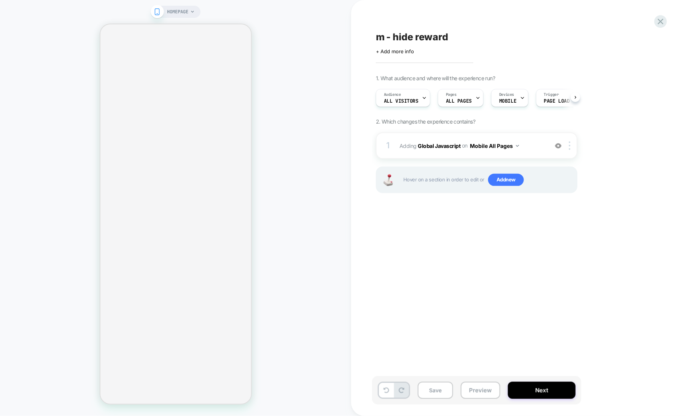
scroll to position [0, 0]
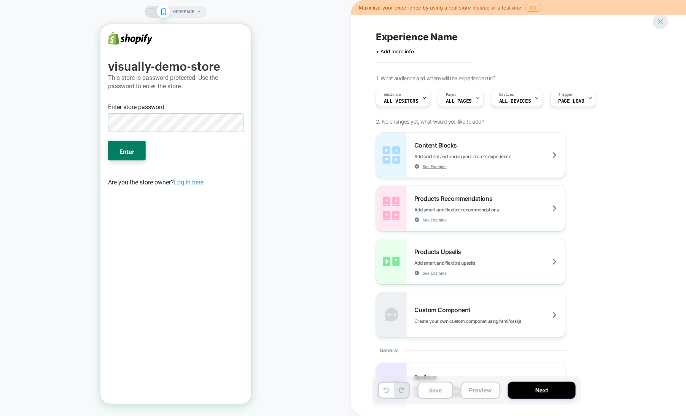
click at [663, 21] on icon at bounding box center [661, 21] width 10 height 10
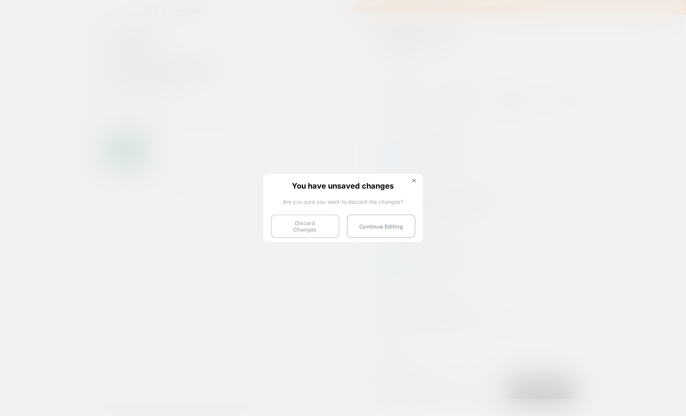
click at [298, 226] on button "Discard Changes" at bounding box center [305, 227] width 68 height 24
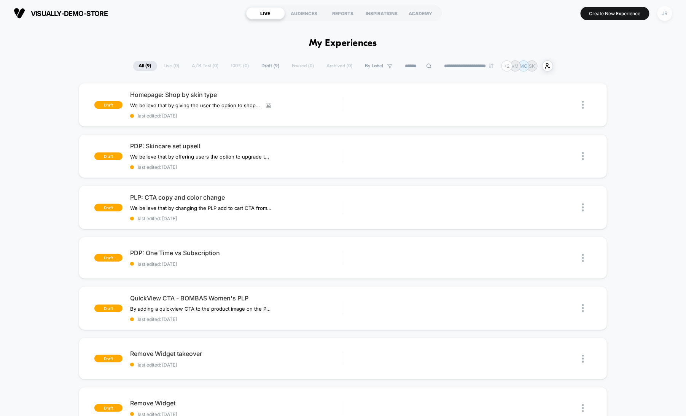
click at [665, 14] on div "JR" at bounding box center [664, 13] width 15 height 15
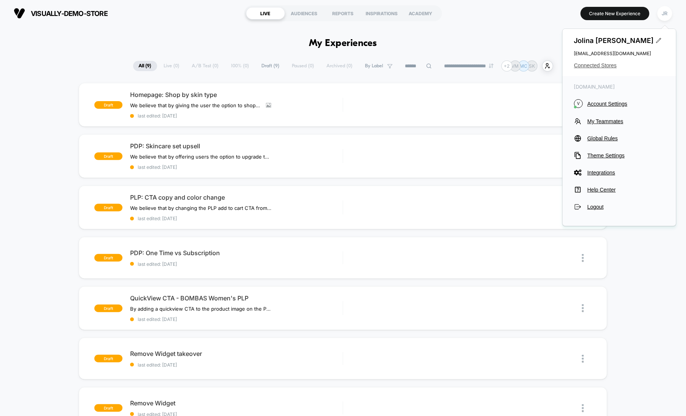
click at [595, 64] on span "Connected Stores" at bounding box center [619, 65] width 91 height 6
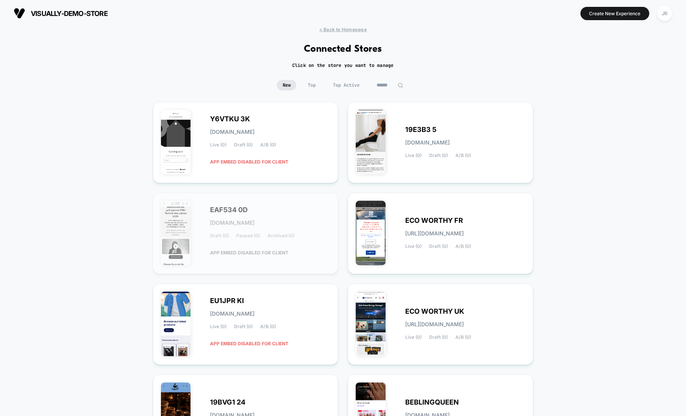
click at [384, 86] on input at bounding box center [390, 85] width 38 height 11
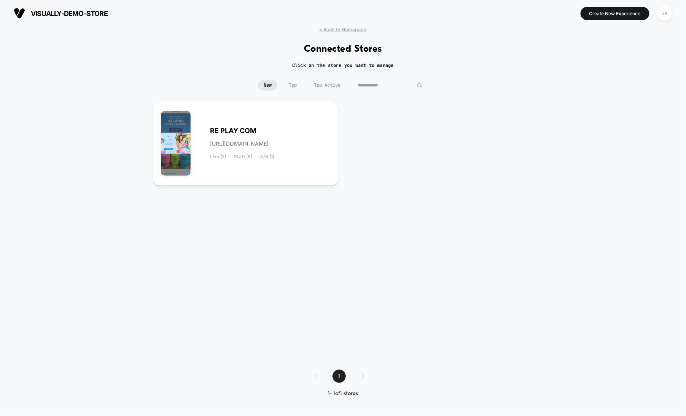
type input "**********"
click at [312, 118] on div "RE PLAY COM re-play_com.myshopify.com Live (2) Draft (8) A/B (1)" at bounding box center [246, 144] width 170 height 68
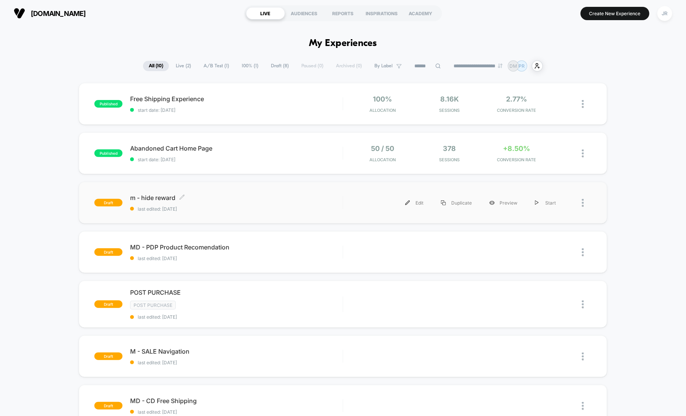
click at [234, 196] on span "m - hide reward Click to edit experience details" at bounding box center [236, 198] width 212 height 8
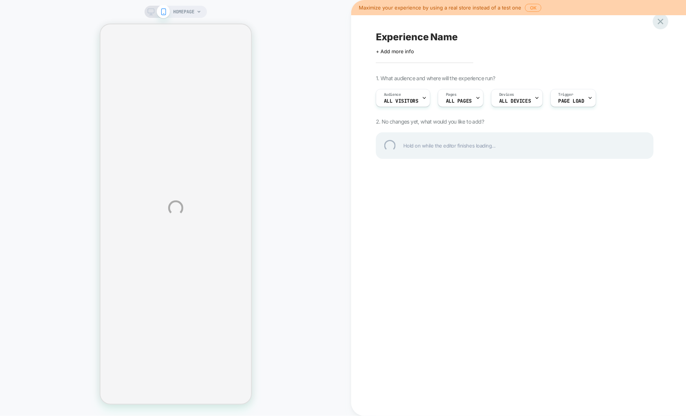
click at [659, 21] on div at bounding box center [661, 22] width 16 height 16
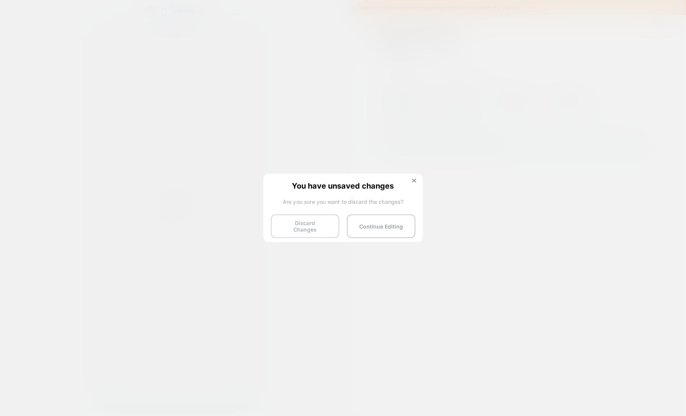
click at [306, 221] on button "Discard Changes" at bounding box center [305, 227] width 68 height 24
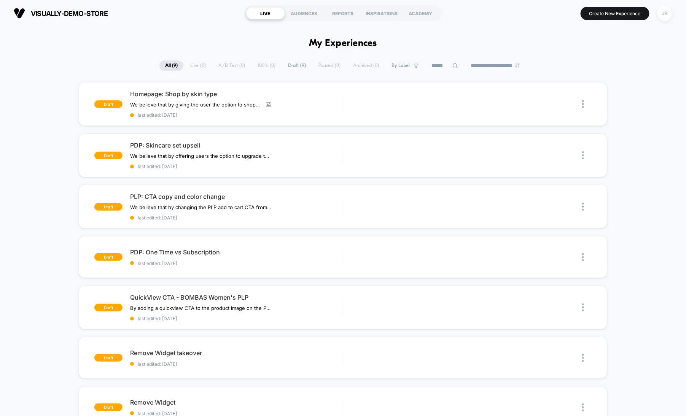
click at [663, 14] on div "JR" at bounding box center [664, 13] width 15 height 15
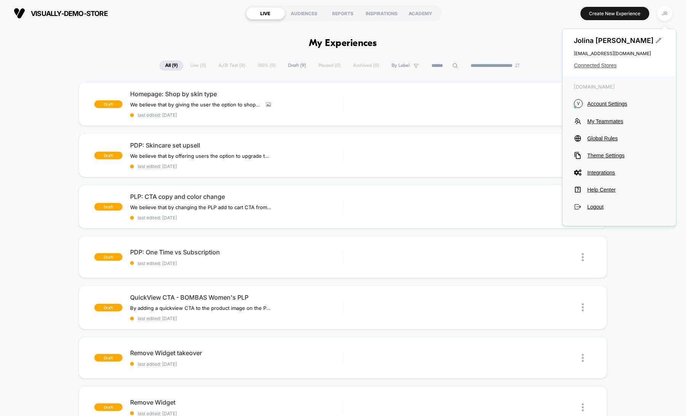
click at [604, 66] on span "Connected Stores" at bounding box center [619, 65] width 91 height 6
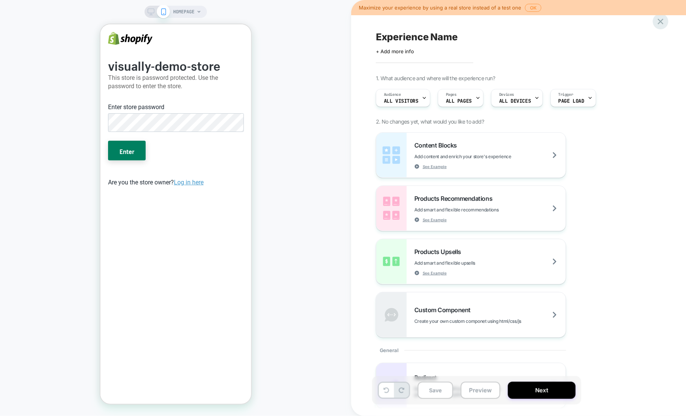
click at [661, 21] on icon at bounding box center [661, 22] width 6 height 6
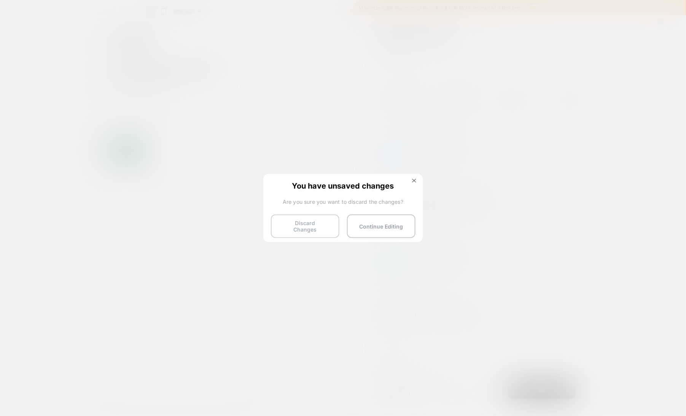
click at [309, 226] on button "Discard Changes" at bounding box center [305, 227] width 68 height 24
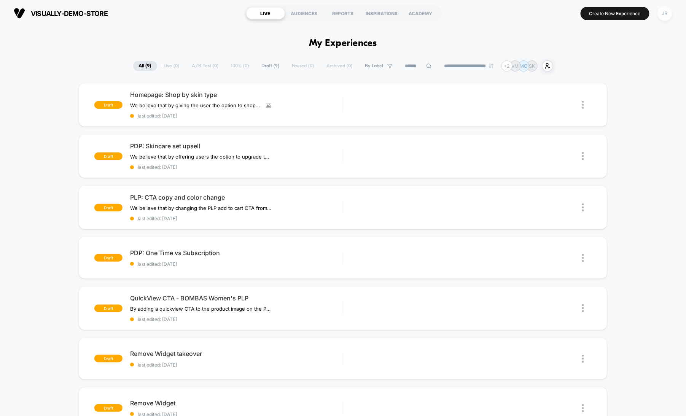
click at [662, 14] on div "JR" at bounding box center [664, 13] width 15 height 15
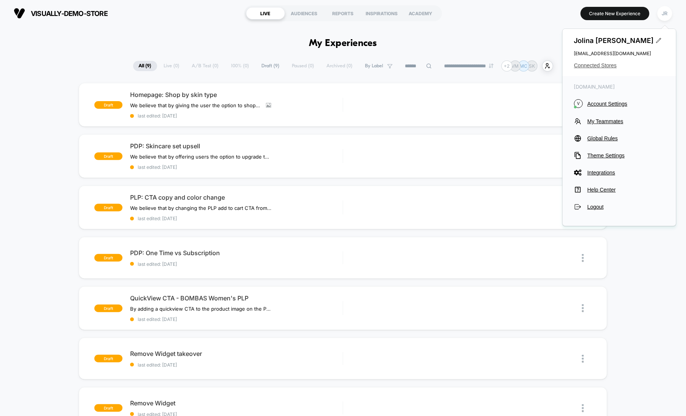
click at [601, 64] on span "Connected Stores" at bounding box center [619, 65] width 91 height 6
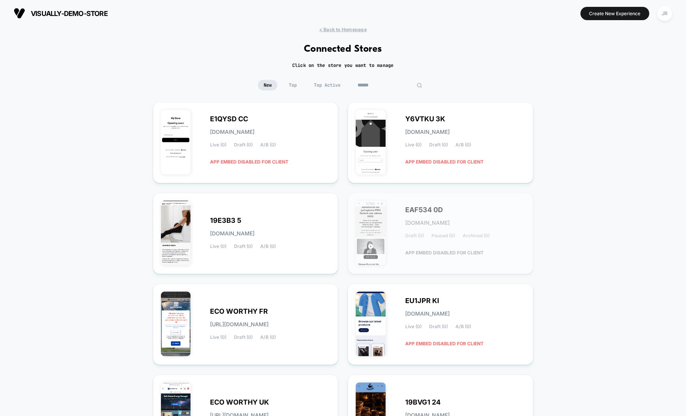
click at [388, 83] on input at bounding box center [390, 85] width 76 height 11
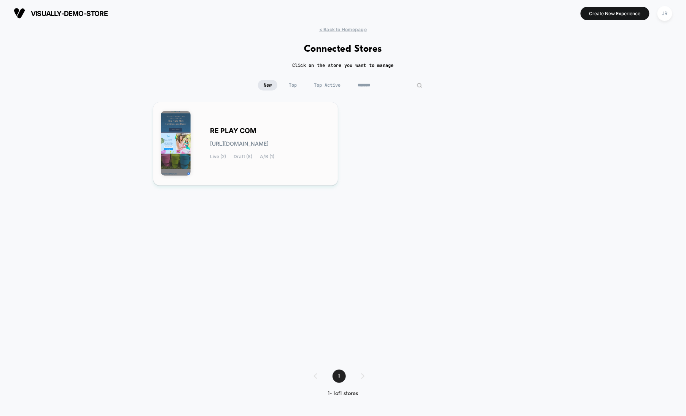
type input "*******"
click at [320, 130] on div "RE PLAY COM [URL][DOMAIN_NAME] Live (2) Draft (8) A/B (1)" at bounding box center [270, 143] width 120 height 31
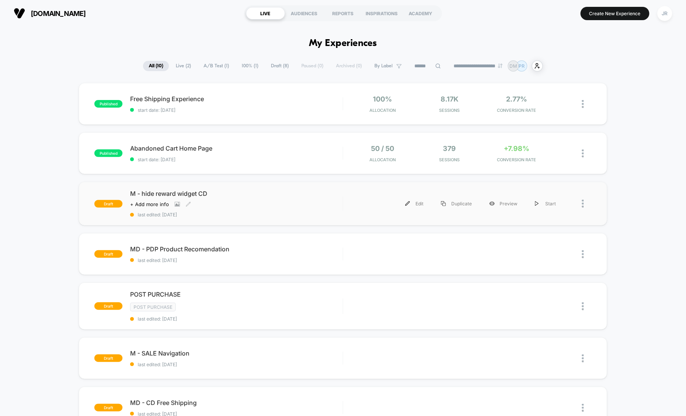
click at [258, 205] on div "Click to view images Click to edit experience details + Add more info" at bounding box center [204, 204] width 149 height 6
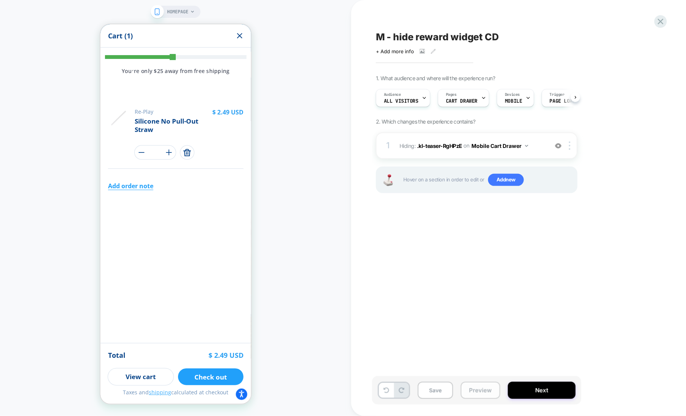
scroll to position [0, 0]
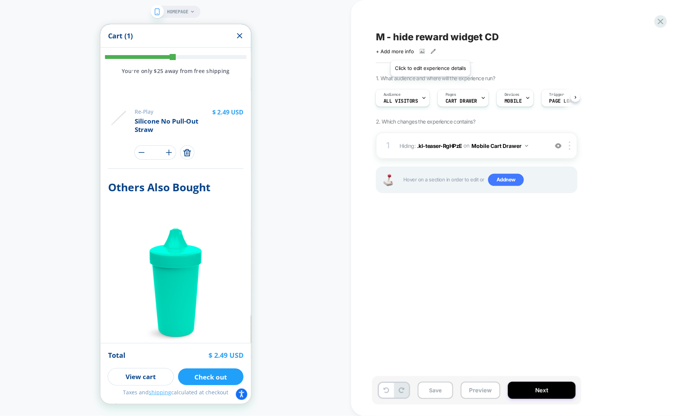
click at [431, 51] on icon at bounding box center [433, 51] width 5 height 5
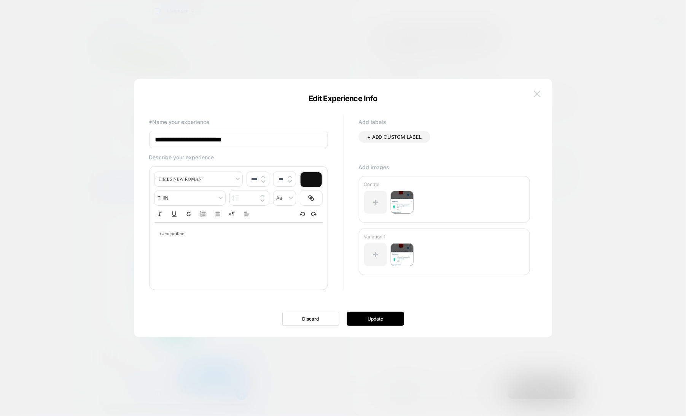
click at [0, 0] on button at bounding box center [0, 0] width 0 height 0
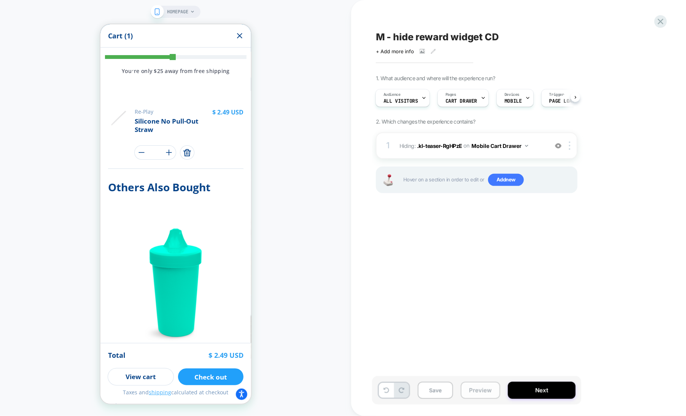
click at [469, 393] on button "Preview" at bounding box center [481, 390] width 40 height 17
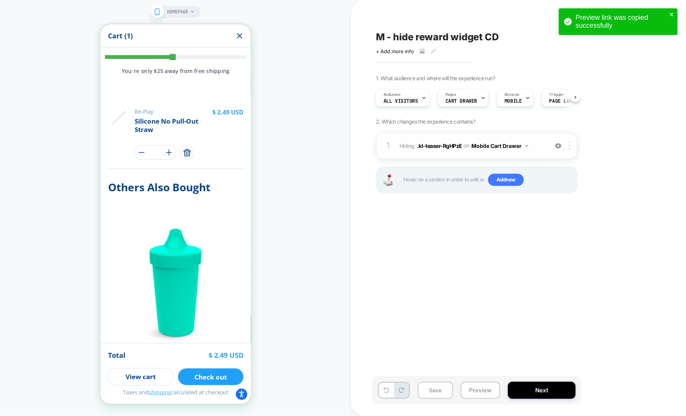
click at [526, 145] on img at bounding box center [526, 146] width 3 height 2
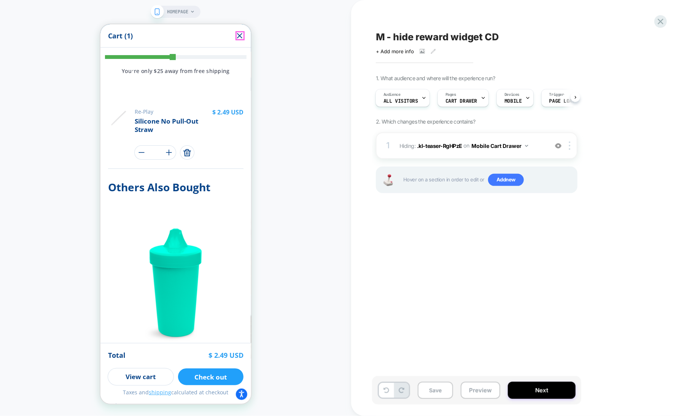
click at [239, 39] on icon "Close" at bounding box center [239, 35] width 9 height 9
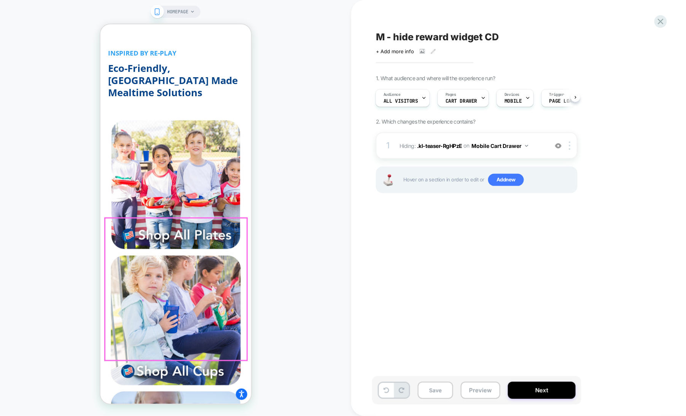
scroll to position [741, 0]
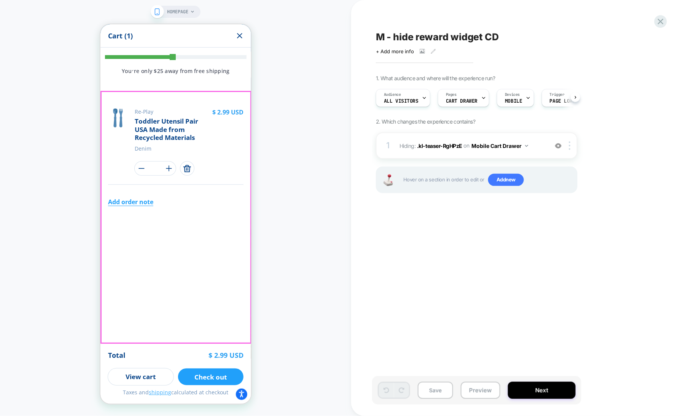
scroll to position [0, 0]
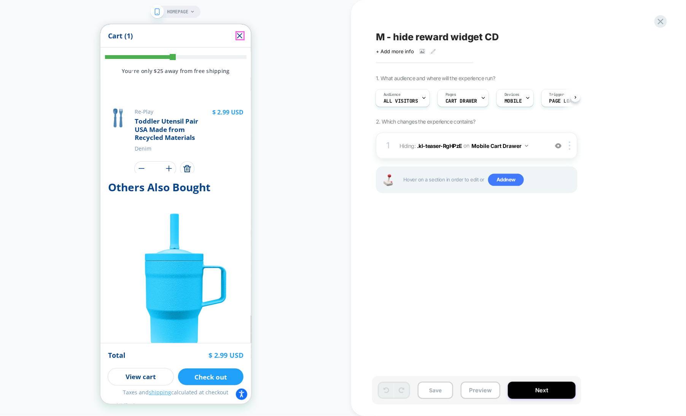
click at [239, 36] on icon "Close" at bounding box center [239, 35] width 5 height 5
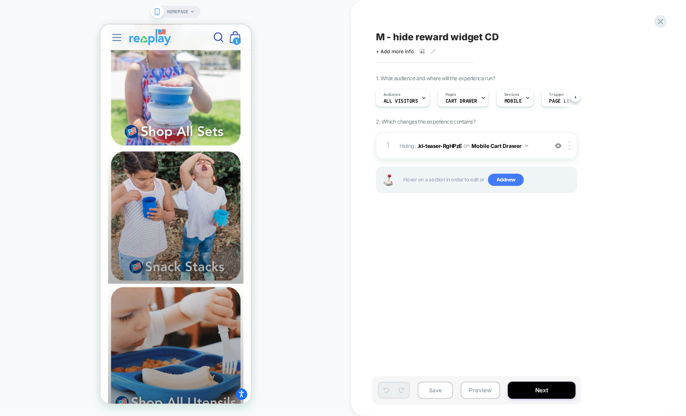
scroll to position [581, 0]
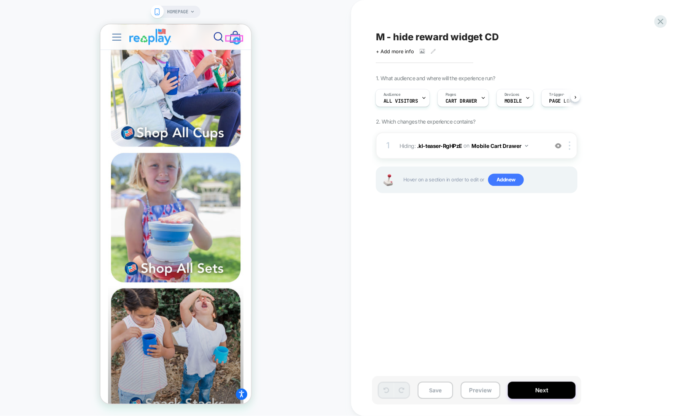
click at [238, 37] on span "1" at bounding box center [236, 41] width 8 height 8
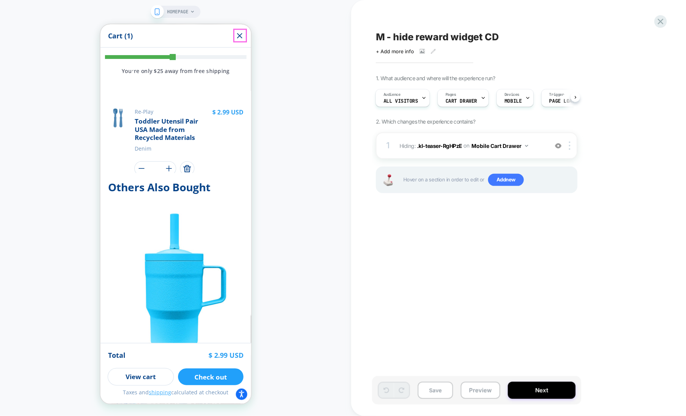
click at [235, 33] on icon "Close" at bounding box center [239, 35] width 9 height 9
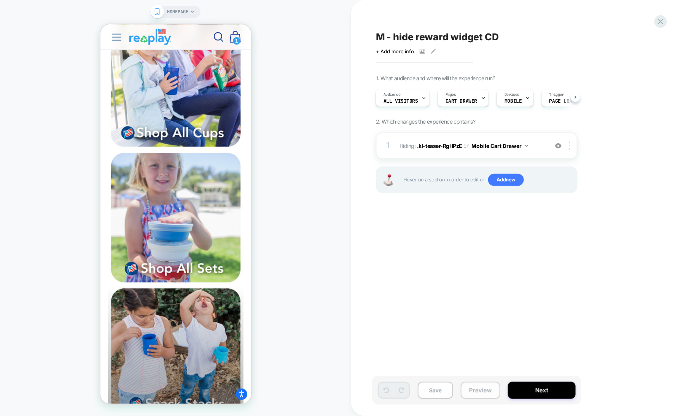
click at [474, 391] on button "Preview" at bounding box center [481, 390] width 40 height 17
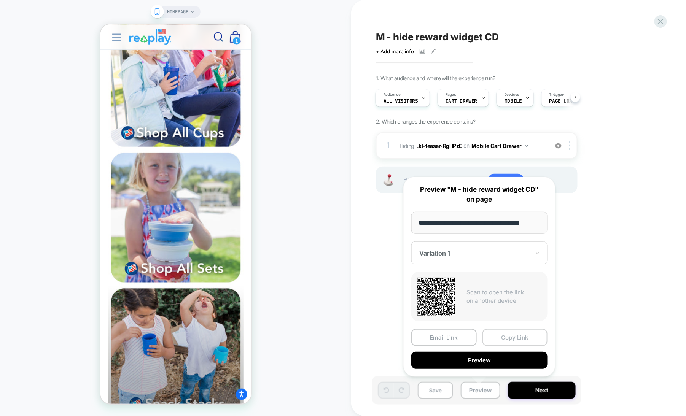
click at [503, 333] on button "Copy Link" at bounding box center [514, 337] width 65 height 17
